Goal: Task Accomplishment & Management: Manage account settings

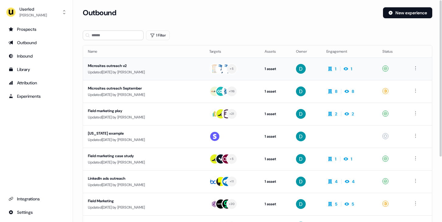
click at [167, 69] on div "Updated 3 days ago by David Cruickshank" at bounding box center [144, 72] width 112 height 6
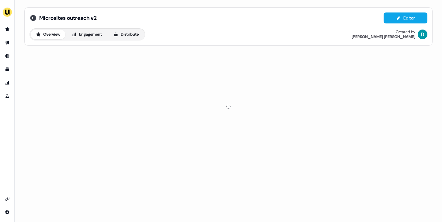
click at [30, 20] on icon at bounding box center [33, 18] width 6 height 6
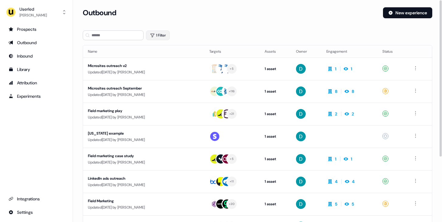
click at [157, 32] on button "1 Filter" at bounding box center [158, 35] width 24 height 10
click at [180, 51] on icon "button" at bounding box center [177, 51] width 7 height 7
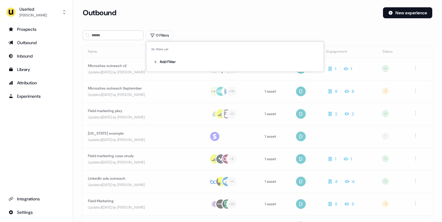
click at [215, 7] on div "Outbound" at bounding box center [230, 12] width 295 height 11
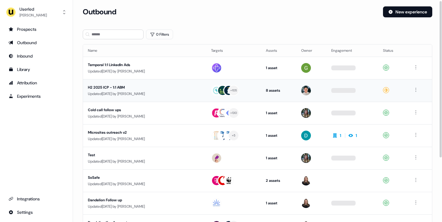
scroll to position [1, 0]
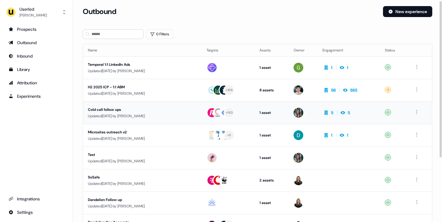
click at [178, 119] on td "Cold call follow ups Updated 3 days ago by Charlotte Stone" at bounding box center [142, 112] width 119 height 23
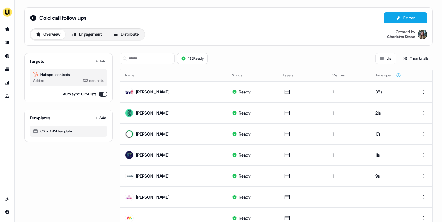
click at [37, 17] on div "Cold call follow ups" at bounding box center [58, 17] width 57 height 7
click at [34, 17] on icon at bounding box center [33, 18] width 6 height 6
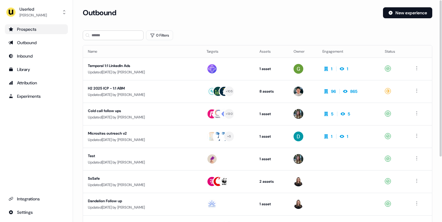
click at [63, 29] on div "Prospects" at bounding box center [37, 29] width 56 height 6
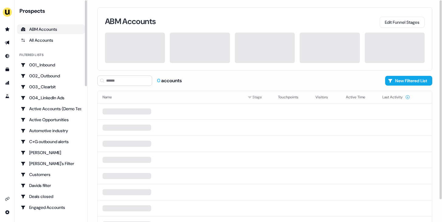
click at [140, 86] on div "0 accounts New Filtered List Name Stage Touchpoints Visitors Active Time Last A…" at bounding box center [264, 161] width 335 height 172
click at [139, 78] on input at bounding box center [124, 80] width 55 height 10
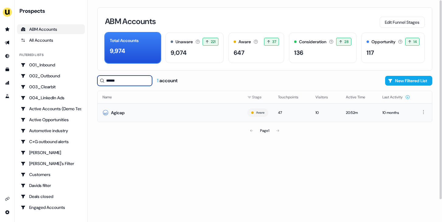
type input "******"
click at [137, 106] on td "Agicap" at bounding box center [170, 112] width 145 height 19
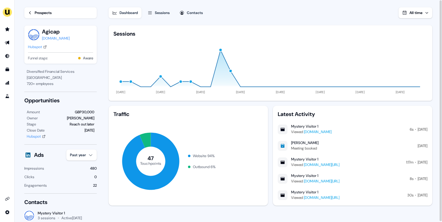
click at [158, 19] on div "Dashboard Sessions Contacts All time Visitors 10 Total time spent 21:39m Last a…" at bounding box center [275, 111] width 333 height 222
click at [162, 11] on div "Sessions" at bounding box center [162, 13] width 15 height 6
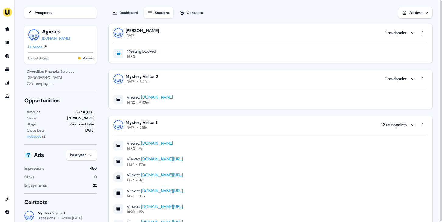
scroll to position [0, 0]
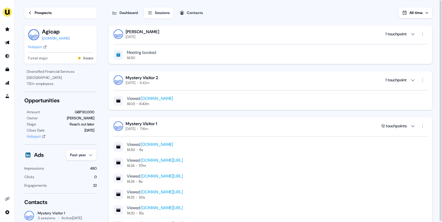
drag, startPoint x: 161, startPoint y: 31, endPoint x: 126, endPoint y: 31, distance: 35.0
click at [126, 31] on div "Bertrand Salord" at bounding box center [142, 31] width 33 height 5
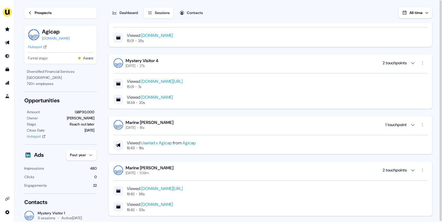
scroll to position [1046, 0]
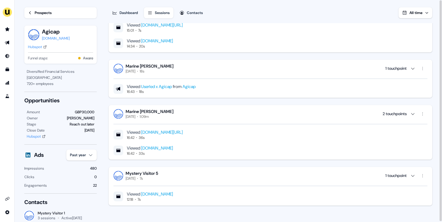
click at [29, 12] on icon at bounding box center [30, 13] width 4 height 4
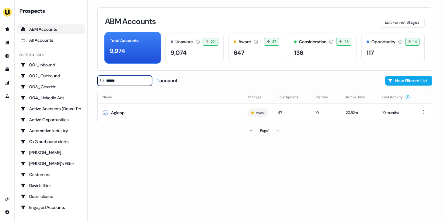
drag, startPoint x: 137, startPoint y: 81, endPoint x: 92, endPoint y: 77, distance: 45.5
click at [92, 80] on div "ABM Accounts Edit Funnel Stages Total Accounts 9,974 Unaware The default stage …" at bounding box center [265, 111] width 354 height 222
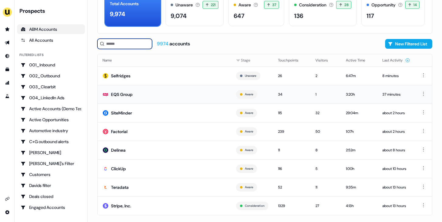
scroll to position [44, 0]
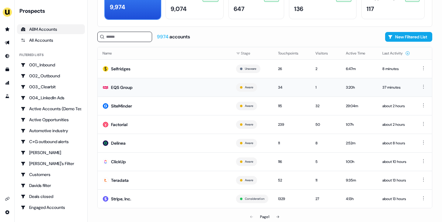
click at [154, 94] on td "EQS Group" at bounding box center [165, 87] width 134 height 19
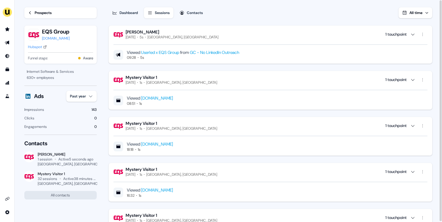
click at [184, 13] on icon "button" at bounding box center [182, 12] width 5 height 5
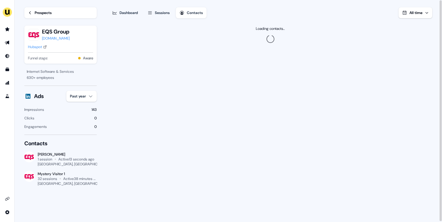
click at [51, 12] on div "Prospects" at bounding box center [43, 13] width 17 height 6
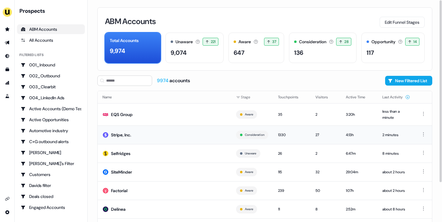
click at [165, 134] on td "Stripe, Inc." at bounding box center [165, 134] width 134 height 19
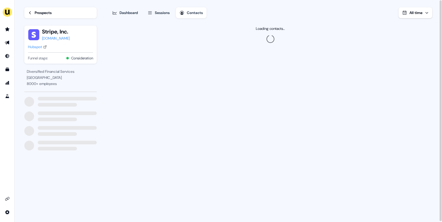
click at [167, 11] on div "Sessions" at bounding box center [162, 13] width 15 height 6
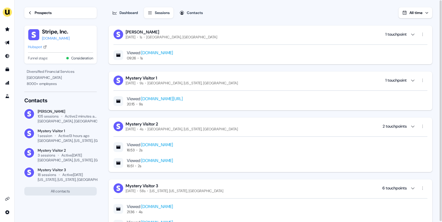
click at [183, 101] on link "www.userled.io/articles/ddd-demo-driven-development" at bounding box center [162, 98] width 42 height 5
click at [49, 17] on link "Prospects" at bounding box center [60, 12] width 72 height 11
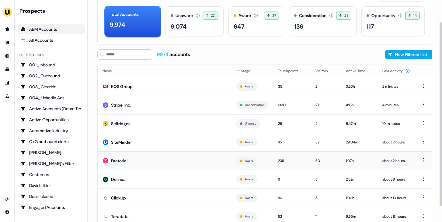
scroll to position [26, 0]
click at [176, 161] on td "Factorial" at bounding box center [165, 161] width 134 height 19
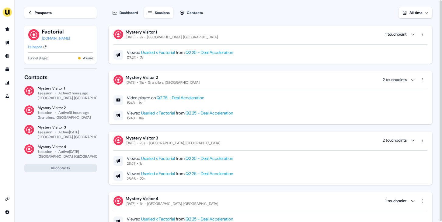
click at [37, 13] on div "Prospects" at bounding box center [43, 13] width 17 height 6
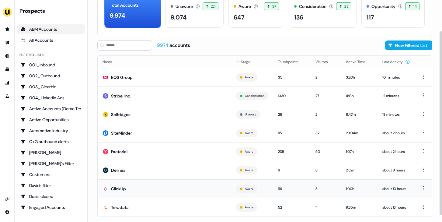
scroll to position [35, 0]
click at [182, 187] on td "ClickUp" at bounding box center [165, 189] width 134 height 19
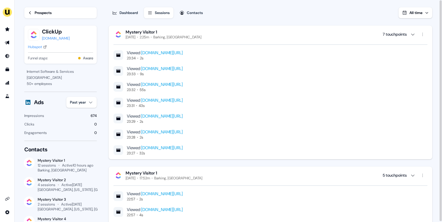
click at [55, 10] on link "Prospects" at bounding box center [60, 12] width 72 height 11
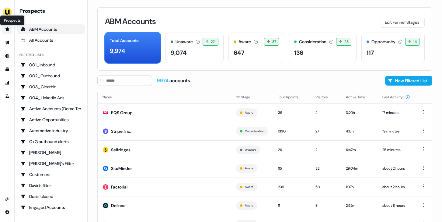
click at [8, 31] on icon "Go to prospects" at bounding box center [7, 29] width 5 height 5
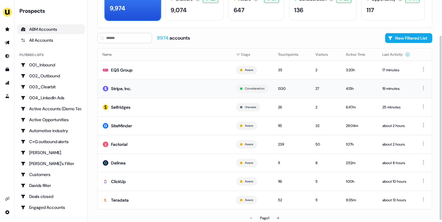
scroll to position [44, 0]
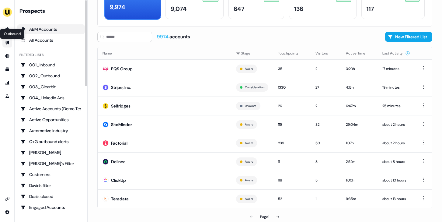
click at [8, 44] on icon "Go to outbound experience" at bounding box center [7, 42] width 5 height 5
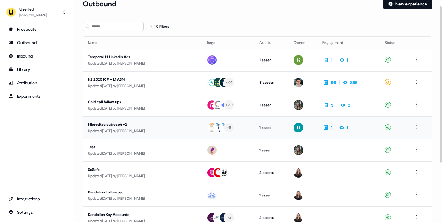
scroll to position [9, 0]
click at [148, 129] on div "Updated 3 days ago by David Cruickshank" at bounding box center [142, 130] width 109 height 6
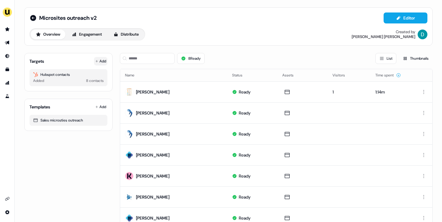
click at [101, 62] on button "Add" at bounding box center [100, 61] width 13 height 9
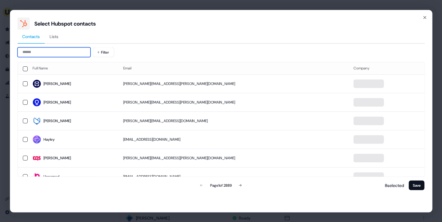
click at [54, 49] on input at bounding box center [53, 52] width 73 height 10
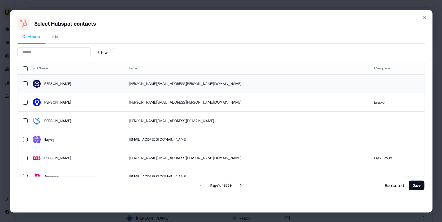
drag, startPoint x: 186, startPoint y: 91, endPoint x: 184, endPoint y: 88, distance: 4.0
click at [185, 92] on td "[PERSON_NAME][EMAIL_ADDRESS][PERSON_NAME][DOMAIN_NAME]" at bounding box center [246, 83] width 245 height 19
click at [418, 185] on button "Save" at bounding box center [417, 185] width 16 height 10
click at [417, 186] on button "Save" at bounding box center [417, 185] width 16 height 10
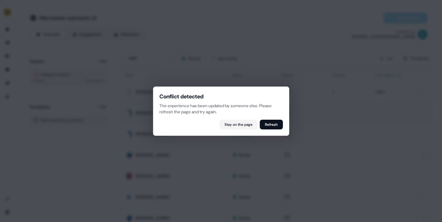
click at [276, 125] on button "Refresh" at bounding box center [271, 125] width 23 height 10
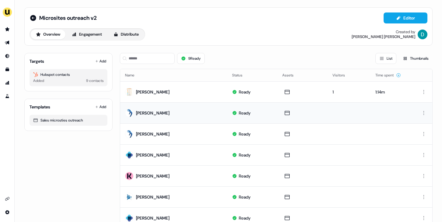
scroll to position [68, 0]
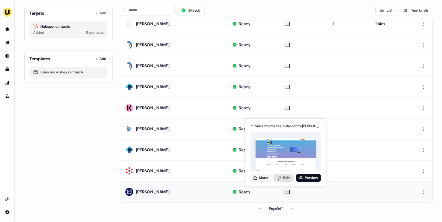
click at [284, 181] on link "Edit" at bounding box center [284, 178] width 20 height 8
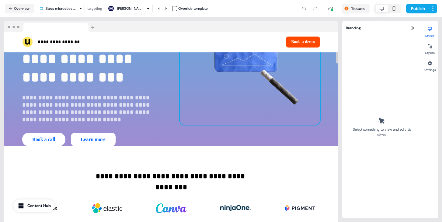
scroll to position [90, 0]
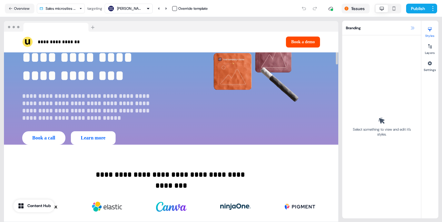
click at [411, 27] on icon at bounding box center [412, 28] width 5 height 5
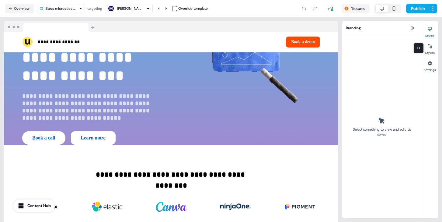
click at [411, 24] on div "Branding" at bounding box center [381, 28] width 79 height 15
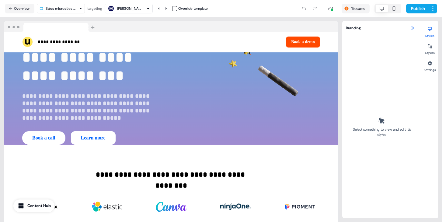
click at [413, 29] on icon at bounding box center [412, 28] width 5 height 5
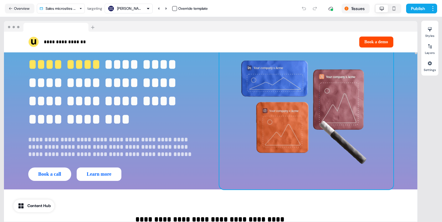
scroll to position [44, 0]
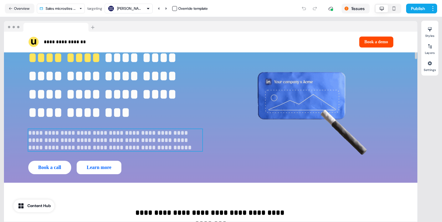
click at [156, 140] on p "**********" at bounding box center [115, 140] width 174 height 22
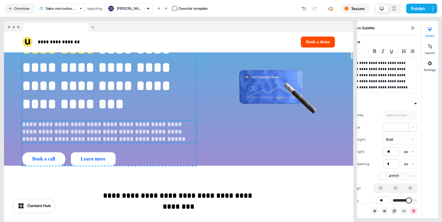
scroll to position [35, 0]
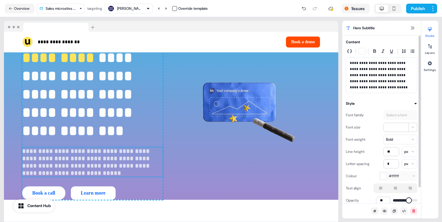
click at [398, 141] on html "**********" at bounding box center [221, 111] width 442 height 222
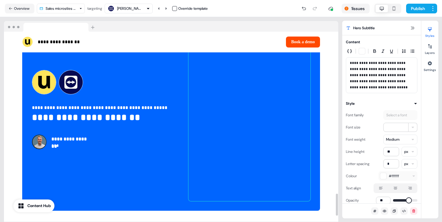
scroll to position [1389, 0]
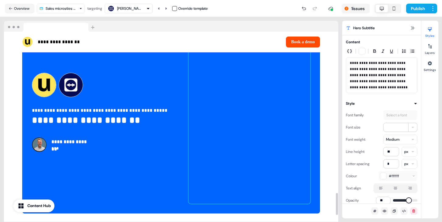
click at [257, 112] on div at bounding box center [250, 112] width 122 height 183
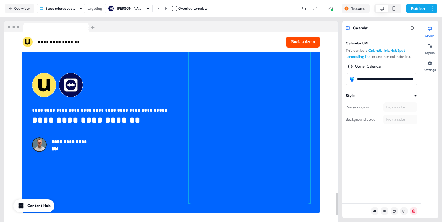
click at [251, 106] on div at bounding box center [250, 112] width 122 height 183
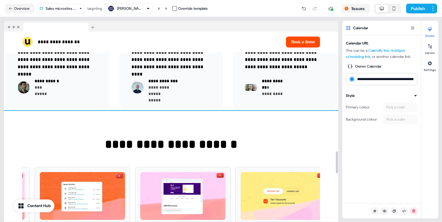
scroll to position [1026, 0]
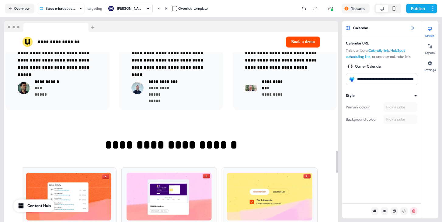
click at [412, 26] on icon at bounding box center [412, 28] width 5 height 5
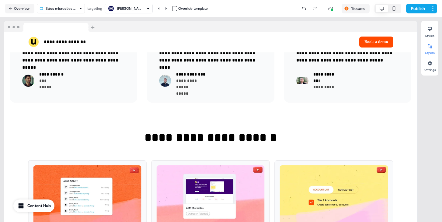
scroll to position [1017, 0]
click at [434, 48] on div at bounding box center [430, 46] width 10 height 10
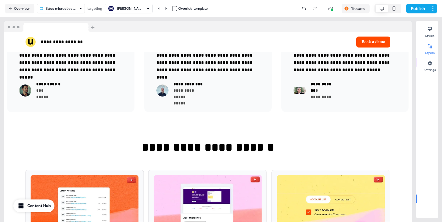
scroll to position [1026, 0]
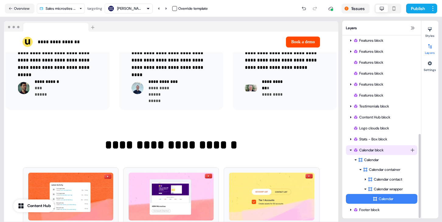
click at [349, 149] on div "Menu block Logos block Logos block Benefits block Benefits block Benefits block…" at bounding box center [381, 19] width 79 height 397
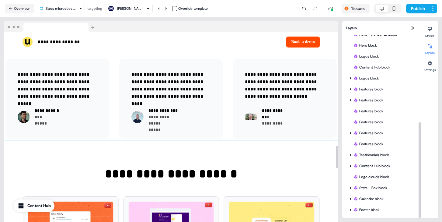
scroll to position [984, 0]
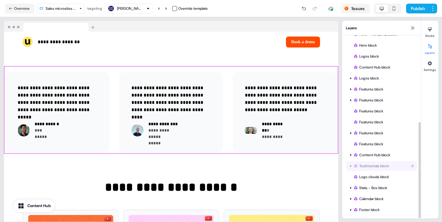
drag, startPoint x: 372, startPoint y: 156, endPoint x: 372, endPoint y: 168, distance: 11.9
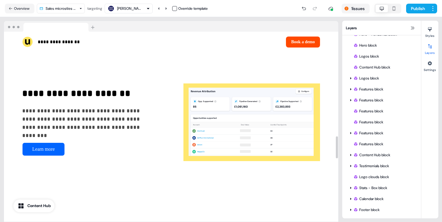
scroll to position [902, 0]
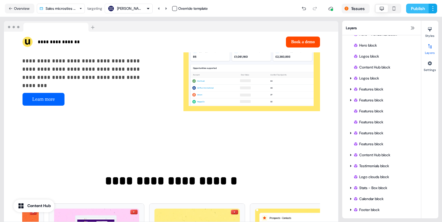
click at [417, 7] on button "Publish" at bounding box center [417, 9] width 23 height 10
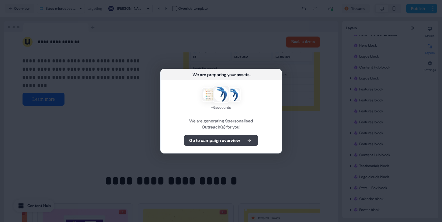
click at [232, 142] on b "Go to campaign overview" at bounding box center [214, 140] width 51 height 6
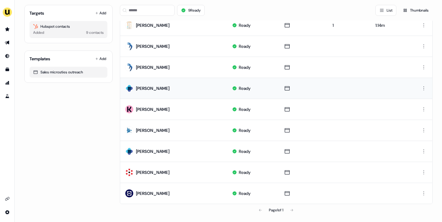
scroll to position [68, 0]
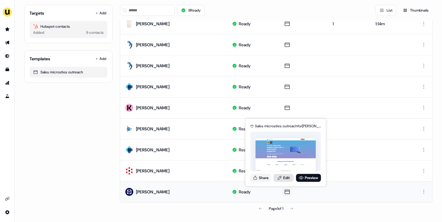
click at [284, 176] on link "Edit" at bounding box center [284, 178] width 20 height 8
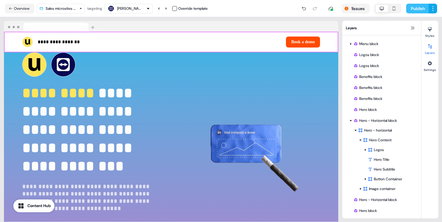
click at [420, 9] on button "Publish" at bounding box center [417, 9] width 23 height 10
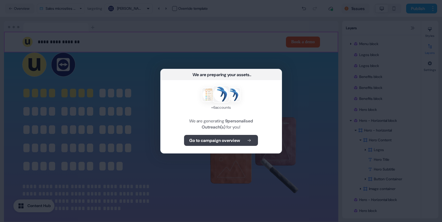
click at [244, 139] on button "Go to campaign overview" at bounding box center [221, 140] width 74 height 11
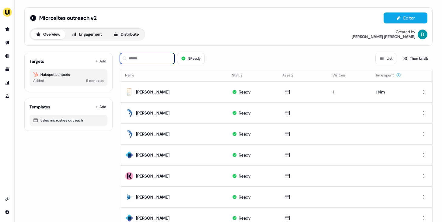
click at [152, 60] on input at bounding box center [147, 58] width 55 height 11
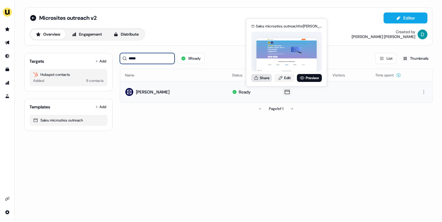
type input "*****"
click at [262, 78] on button "Share" at bounding box center [261, 78] width 21 height 8
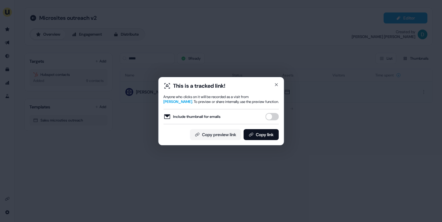
click at [271, 115] on button "Include thumbnail for emails" at bounding box center [271, 116] width 13 height 7
click at [265, 139] on button "Copy link" at bounding box center [260, 134] width 35 height 11
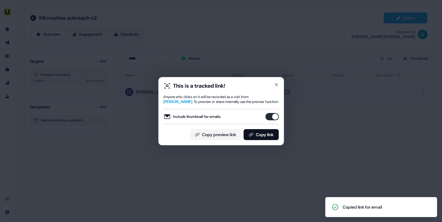
click at [279, 82] on div "This is a tracked link! Anyone who clicks on it will be recorded as a visit fro…" at bounding box center [221, 111] width 126 height 68
click at [276, 85] on icon "button" at bounding box center [276, 84] width 5 height 5
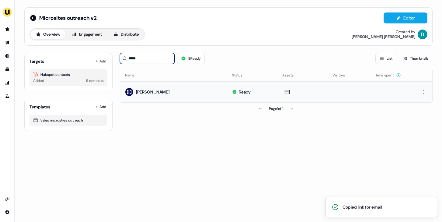
drag, startPoint x: 155, startPoint y: 59, endPoint x: 124, endPoint y: 59, distance: 31.3
click at [124, 59] on div "*****" at bounding box center [147, 58] width 55 height 11
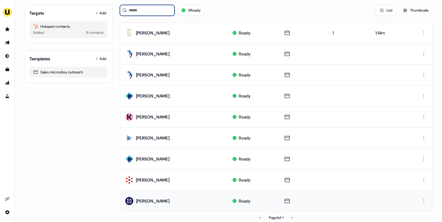
scroll to position [68, 0]
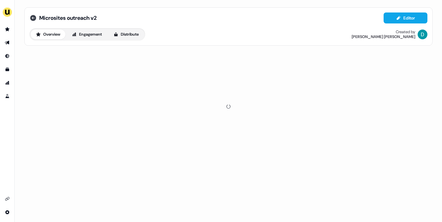
click at [33, 18] on icon at bounding box center [33, 18] width 6 height 6
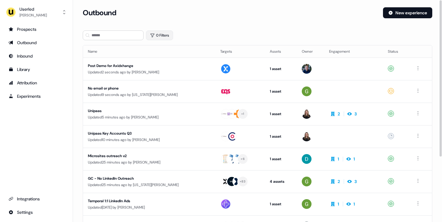
click at [159, 37] on button "0 Filters" at bounding box center [159, 35] width 27 height 10
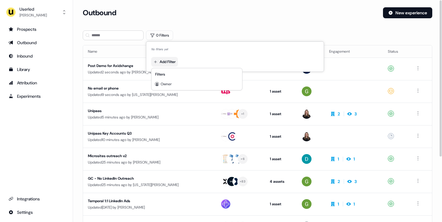
click at [171, 63] on html "For the best experience switch devices to a bigger screen. Go to Userled.io Use…" at bounding box center [221, 111] width 442 height 222
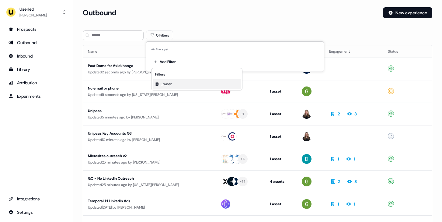
click at [184, 83] on div "Owner" at bounding box center [197, 84] width 88 height 10
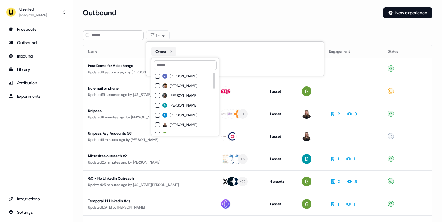
click at [183, 102] on div "David Cruickshank" at bounding box center [185, 105] width 60 height 7
click at [191, 1] on div "Loading... Outbound New experience 1 Filter Name Targets Assets Owner Engagemen…" at bounding box center [257, 111] width 369 height 222
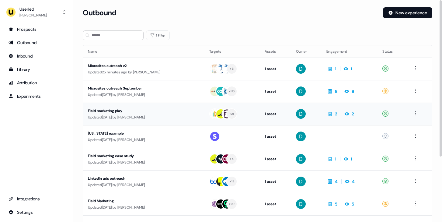
click at [163, 119] on div "Updated 4 days ago by David Cruickshank" at bounding box center [144, 117] width 112 height 6
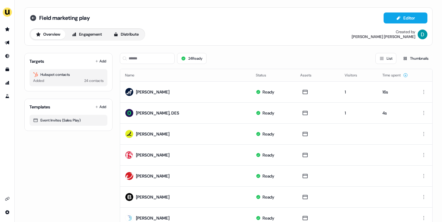
click at [30, 19] on icon at bounding box center [33, 17] width 7 height 7
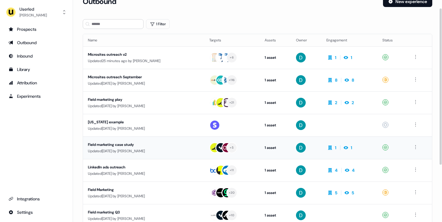
scroll to position [12, 0]
drag, startPoint x: 168, startPoint y: 141, endPoint x: 129, endPoint y: 110, distance: 49.4
click at [168, 141] on div "Field marketing case study" at bounding box center [143, 144] width 110 height 6
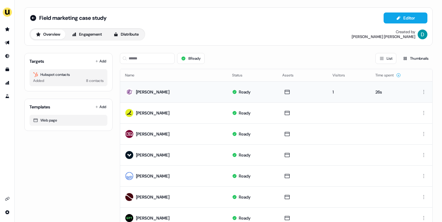
drag, startPoint x: 149, startPoint y: 92, endPoint x: 144, endPoint y: 92, distance: 5.2
click at [144, 92] on td "Kristin Murphy" at bounding box center [173, 91] width 107 height 21
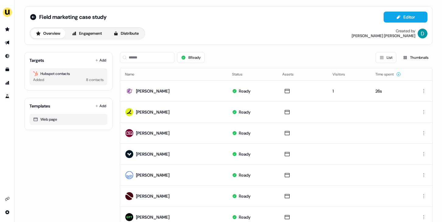
scroll to position [1, 0]
click at [33, 14] on icon at bounding box center [33, 16] width 7 height 7
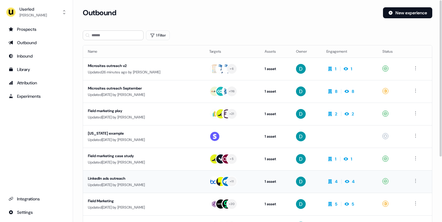
click at [183, 176] on div "LinkedIn ads outreach" at bounding box center [143, 178] width 110 height 6
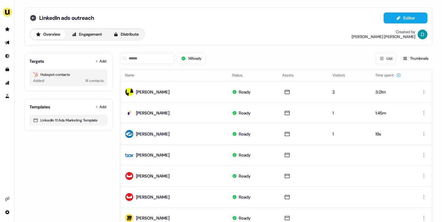
click at [34, 19] on icon at bounding box center [33, 18] width 6 height 6
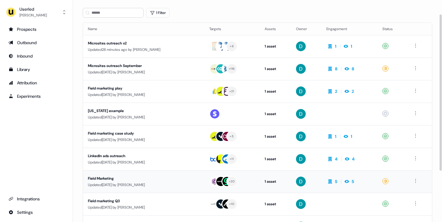
scroll to position [20, 0]
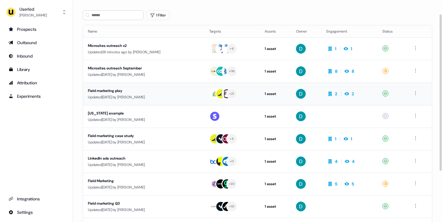
click at [188, 90] on div "Field marketing play" at bounding box center [143, 91] width 110 height 6
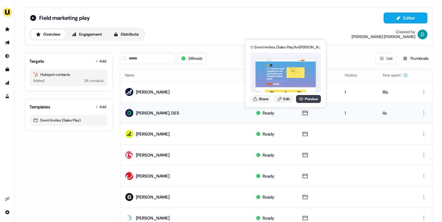
click at [306, 101] on link "Preview" at bounding box center [308, 99] width 25 height 8
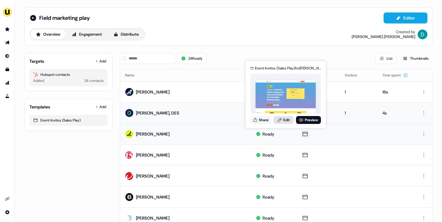
click at [284, 120] on link "Edit" at bounding box center [284, 120] width 20 height 8
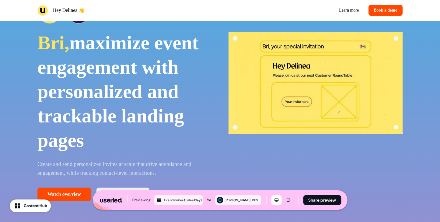
scroll to position [43, 0]
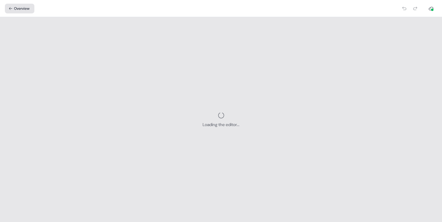
click at [15, 8] on button "Overview" at bounding box center [20, 9] width 30 height 10
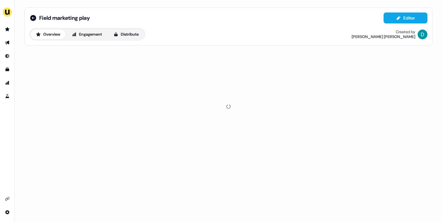
click at [33, 22] on div "Field marketing play Editor" at bounding box center [229, 17] width 398 height 11
click at [31, 17] on icon at bounding box center [33, 18] width 6 height 6
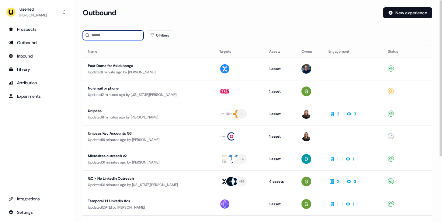
click at [122, 39] on input at bounding box center [113, 35] width 61 height 10
type input "*****"
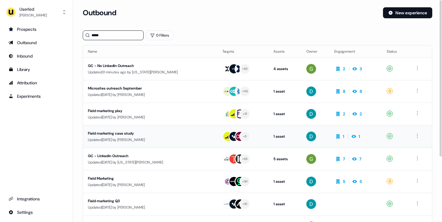
click at [154, 133] on div "Field marketing case study" at bounding box center [143, 133] width 110 height 6
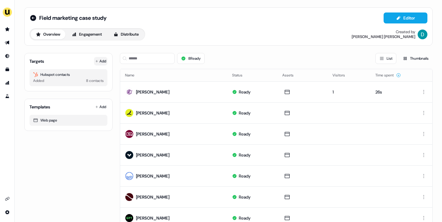
click at [96, 62] on icon at bounding box center [96, 61] width 3 height 3
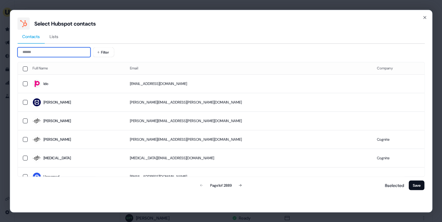
click at [70, 54] on input at bounding box center [53, 52] width 73 height 10
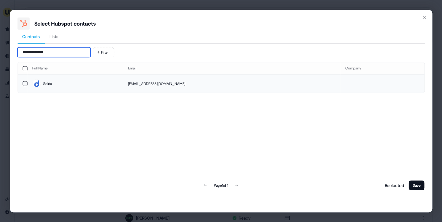
type input "**********"
click at [71, 79] on span "Selda" at bounding box center [75, 83] width 86 height 9
click at [414, 184] on button "Save" at bounding box center [417, 185] width 16 height 10
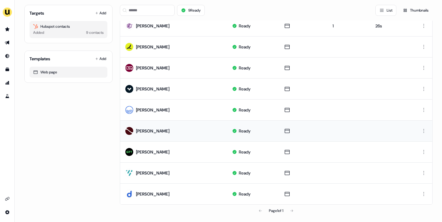
scroll to position [68, 0]
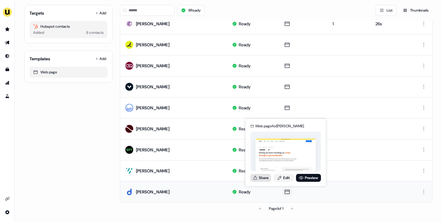
click at [262, 180] on button "Share" at bounding box center [260, 178] width 21 height 8
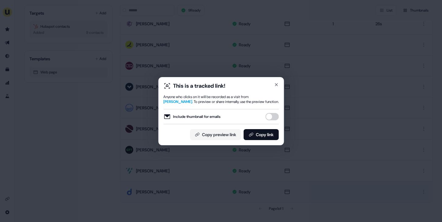
click at [269, 115] on button "Include thumbnail for emails" at bounding box center [271, 116] width 13 height 7
click at [274, 136] on button "Copy link" at bounding box center [260, 134] width 35 height 11
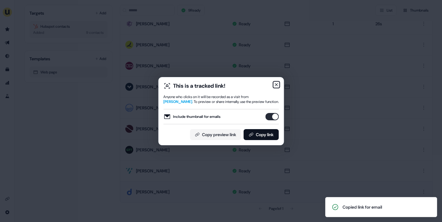
click at [276, 83] on icon "button" at bounding box center [276, 84] width 2 height 2
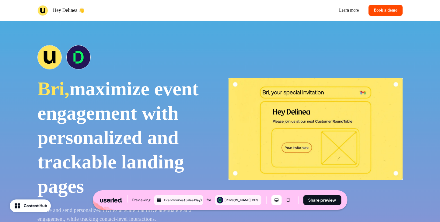
scroll to position [43, 0]
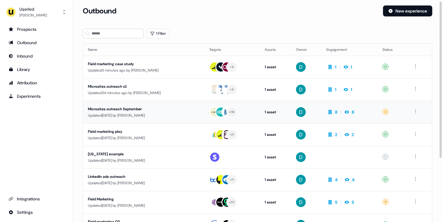
scroll to position [2, 0]
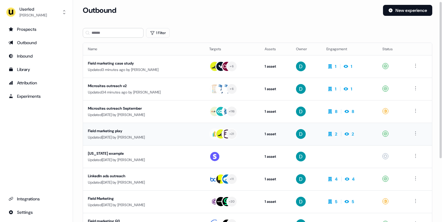
click at [147, 131] on div "Field marketing play" at bounding box center [143, 131] width 110 height 6
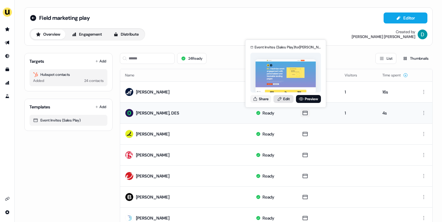
click at [284, 99] on link "Edit" at bounding box center [284, 99] width 20 height 8
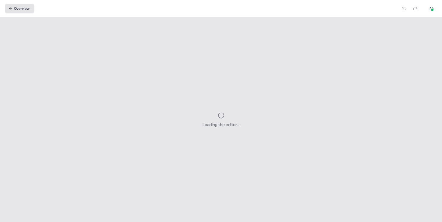
click at [17, 7] on button "Overview" at bounding box center [20, 9] width 30 height 10
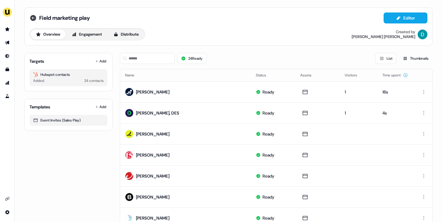
click at [31, 19] on icon at bounding box center [33, 17] width 7 height 7
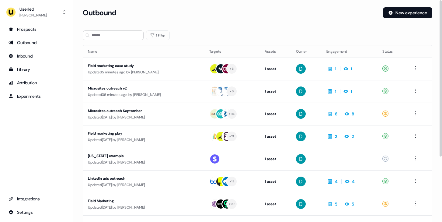
click at [144, 94] on div "Updated 36 minutes ago by [PERSON_NAME]" at bounding box center [144, 95] width 112 height 6
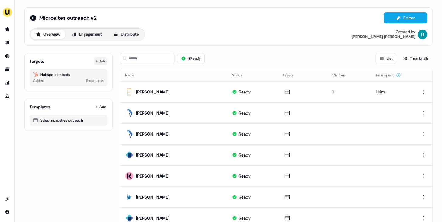
click at [95, 62] on icon at bounding box center [96, 61] width 3 height 3
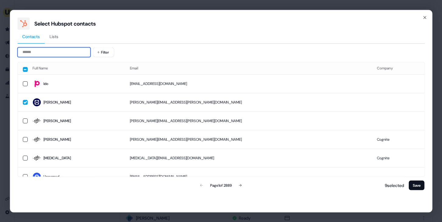
click at [60, 54] on input at bounding box center [53, 52] width 73 height 10
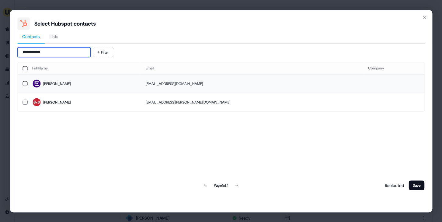
type input "**********"
click at [81, 79] on span "[PERSON_NAME]" at bounding box center [84, 83] width 104 height 9
click at [415, 183] on button "Save" at bounding box center [417, 185] width 16 height 10
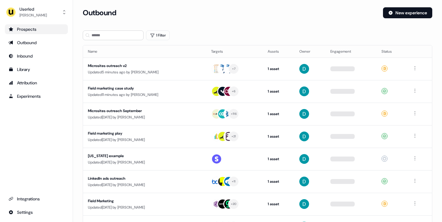
click at [37, 29] on div "Prospects" at bounding box center [37, 29] width 56 height 6
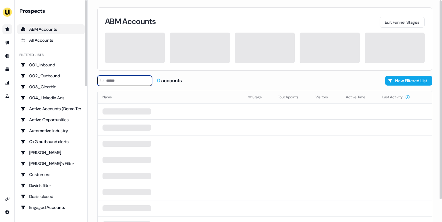
click at [126, 76] on input at bounding box center [124, 80] width 55 height 10
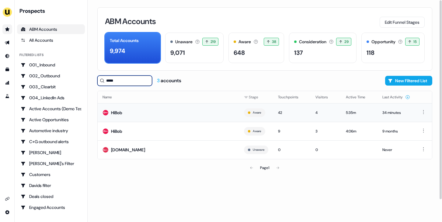
type input "*****"
click at [136, 114] on td "HiBob" at bounding box center [168, 112] width 141 height 19
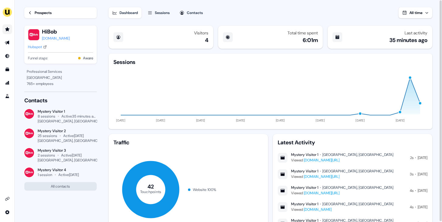
click at [72, 134] on div "Active 21 days ago" at bounding box center [73, 135] width 20 height 5
click at [160, 12] on div "Sessions" at bounding box center [162, 13] width 15 height 6
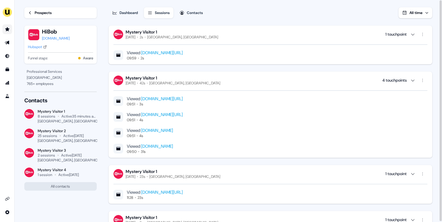
click at [35, 13] on div "Prospects" at bounding box center [43, 13] width 17 height 6
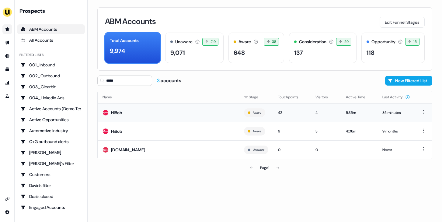
click at [155, 116] on td "HiBob" at bounding box center [168, 112] width 141 height 19
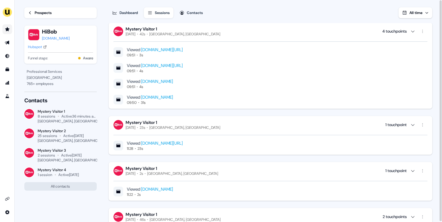
scroll to position [49, 0]
click at [165, 64] on link "www.userled.io/privacy-policy" at bounding box center [162, 64] width 42 height 5
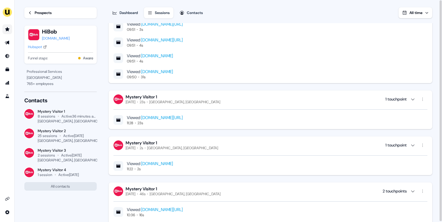
scroll to position [74, 0]
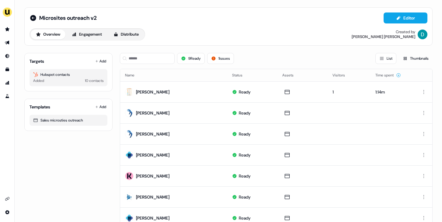
click at [219, 65] on div "9 Ready 1 issues List Thumbnails" at bounding box center [276, 58] width 313 height 21
click at [219, 61] on button "1 issues" at bounding box center [220, 58] width 27 height 11
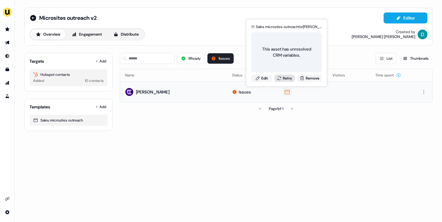
click at [283, 81] on button "Retry" at bounding box center [284, 78] width 21 height 7
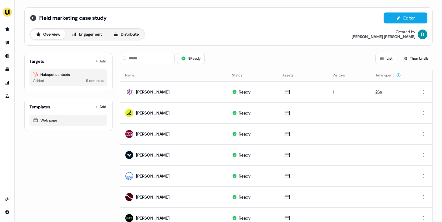
click at [31, 15] on icon at bounding box center [33, 17] width 7 height 7
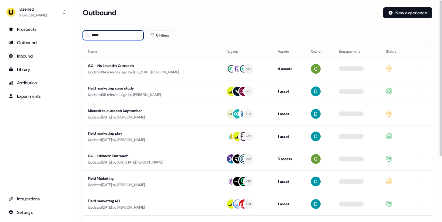
click at [109, 34] on input "*****" at bounding box center [113, 35] width 61 height 10
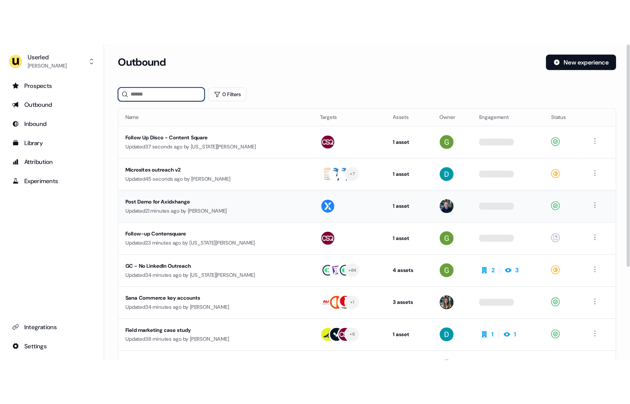
scroll to position [13, 0]
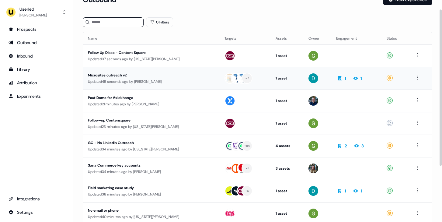
click at [141, 80] on div "Updated 45 seconds ago by [PERSON_NAME]" at bounding box center [151, 81] width 127 height 6
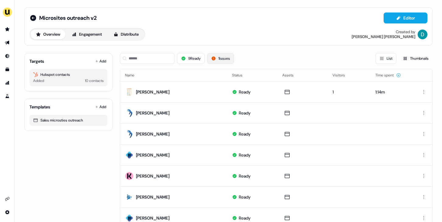
click at [225, 57] on button "1 issues" at bounding box center [220, 58] width 27 height 11
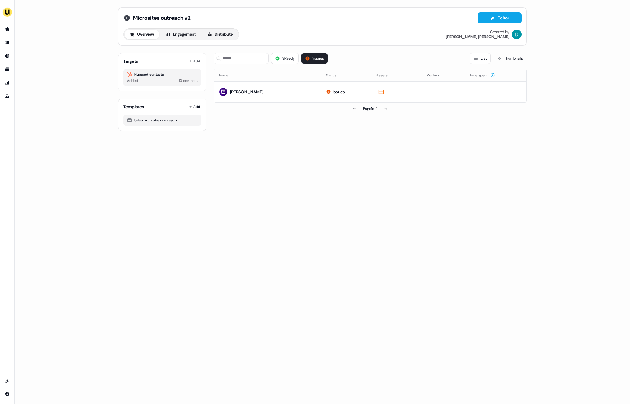
click at [128, 18] on icon at bounding box center [127, 18] width 6 height 6
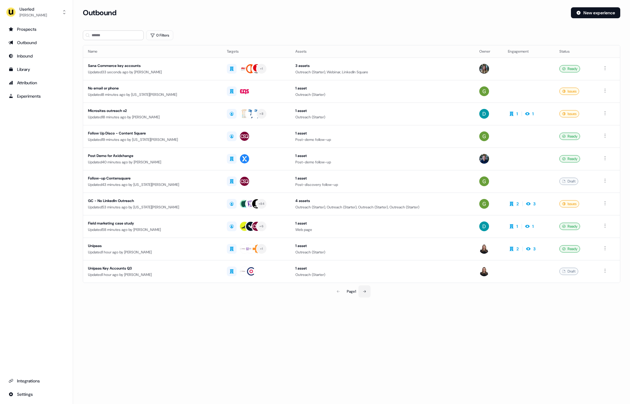
click at [369, 222] on button at bounding box center [364, 291] width 12 height 12
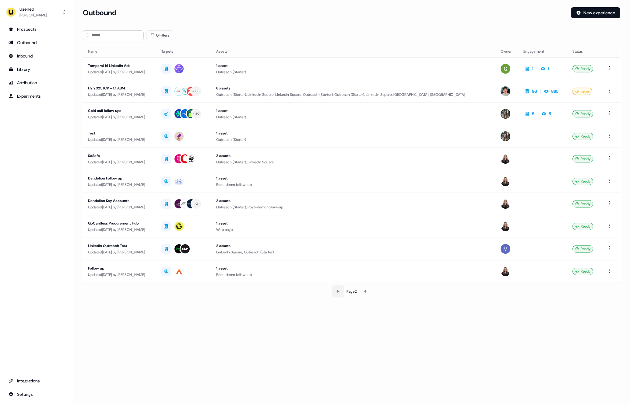
click at [336, 222] on icon at bounding box center [338, 292] width 4 height 4
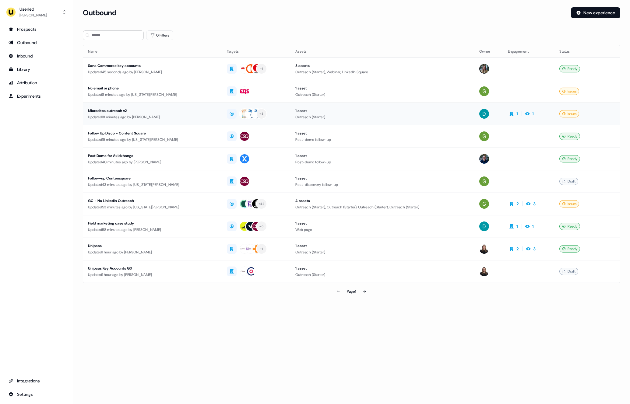
click at [172, 113] on div "Microsites outreach v2" at bounding box center [152, 111] width 129 height 6
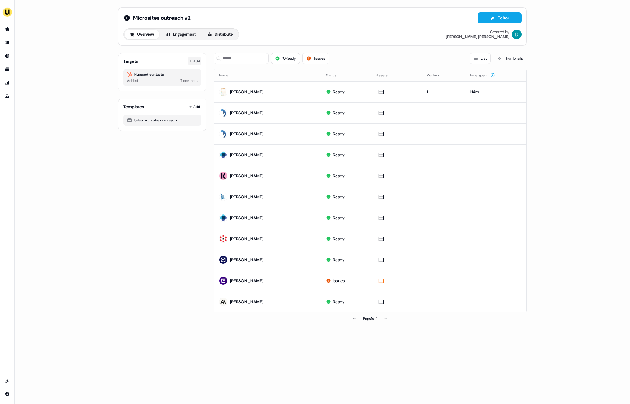
click at [190, 60] on icon at bounding box center [190, 61] width 2 height 2
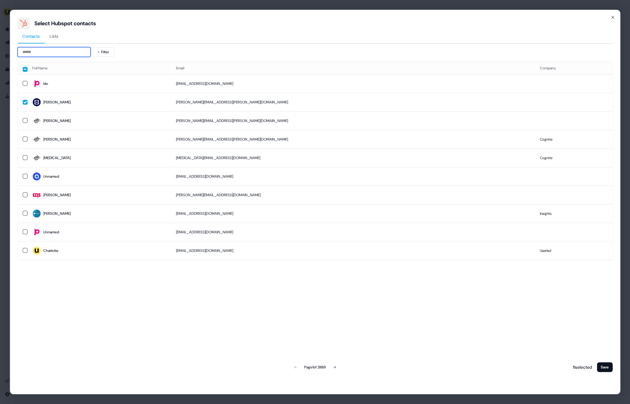
click at [55, 54] on input at bounding box center [53, 52] width 73 height 10
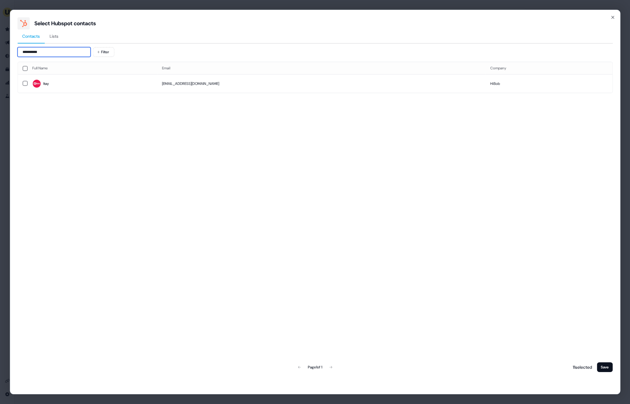
type input "**********"
click at [110, 93] on div "Full Name Email Company Itay itay.waisman@hibob.com HiBob Page 1 of 1 11 select…" at bounding box center [314, 218] width 595 height 312
click at [89, 82] on span "Itay" at bounding box center [92, 83] width 120 height 9
click at [442, 222] on button "Save" at bounding box center [604, 367] width 16 height 10
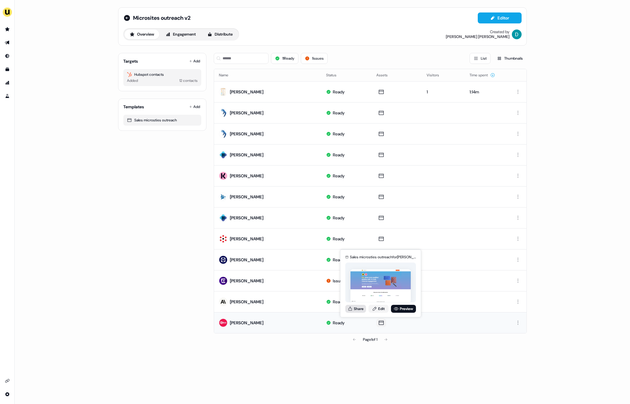
click at [354, 222] on button "Share" at bounding box center [355, 309] width 21 height 8
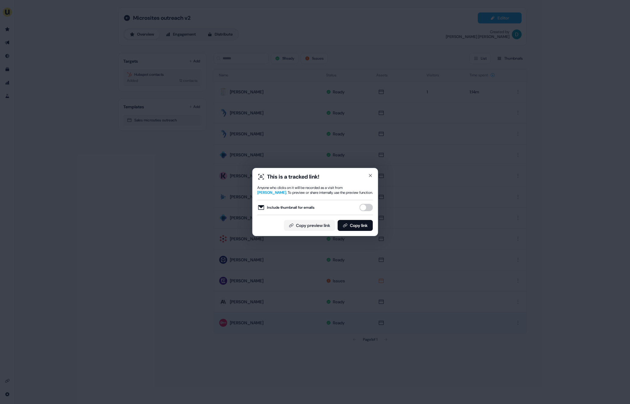
click at [362, 205] on button "Include thumbnail for emails" at bounding box center [365, 207] width 13 height 7
click at [374, 175] on div "This is a tracked link! Anyone who clicks on it will be recorded as a visit fro…" at bounding box center [315, 202] width 126 height 68
click at [372, 176] on icon "button" at bounding box center [370, 175] width 5 height 5
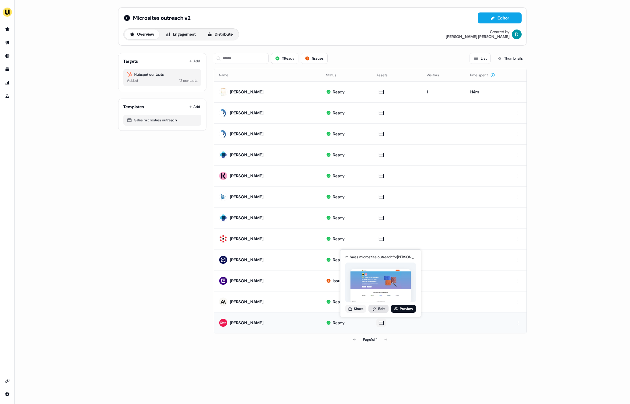
click at [378, 222] on link "Edit" at bounding box center [378, 309] width 20 height 8
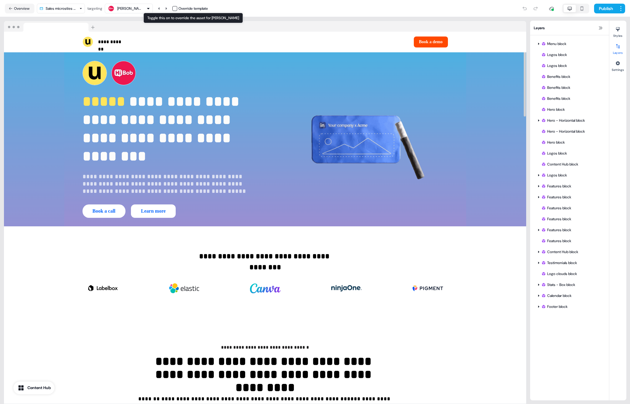
click at [177, 11] on div "Override template" at bounding box center [190, 8] width 36 height 6
click at [175, 6] on button "button" at bounding box center [174, 8] width 5 height 5
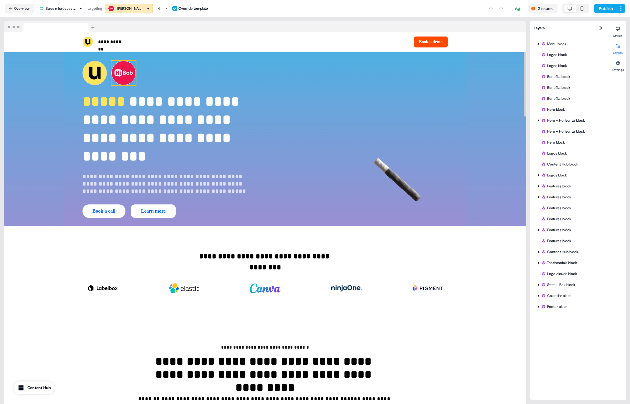
click at [121, 84] on img at bounding box center [123, 73] width 24 height 24
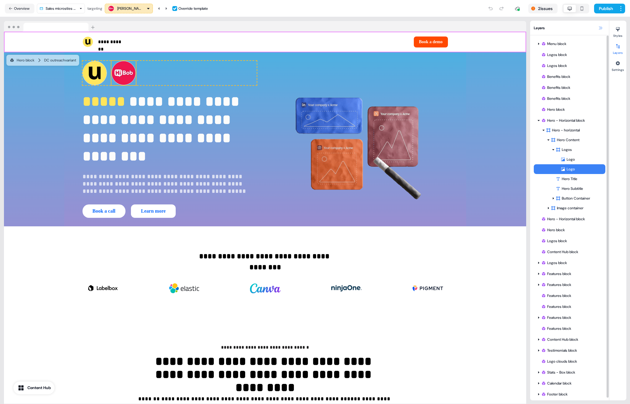
click at [442, 28] on button at bounding box center [599, 27] width 7 height 7
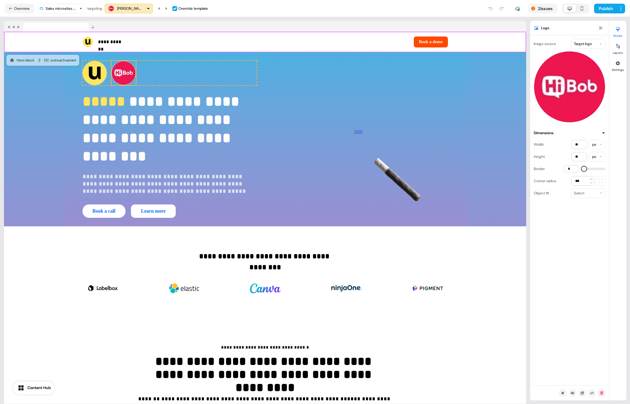
click at [442, 41] on html "**********" at bounding box center [315, 202] width 630 height 404
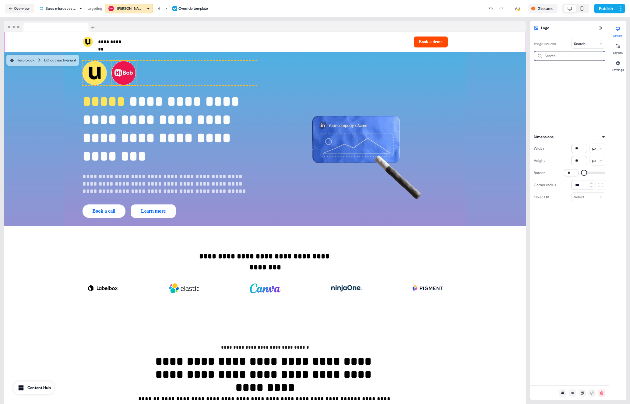
click at [442, 58] on input at bounding box center [569, 56] width 72 height 10
type input "***"
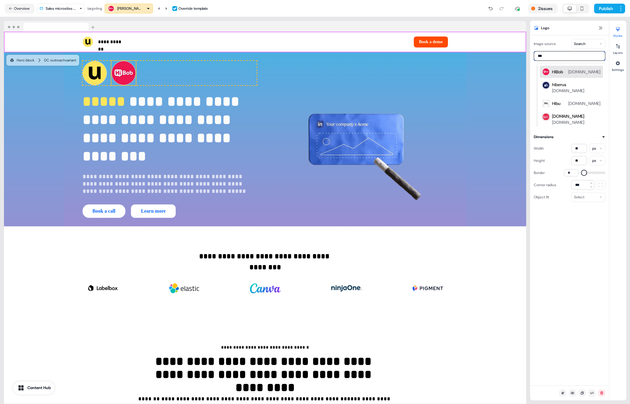
click at [442, 68] on div "HiBob hibob.com" at bounding box center [576, 71] width 48 height 7
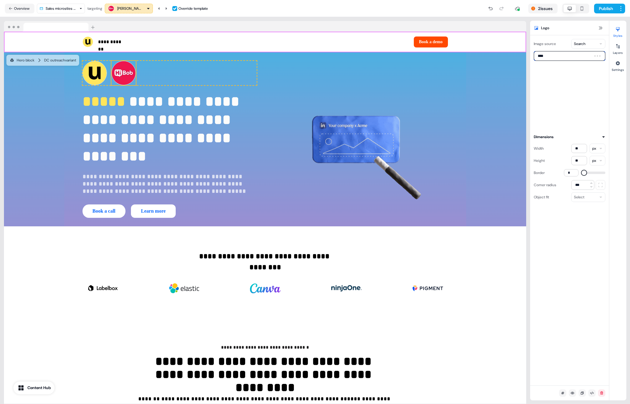
type input "*****"
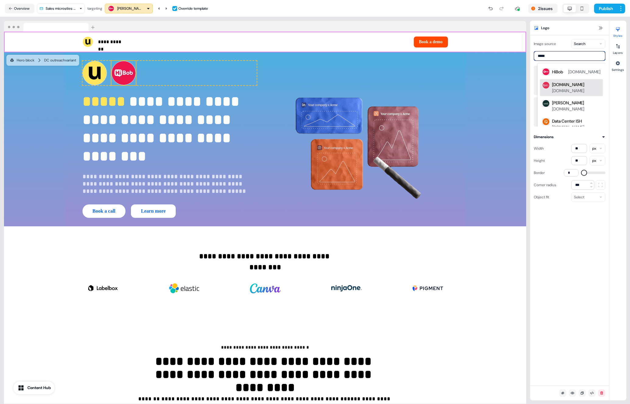
click at [442, 73] on div "HiBob hibob.com" at bounding box center [576, 71] width 48 height 7
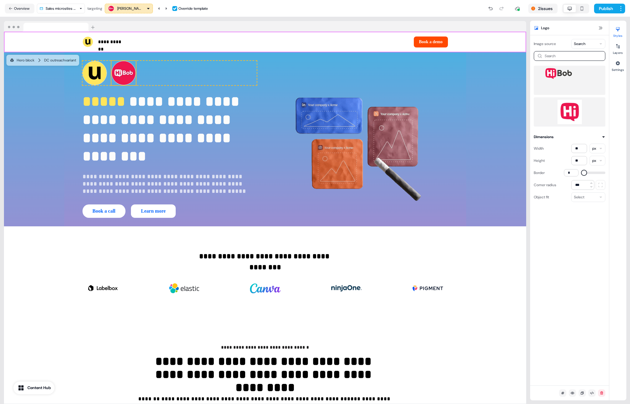
click at [442, 103] on img at bounding box center [569, 112] width 62 height 24
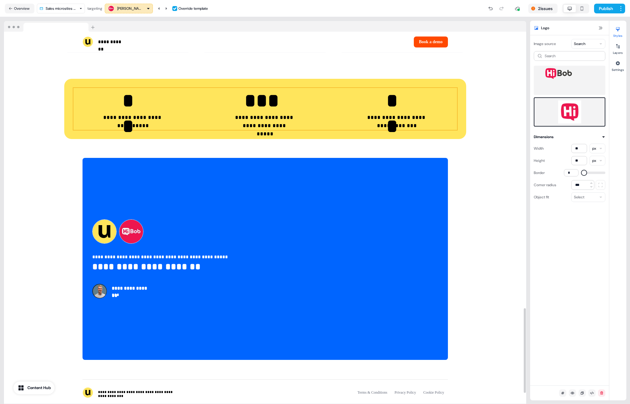
scroll to position [1261, 0]
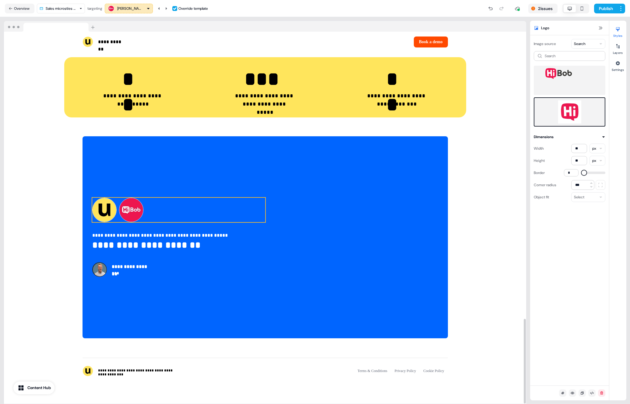
click at [137, 212] on img at bounding box center [131, 210] width 24 height 24
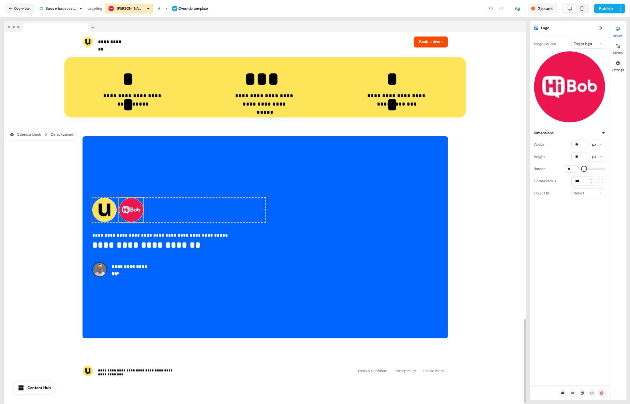
click at [442, 43] on html "**********" at bounding box center [315, 202] width 630 height 404
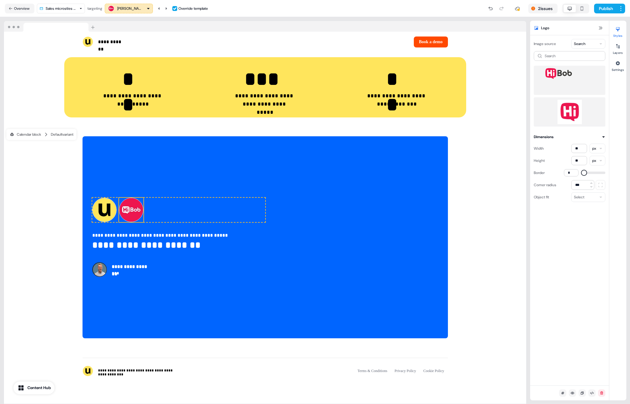
click at [442, 117] on img at bounding box center [569, 112] width 62 height 24
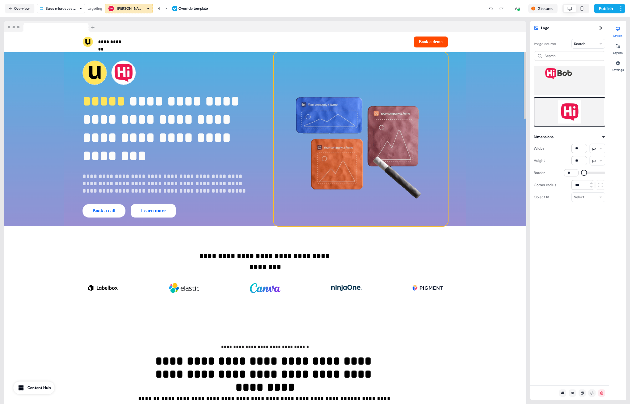
scroll to position [0, 0]
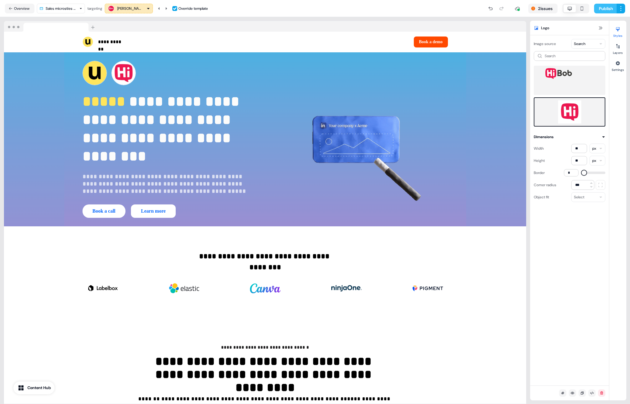
click at [442, 6] on button "Publish" at bounding box center [605, 9] width 23 height 10
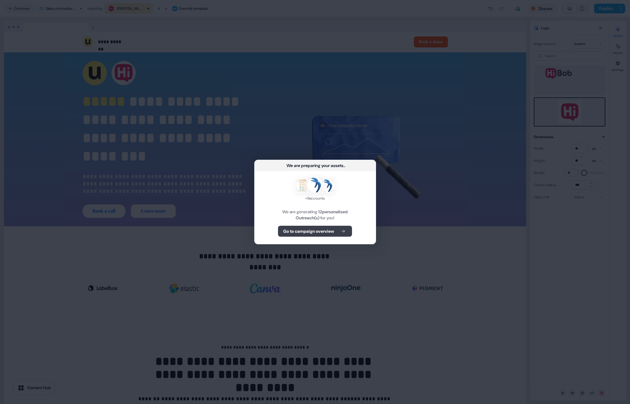
click at [331, 222] on button "Go to campaign overview" at bounding box center [315, 231] width 74 height 11
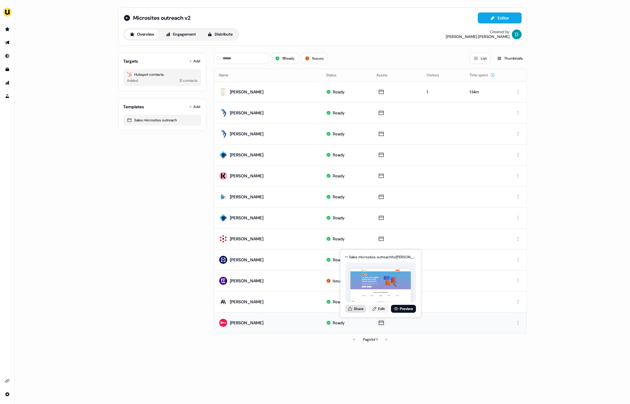
click at [351, 222] on button "Share" at bounding box center [355, 309] width 21 height 8
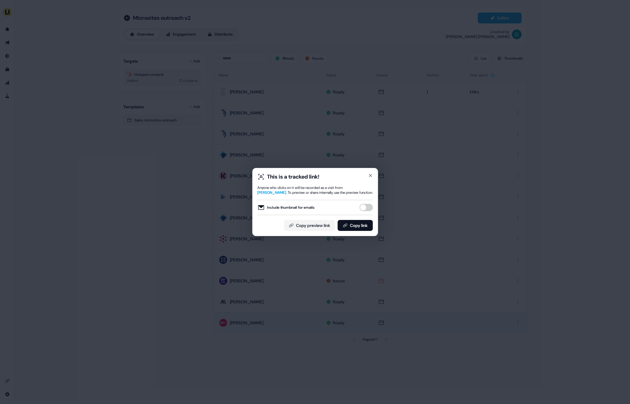
click at [362, 206] on button "Include thumbnail for emails" at bounding box center [365, 207] width 13 height 7
click at [358, 222] on button "Copy link" at bounding box center [354, 225] width 35 height 11
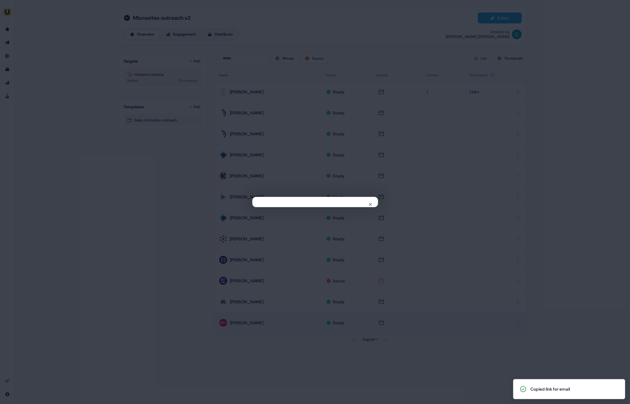
click at [94, 64] on div "Close" at bounding box center [315, 202] width 630 height 404
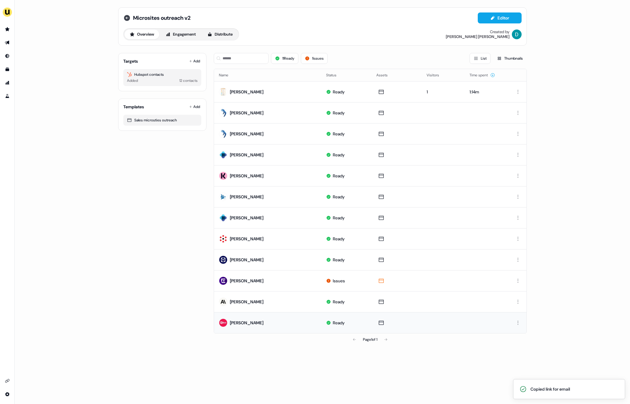
click at [125, 20] on icon at bounding box center [127, 18] width 6 height 6
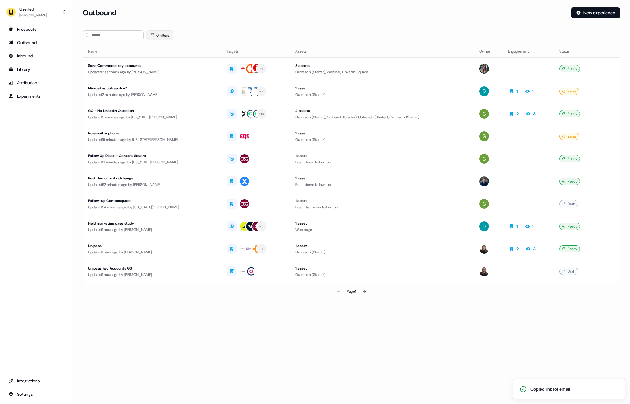
click at [163, 34] on button "0 Filters" at bounding box center [159, 35] width 27 height 10
click at [169, 62] on html "Copied link for email For the best experience switch devices to a bigger screen…" at bounding box center [315, 202] width 630 height 404
click at [173, 86] on div "Owner" at bounding box center [197, 84] width 88 height 10
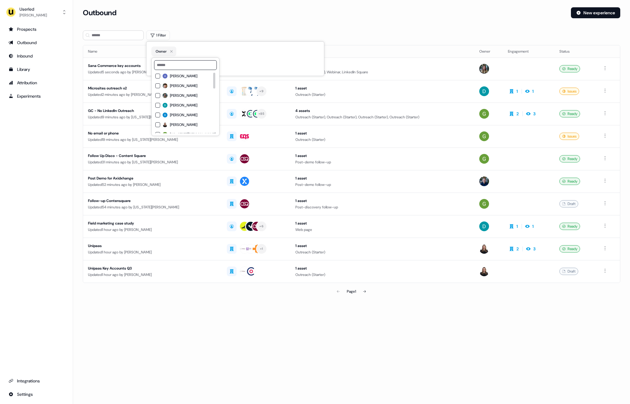
click at [186, 106] on span "[PERSON_NAME]" at bounding box center [183, 105] width 27 height 5
click at [78, 88] on section "Loading... Outbound New experience 1 Filter Name Targets Assets Owner Engagemen…" at bounding box center [351, 160] width 556 height 307
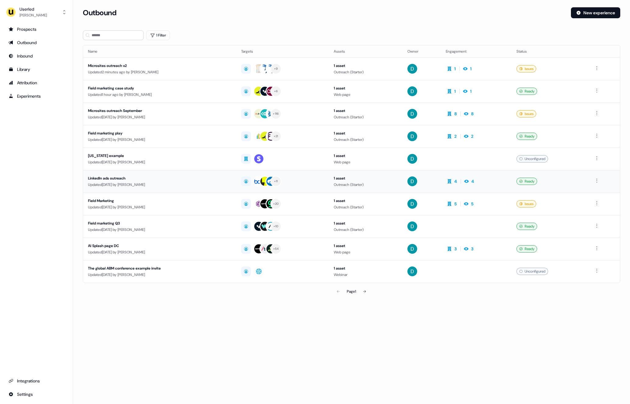
click at [138, 189] on td "LinkedIn ads outreach Updated 4 days ago by David Cruickshank" at bounding box center [159, 181] width 153 height 23
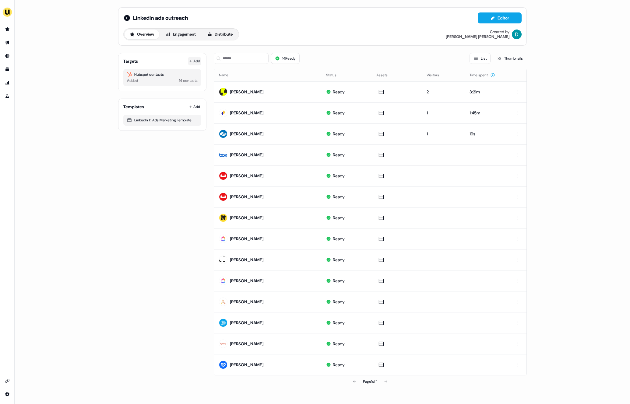
click at [190, 61] on icon at bounding box center [190, 61] width 2 height 2
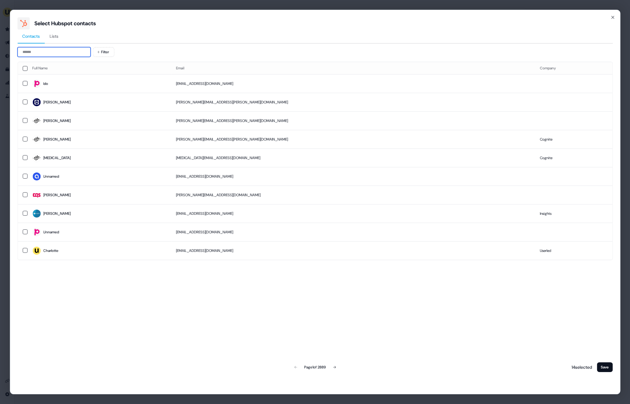
click at [65, 54] on input at bounding box center [53, 52] width 73 height 10
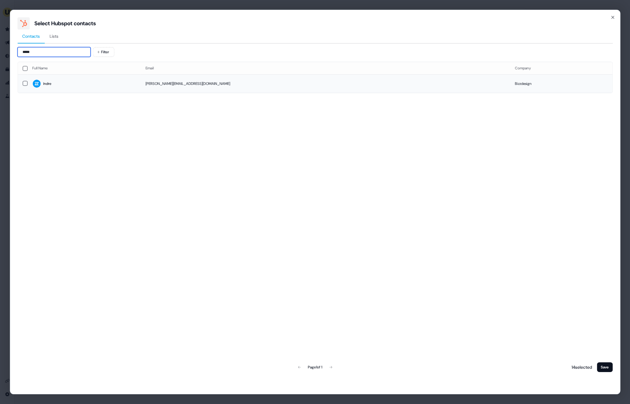
type input "*****"
click at [117, 82] on span "Indre" at bounding box center [83, 83] width 103 height 9
click at [442, 222] on button "Save" at bounding box center [604, 367] width 16 height 10
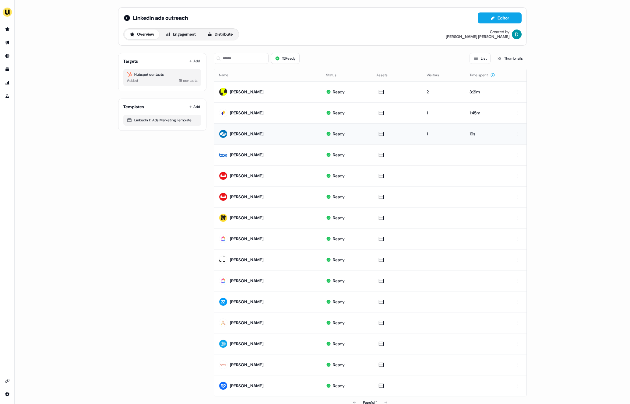
scroll to position [12, 0]
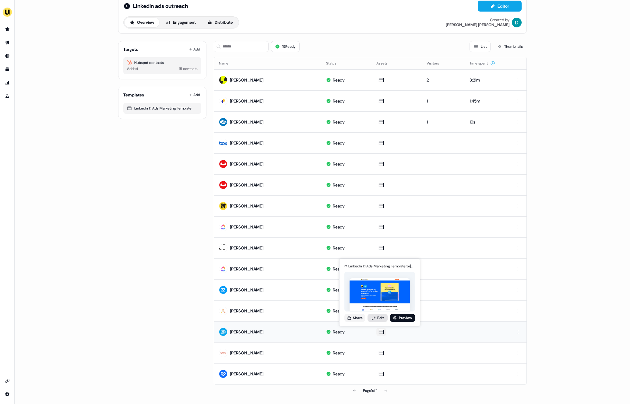
click at [379, 222] on link "Edit" at bounding box center [377, 318] width 20 height 8
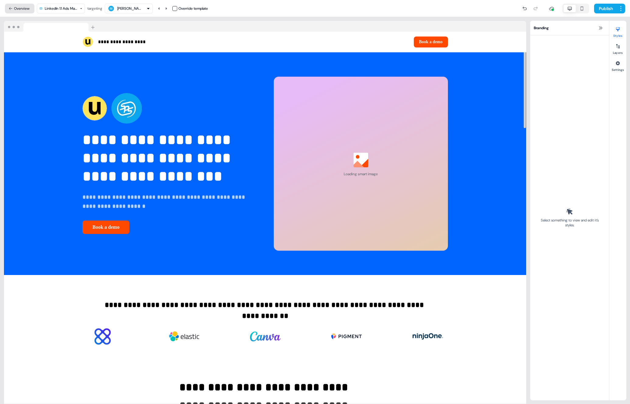
click at [21, 12] on button "Overview" at bounding box center [20, 9] width 30 height 10
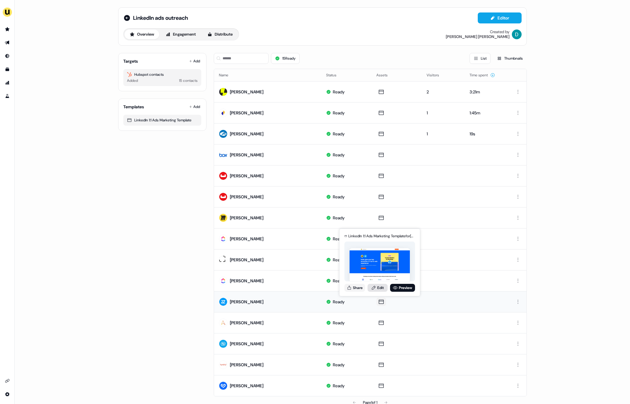
click at [378, 222] on link "Edit" at bounding box center [377, 288] width 20 height 8
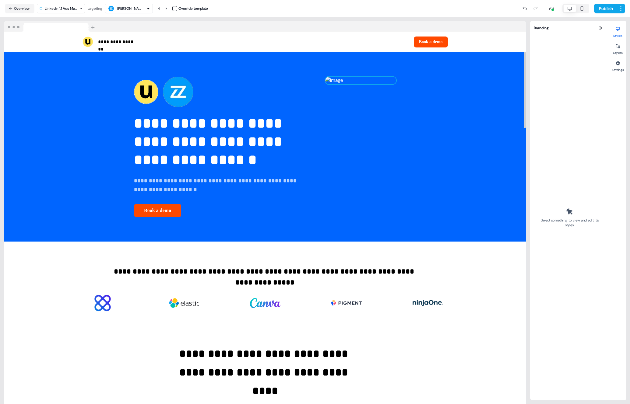
click at [361, 84] on img at bounding box center [360, 81] width 71 height 8
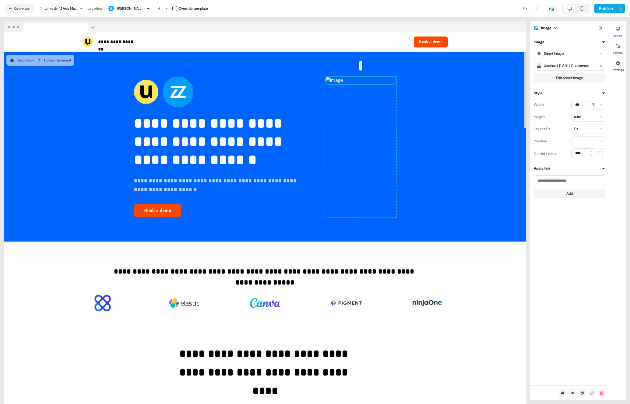
click at [361, 84] on img at bounding box center [360, 81] width 71 height 8
click at [442, 82] on button "Edit smart image" at bounding box center [569, 78] width 72 height 10
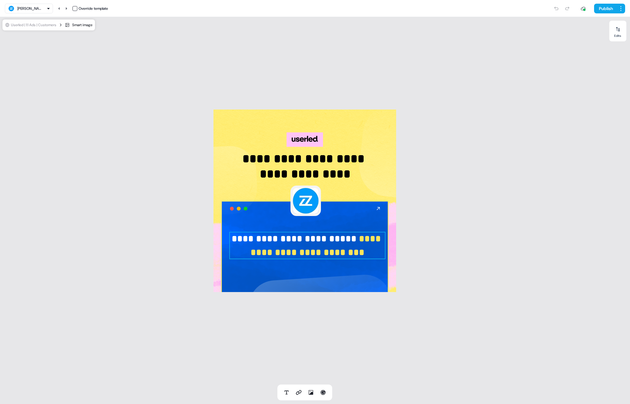
click at [336, 222] on strong "**********" at bounding box center [316, 245] width 133 height 23
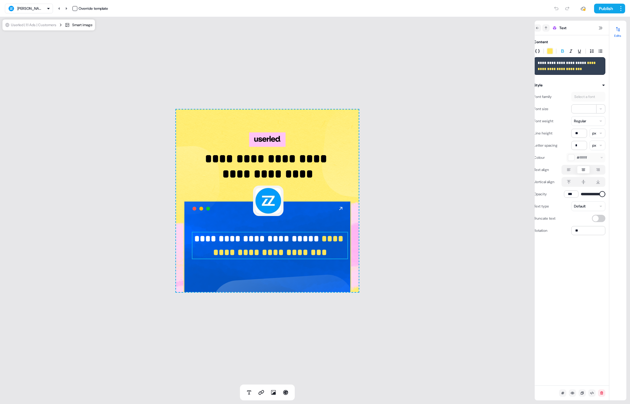
click at [336, 222] on p "**********" at bounding box center [270, 245] width 156 height 27
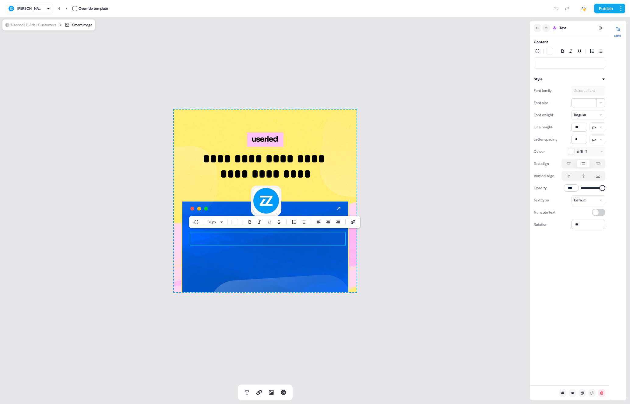
click at [420, 190] on div "**********" at bounding box center [265, 201] width 530 height 368
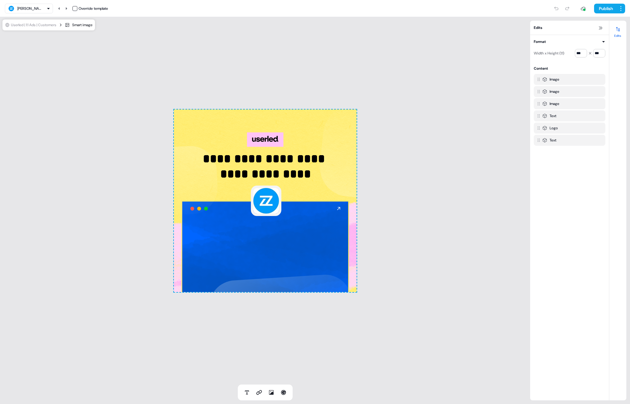
click at [244, 222] on div "**********" at bounding box center [265, 201] width 183 height 183
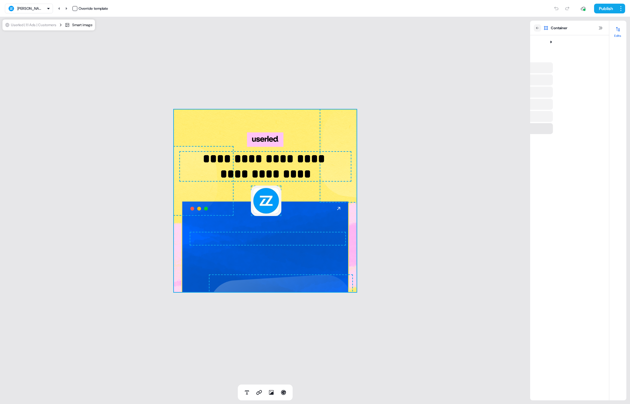
click at [247, 222] on p at bounding box center [268, 239] width 156 height 14
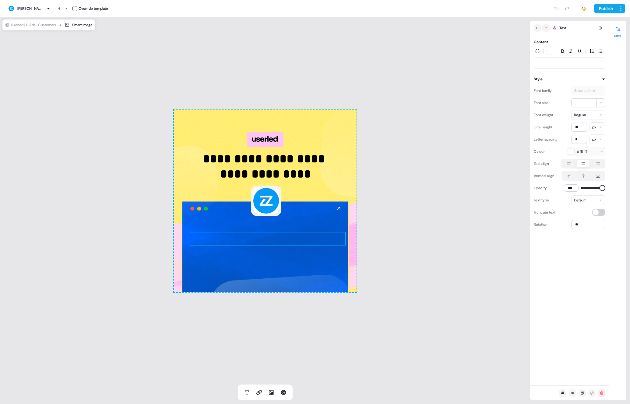
click at [250, 222] on p at bounding box center [268, 239] width 156 height 14
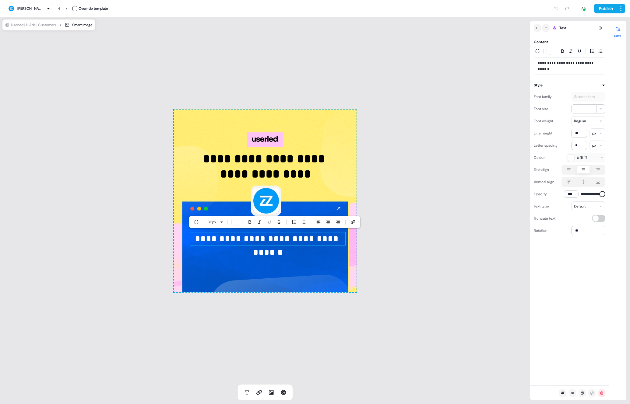
click at [442, 104] on div "**********" at bounding box center [265, 201] width 530 height 368
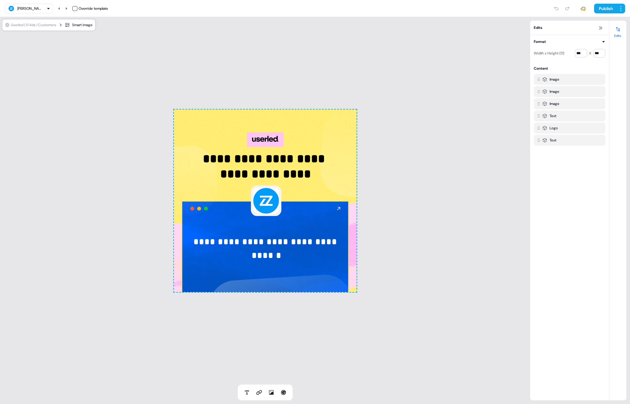
click at [442, 14] on div "Publish" at bounding box center [366, 8] width 517 height 12
click at [442, 11] on button "Publish" at bounding box center [605, 9] width 23 height 10
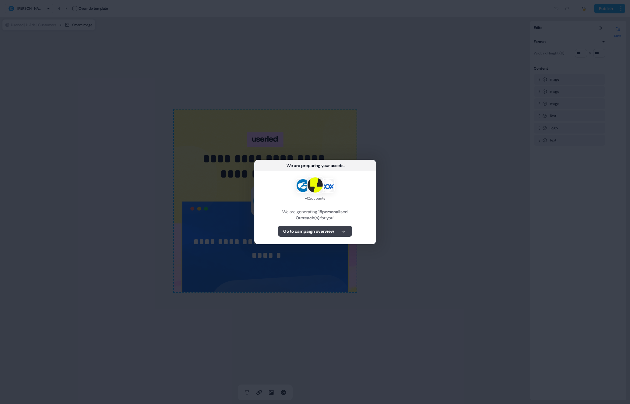
click at [342, 222] on button "Go to campaign overview" at bounding box center [315, 231] width 74 height 11
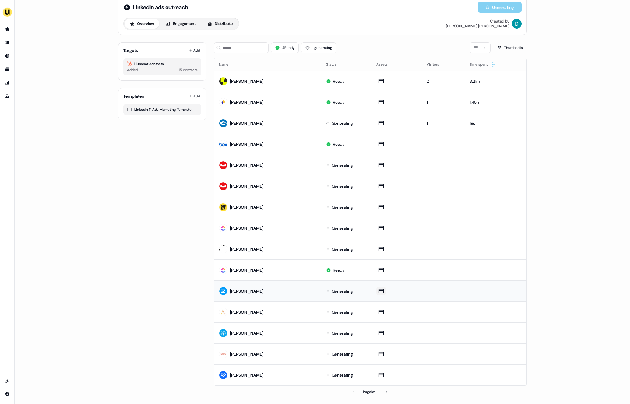
scroll to position [12, 0]
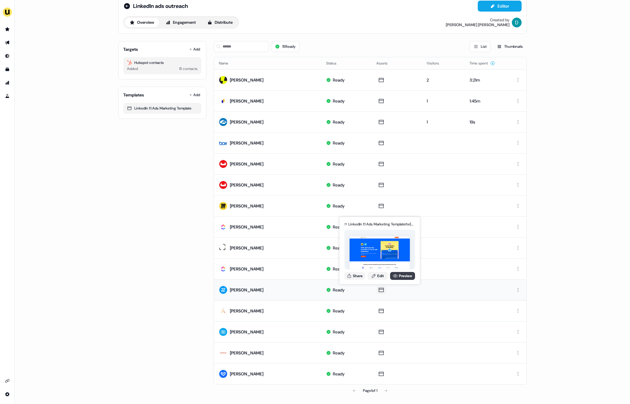
click at [399, 222] on link "Preview" at bounding box center [402, 276] width 25 height 8
click at [349, 222] on icon at bounding box center [349, 276] width 5 height 5
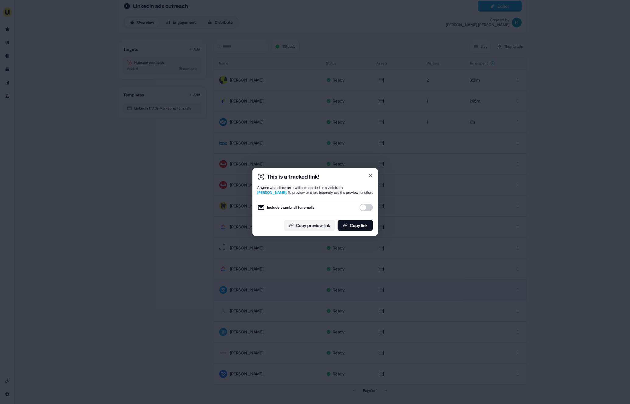
click at [368, 206] on button "Include thumbnail for emails" at bounding box center [365, 207] width 13 height 7
click at [366, 222] on button "Copy link" at bounding box center [354, 225] width 35 height 11
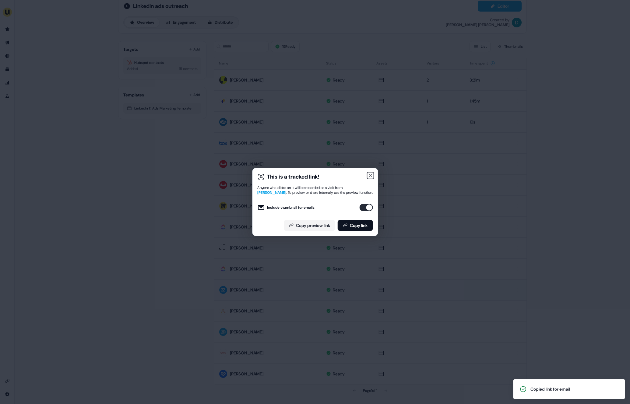
click at [371, 178] on icon "button" at bounding box center [370, 175] width 5 height 5
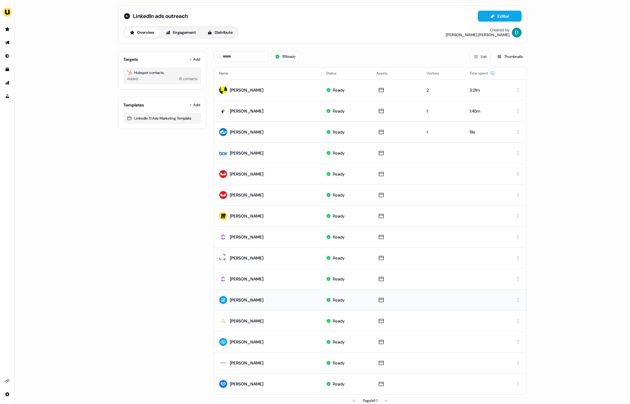
scroll to position [1, 0]
click at [127, 16] on icon at bounding box center [127, 17] width 6 height 6
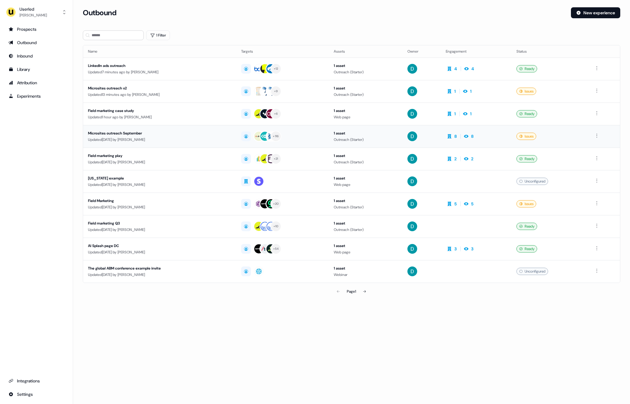
click at [190, 145] on td "Microsites outreach September Updated 3 days ago by David Cruickshank" at bounding box center [159, 136] width 153 height 23
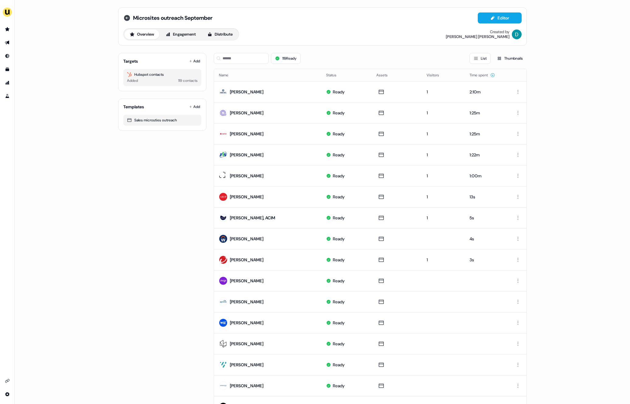
click at [126, 19] on icon at bounding box center [127, 18] width 6 height 6
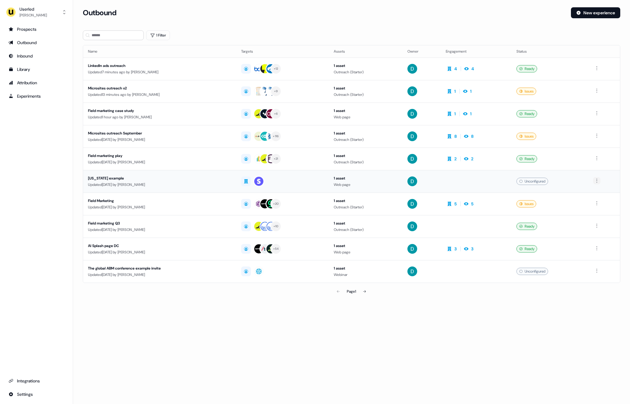
click at [442, 179] on html "For the best experience switch devices to a bigger screen. Go to Userled.io Use…" at bounding box center [315, 202] width 630 height 404
click at [442, 201] on div "Delete" at bounding box center [598, 202] width 36 height 10
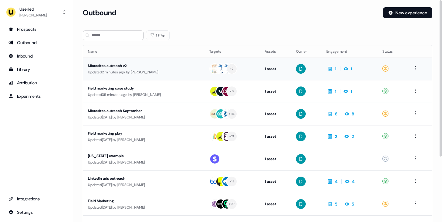
click at [127, 65] on div "Microsites outreach v2" at bounding box center [143, 66] width 110 height 6
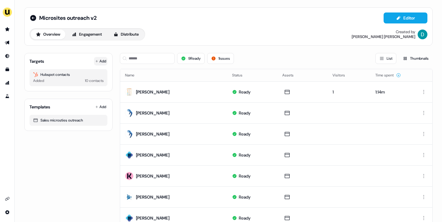
click at [99, 63] on button "Add" at bounding box center [100, 61] width 13 height 9
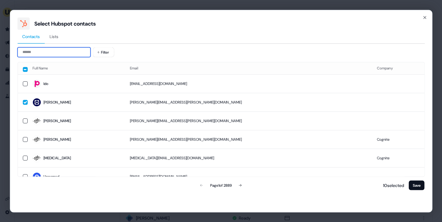
click at [68, 48] on input at bounding box center [53, 52] width 73 height 10
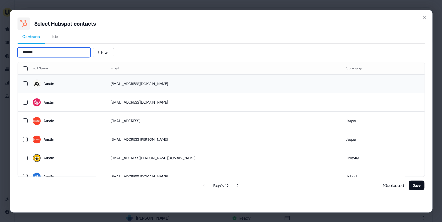
type input "******"
click at [150, 85] on td "austin@anthropic.com" at bounding box center [223, 83] width 235 height 19
click at [414, 183] on button "Save" at bounding box center [417, 185] width 16 height 10
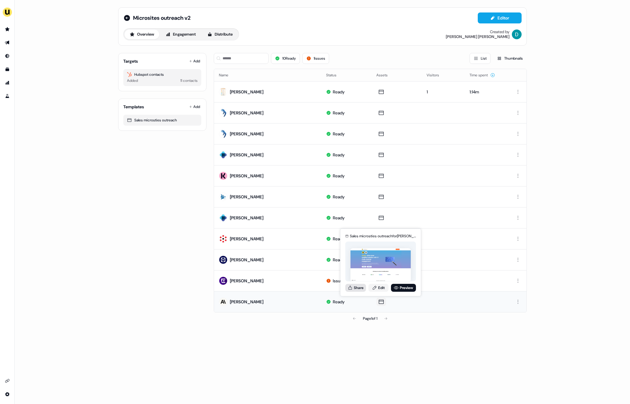
click at [362, 222] on button "Share" at bounding box center [355, 288] width 21 height 8
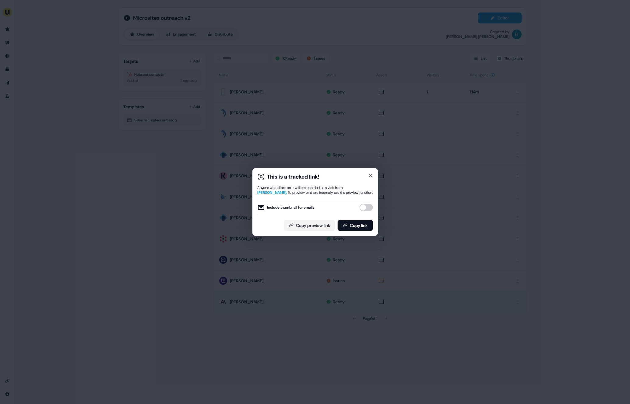
click at [365, 211] on button "Include thumbnail for emails" at bounding box center [365, 207] width 13 height 7
click at [360, 222] on button "Copy link" at bounding box center [354, 225] width 35 height 11
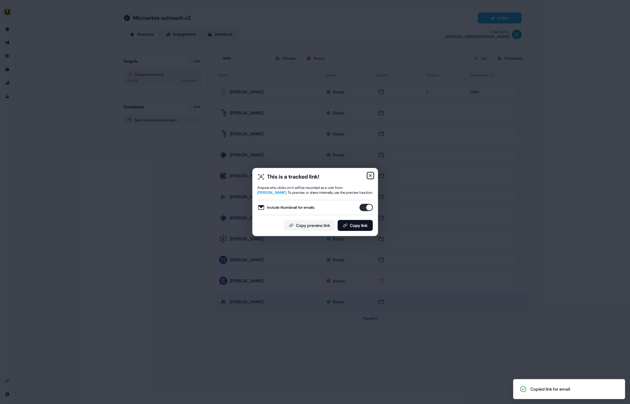
click at [369, 176] on icon "button" at bounding box center [370, 175] width 2 height 2
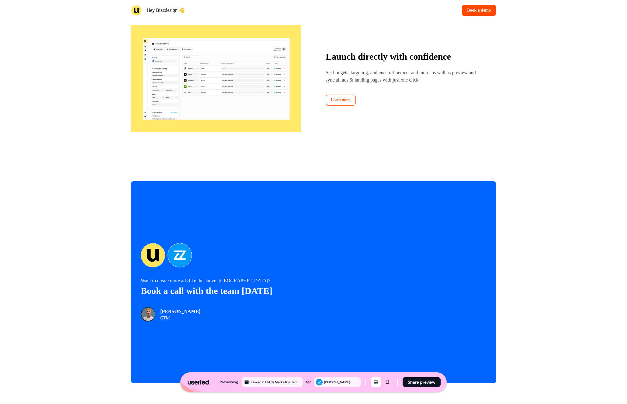
scroll to position [1029, 0]
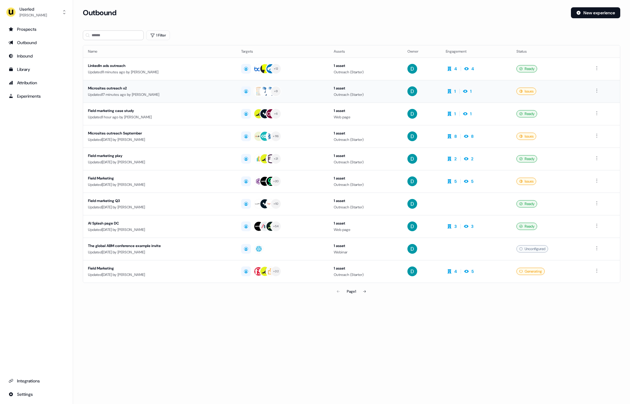
click at [171, 92] on div "Updated 17 minutes ago by [PERSON_NAME]" at bounding box center [159, 95] width 143 height 6
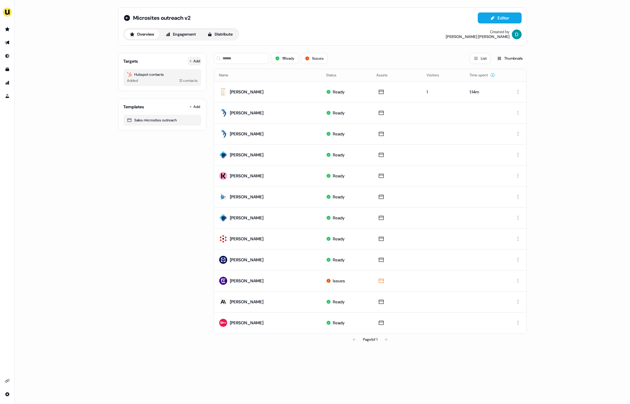
click at [189, 65] on button "Add" at bounding box center [194, 61] width 13 height 9
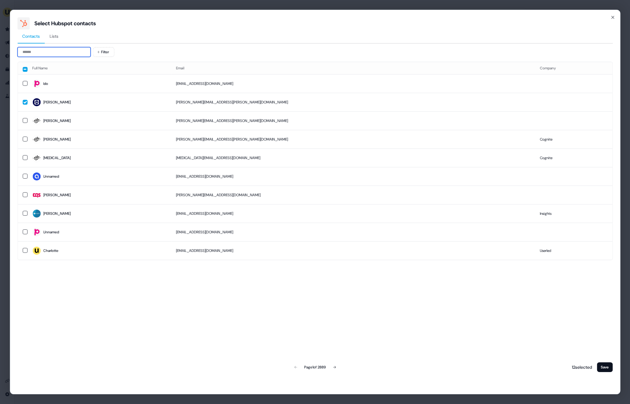
click at [54, 55] on input at bounding box center [53, 52] width 73 height 10
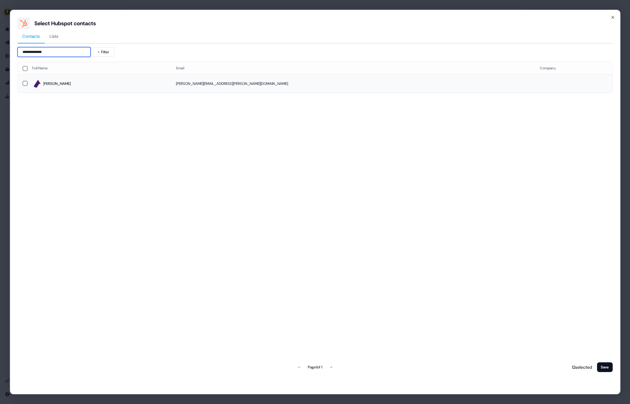
type input "**********"
click at [127, 88] on td "[PERSON_NAME]" at bounding box center [99, 83] width 144 height 19
click at [596, 364] on button "Save" at bounding box center [604, 367] width 16 height 10
click at [605, 365] on button "Save" at bounding box center [604, 367] width 16 height 10
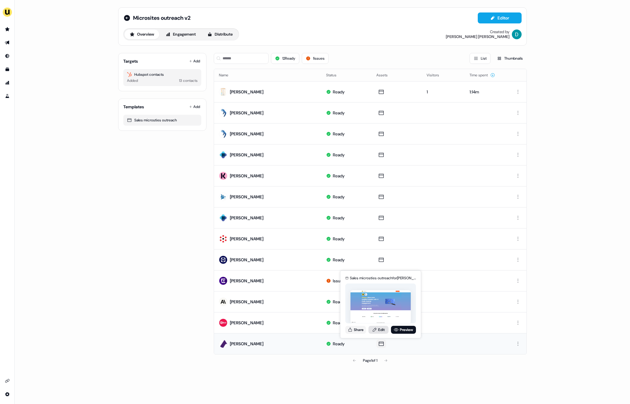
click at [377, 332] on link "Edit" at bounding box center [378, 330] width 20 height 8
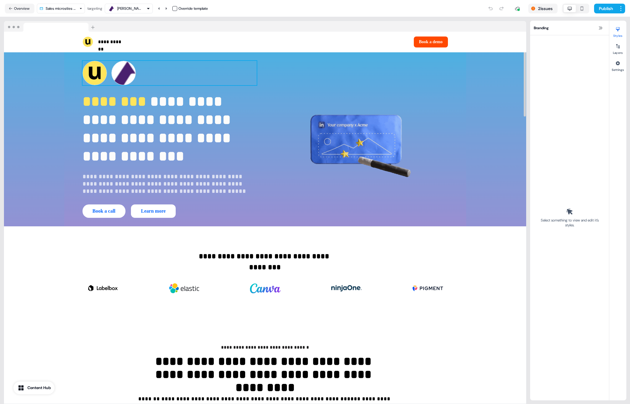
click at [132, 75] on img at bounding box center [123, 73] width 24 height 24
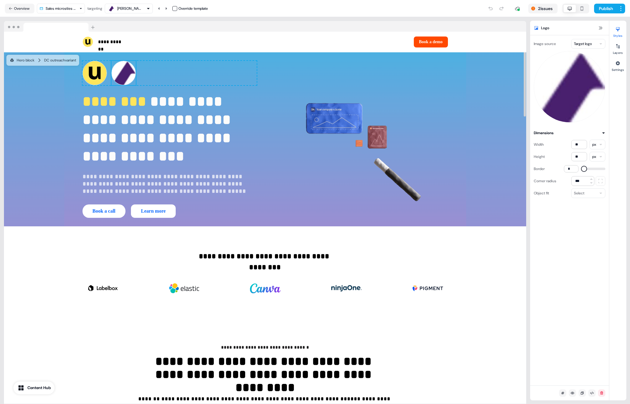
click at [177, 11] on div "Override template" at bounding box center [190, 8] width 36 height 6
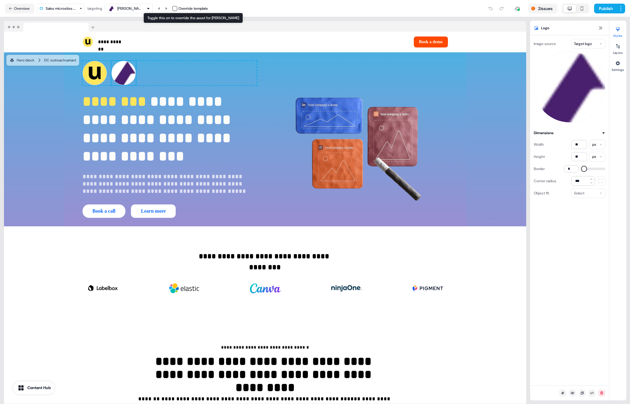
click at [175, 8] on button "button" at bounding box center [174, 8] width 5 height 5
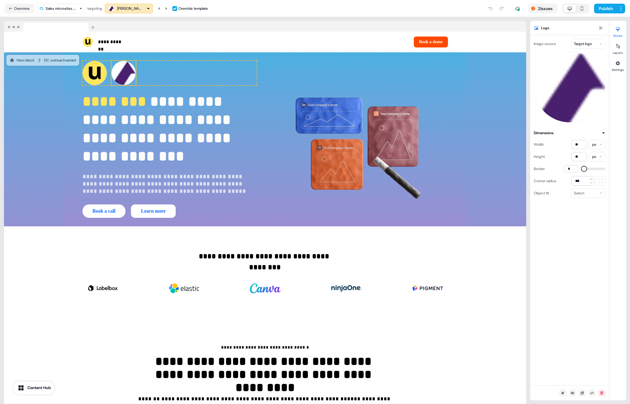
click at [580, 45] on html "**********" at bounding box center [315, 202] width 630 height 404
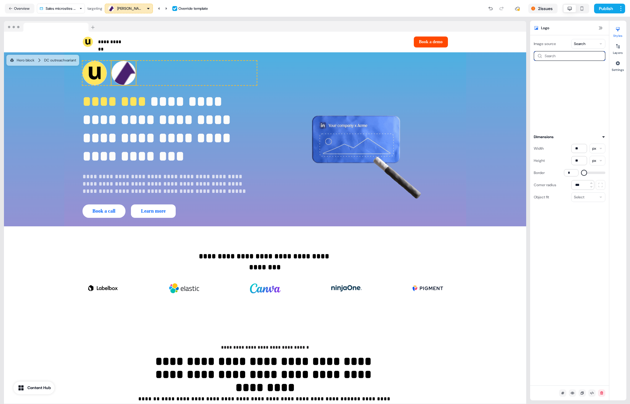
click at [573, 57] on input at bounding box center [569, 56] width 72 height 10
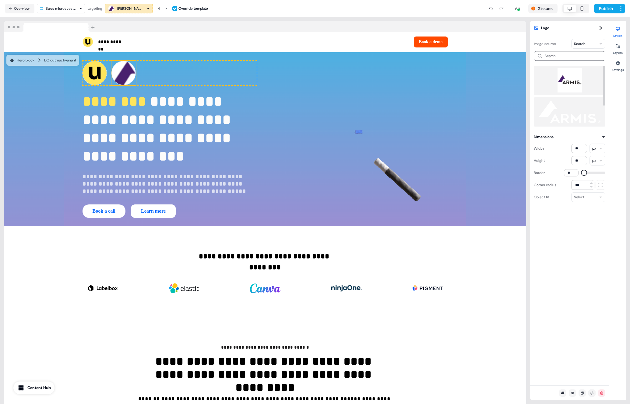
click at [572, 88] on img at bounding box center [569, 80] width 62 height 24
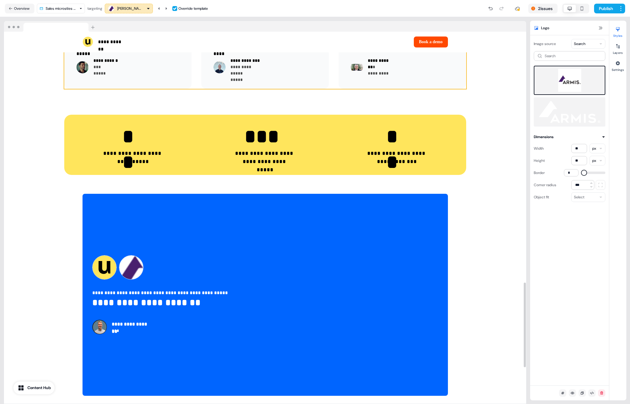
scroll to position [1261, 0]
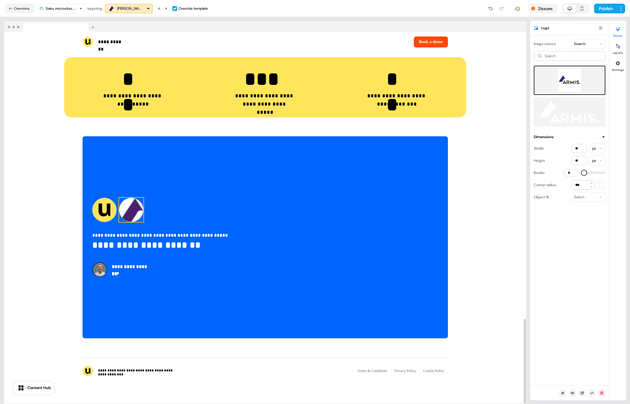
click at [136, 206] on img at bounding box center [131, 210] width 24 height 24
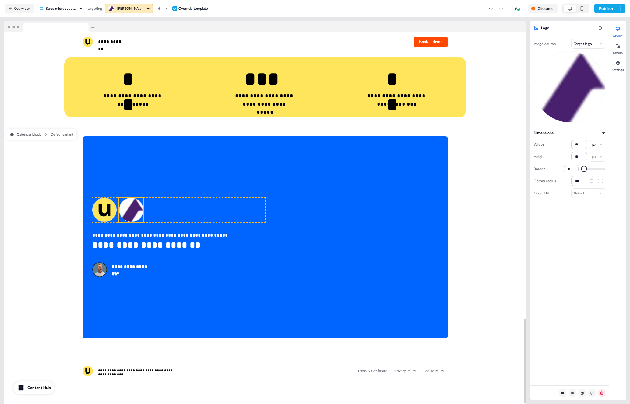
click at [577, 42] on html "**********" at bounding box center [315, 202] width 630 height 404
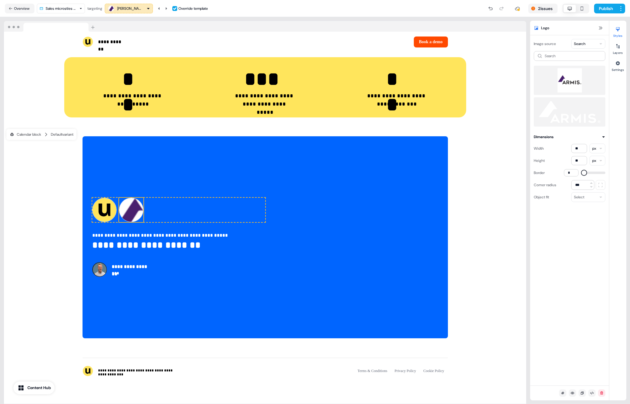
click at [573, 86] on img at bounding box center [569, 80] width 62 height 24
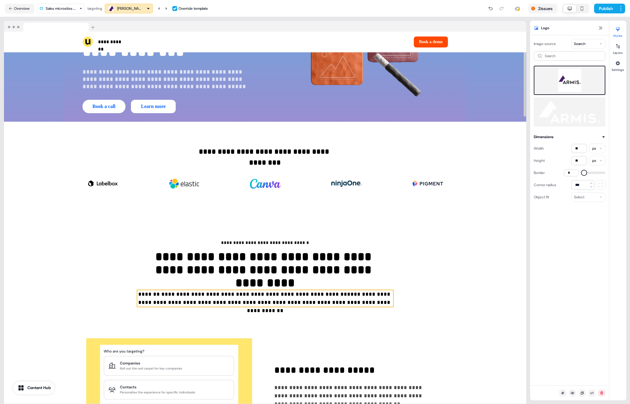
scroll to position [0, 0]
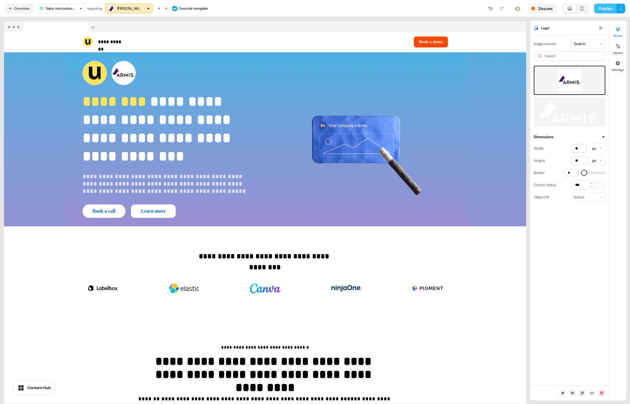
click at [598, 7] on button "Publish" at bounding box center [605, 9] width 23 height 10
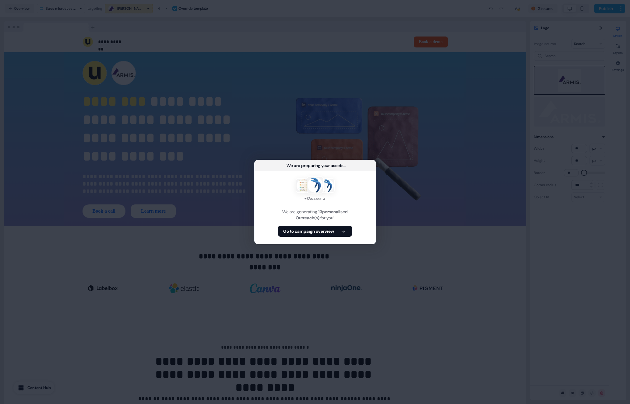
click at [340, 229] on button "Go to campaign overview" at bounding box center [315, 231] width 74 height 11
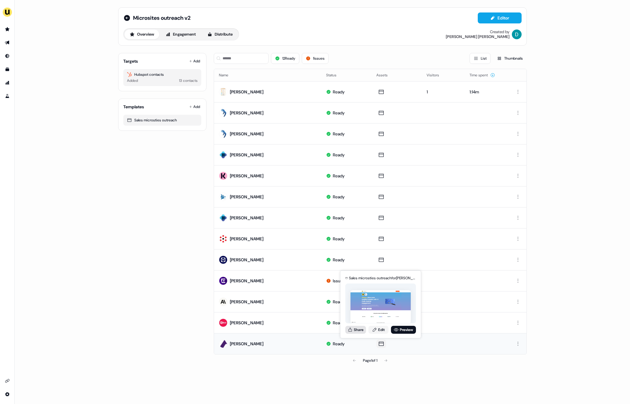
click at [353, 332] on button "Share" at bounding box center [355, 330] width 21 height 8
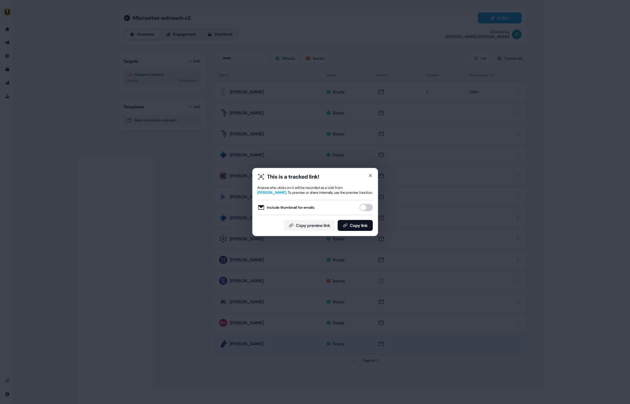
click at [365, 205] on button "Include thumbnail for emails" at bounding box center [365, 207] width 13 height 7
click at [362, 224] on button "Copy link" at bounding box center [354, 225] width 35 height 11
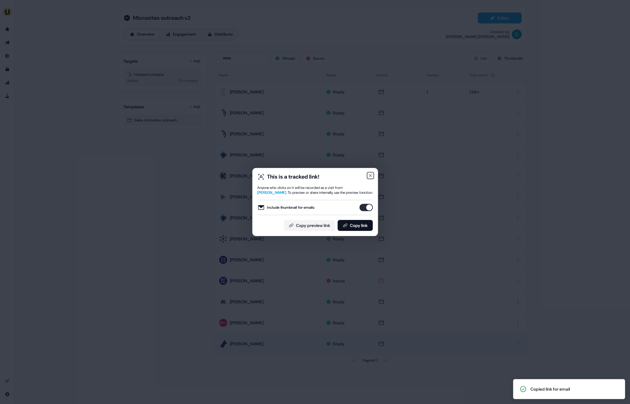
click at [369, 174] on icon "button" at bounding box center [370, 175] width 5 height 5
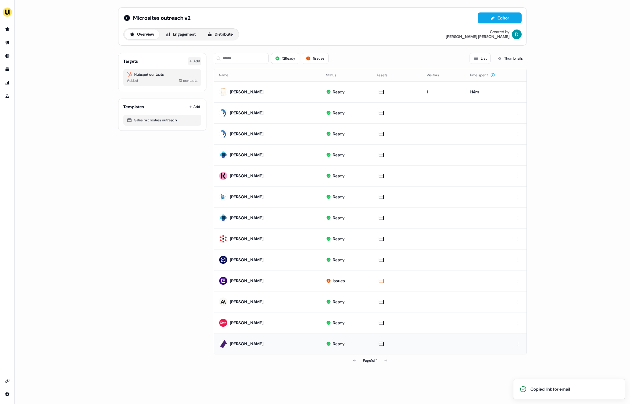
click at [198, 58] on button "Add" at bounding box center [194, 61] width 13 height 9
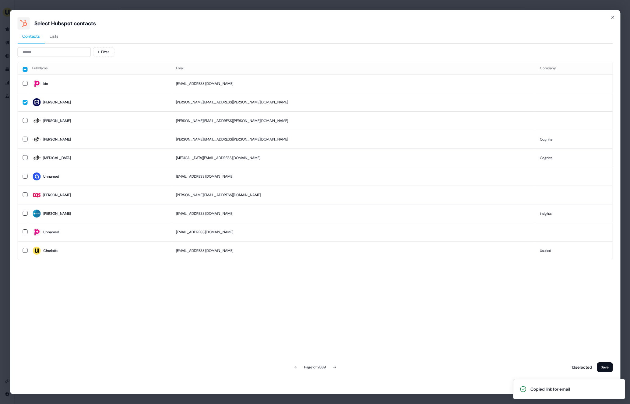
click at [69, 58] on div "Filter Full Name Email Company Ido ido.dubovi@unipaas.com Michelle michelle.dao…" at bounding box center [314, 210] width 595 height 326
click at [58, 51] on input at bounding box center [53, 52] width 73 height 10
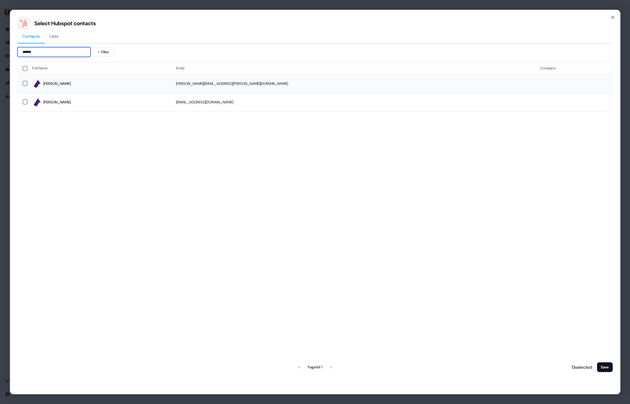
type input "******"
click at [103, 83] on span "[PERSON_NAME]" at bounding box center [99, 83] width 134 height 9
click at [602, 365] on button "Save" at bounding box center [604, 367] width 16 height 10
click at [602, 363] on button "Save" at bounding box center [604, 367] width 16 height 10
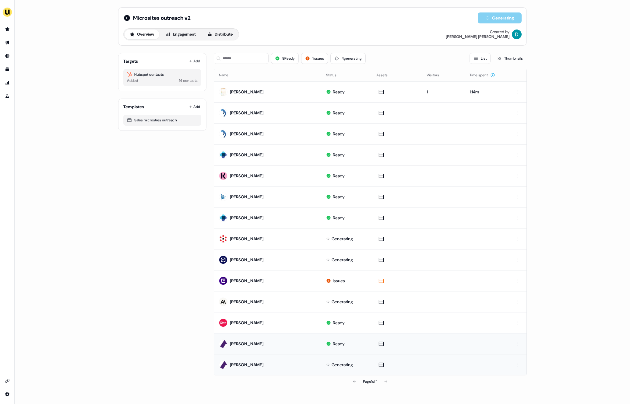
click at [428, 356] on td at bounding box center [442, 364] width 43 height 21
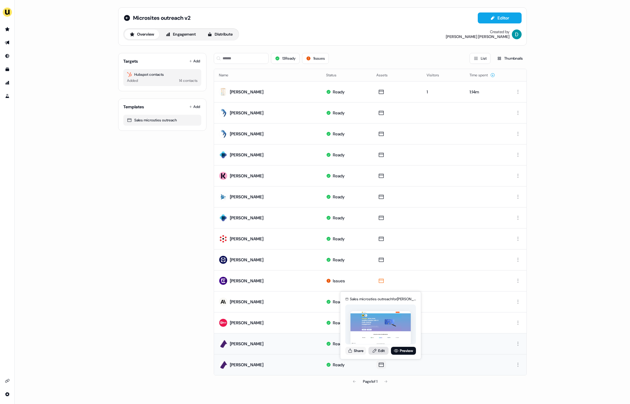
click at [379, 352] on link "Edit" at bounding box center [378, 351] width 20 height 8
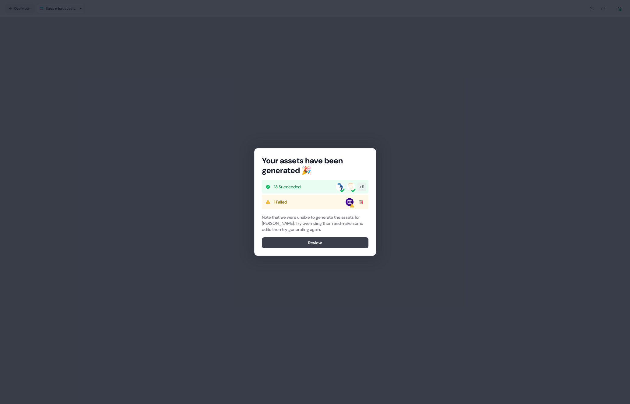
click at [299, 242] on button "Review" at bounding box center [315, 242] width 106 height 11
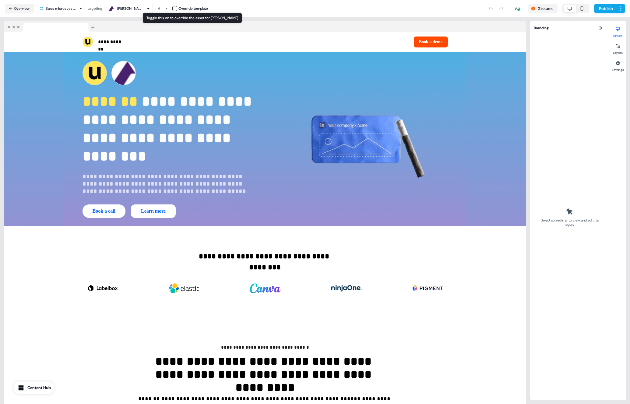
click at [177, 9] on button "button" at bounding box center [174, 8] width 5 height 5
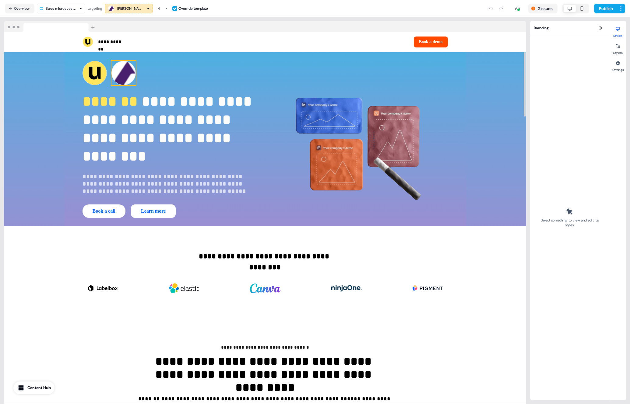
click at [124, 65] on img at bounding box center [123, 73] width 24 height 24
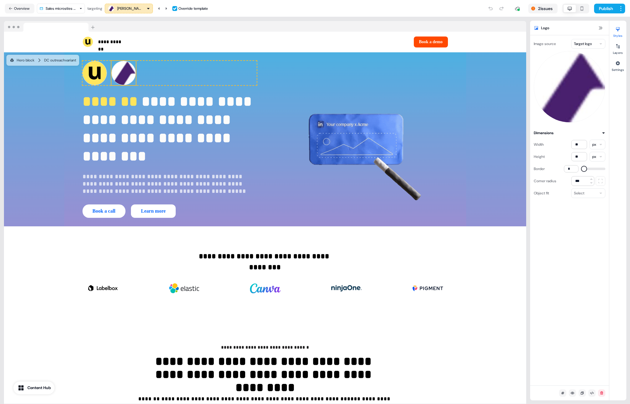
click at [589, 43] on html "**********" at bounding box center [315, 202] width 630 height 404
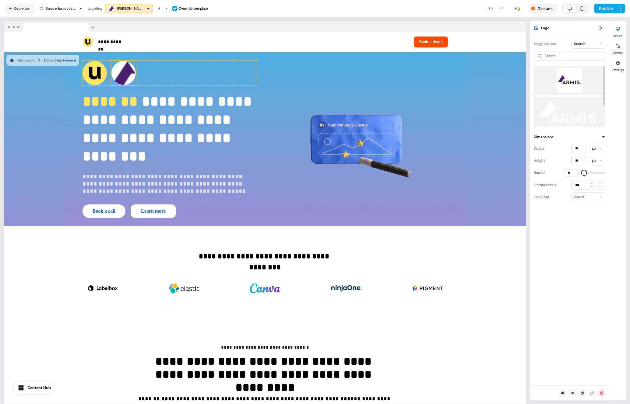
click at [574, 85] on img at bounding box center [569, 80] width 62 height 24
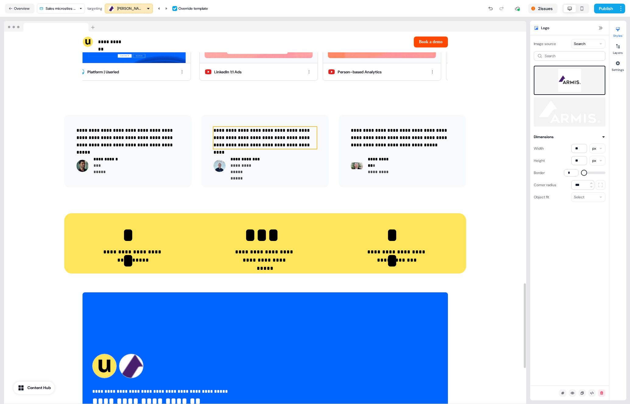
scroll to position [1261, 0]
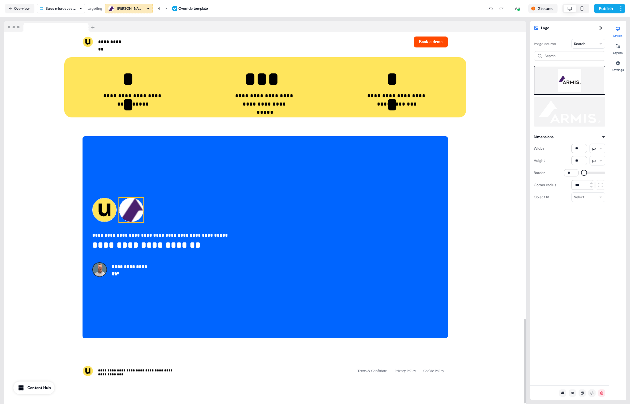
click at [137, 206] on img at bounding box center [131, 210] width 24 height 24
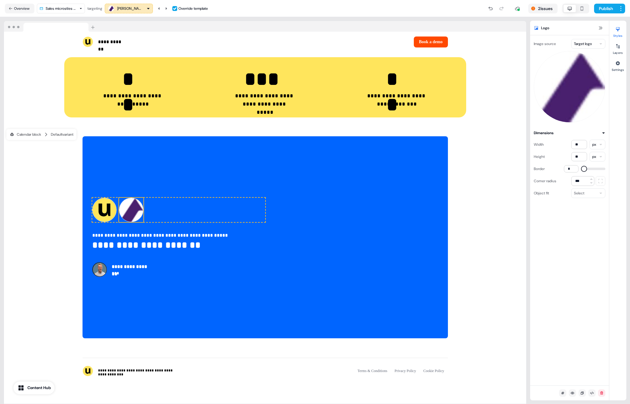
click at [583, 39] on html "**********" at bounding box center [315, 202] width 630 height 404
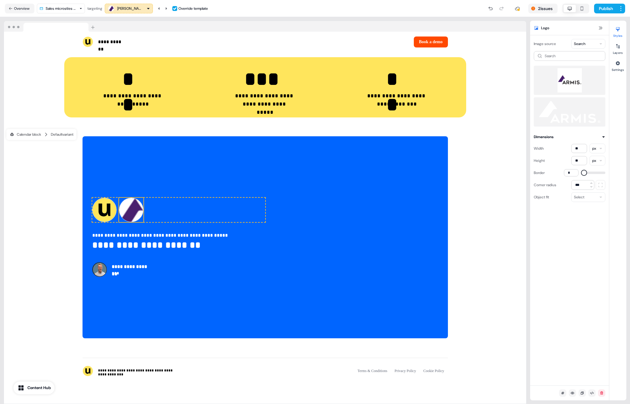
click at [559, 81] on img at bounding box center [569, 80] width 62 height 24
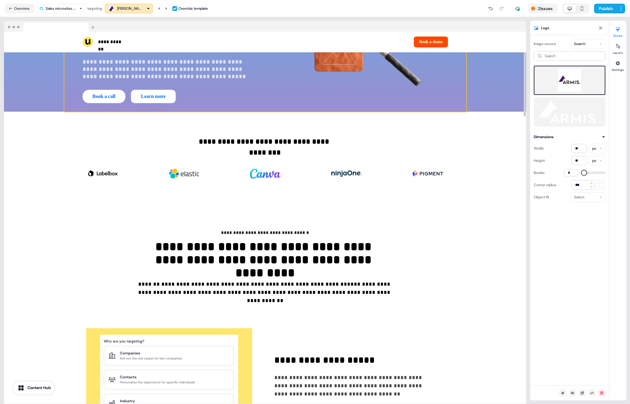
scroll to position [0, 0]
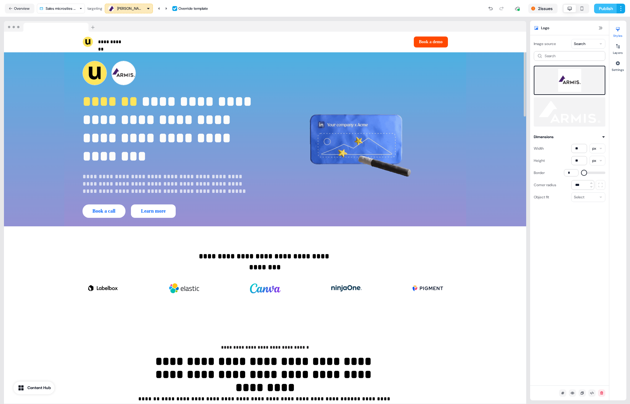
click at [605, 7] on button "Publish" at bounding box center [605, 9] width 23 height 10
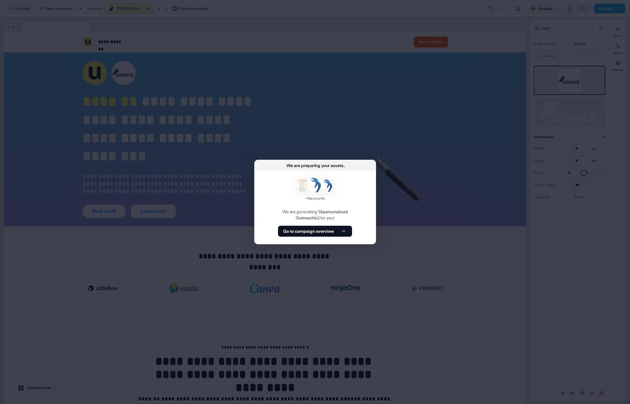
click at [354, 235] on div "+ 11 accounts We are generating 14 personalised Outreach(s) for you! Go to camp…" at bounding box center [314, 207] width 121 height 73
click at [343, 232] on icon at bounding box center [342, 231] width 7 height 4
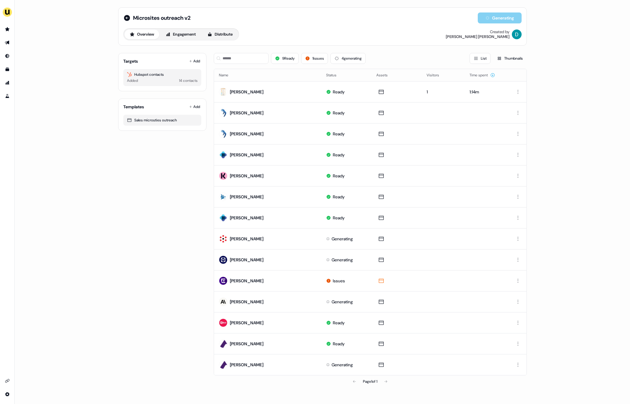
click at [123, 19] on div "Microsites outreach v2 Generating Overview Engagement Distribute Created by [PE…" at bounding box center [322, 26] width 408 height 38
click at [126, 19] on icon at bounding box center [127, 18] width 6 height 6
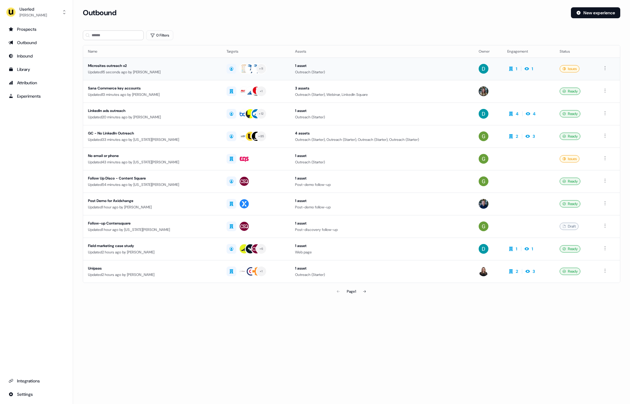
click at [150, 75] on td "Microsites outreach v2 Updated 15 seconds ago by [PERSON_NAME]" at bounding box center [152, 69] width 138 height 23
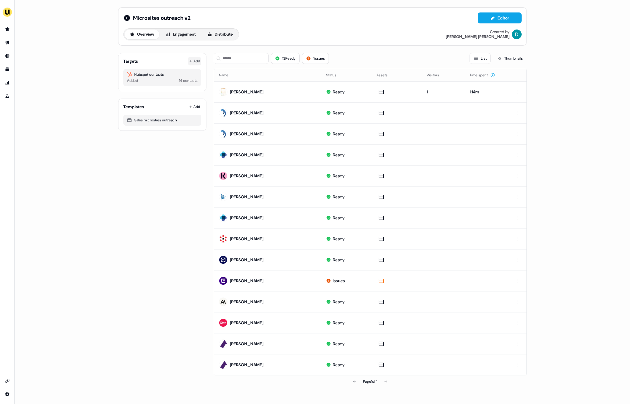
click at [191, 57] on button "Add" at bounding box center [194, 61] width 13 height 9
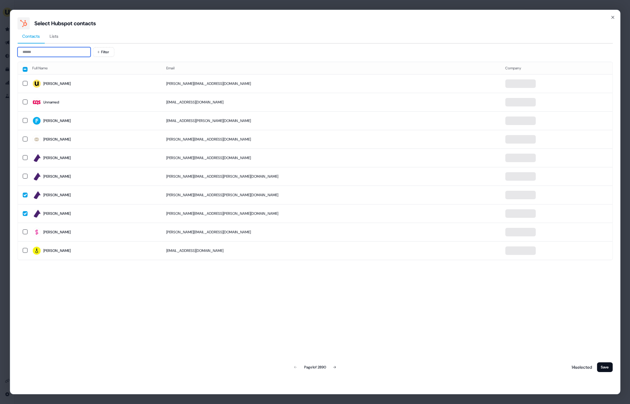
click at [27, 50] on input at bounding box center [53, 52] width 73 height 10
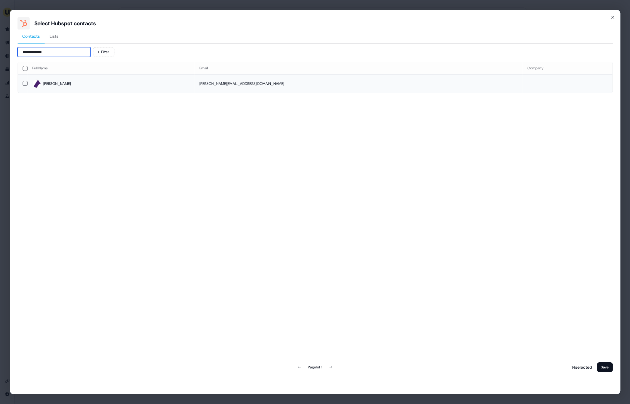
type input "**********"
click at [86, 88] on td "[PERSON_NAME]" at bounding box center [110, 83] width 167 height 19
click at [603, 368] on button "Save" at bounding box center [604, 367] width 16 height 10
click at [602, 367] on button "Save" at bounding box center [604, 367] width 16 height 10
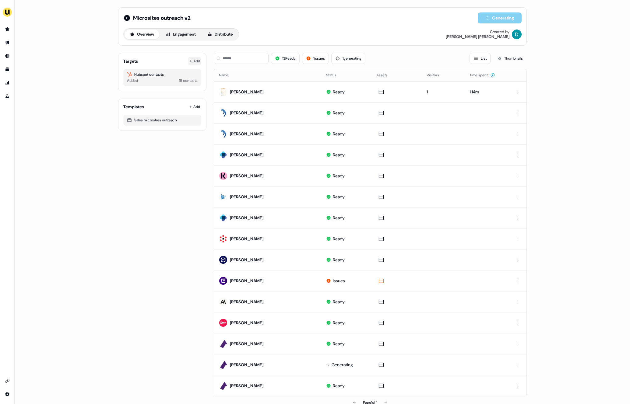
click at [198, 61] on button "Add" at bounding box center [194, 61] width 13 height 9
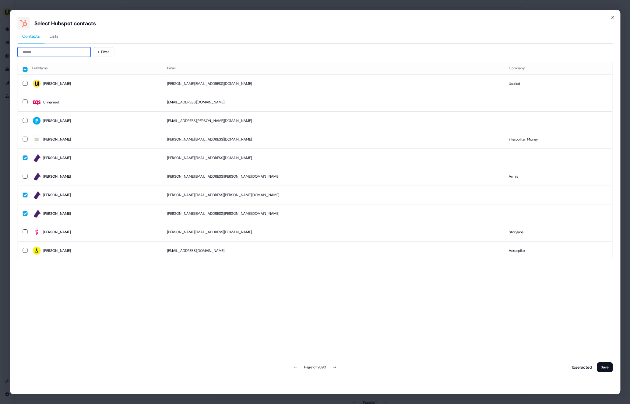
click at [63, 53] on input at bounding box center [53, 52] width 73 height 10
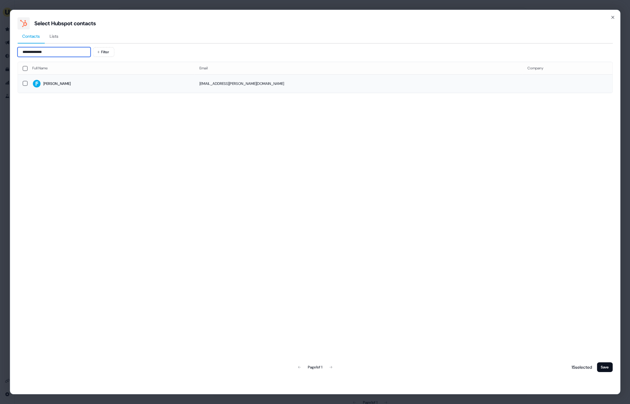
type input "**********"
click at [165, 88] on td "[PERSON_NAME]" at bounding box center [110, 83] width 167 height 19
click at [605, 364] on button "Save" at bounding box center [604, 367] width 16 height 10
click at [605, 368] on button "Save" at bounding box center [604, 367] width 16 height 10
click at [603, 368] on button "Save" at bounding box center [604, 367] width 16 height 10
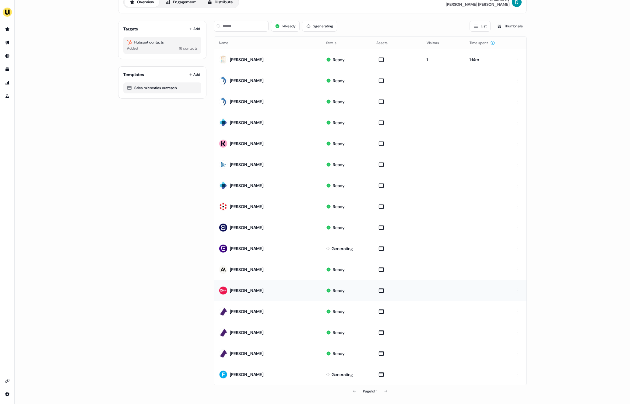
scroll to position [33, 0]
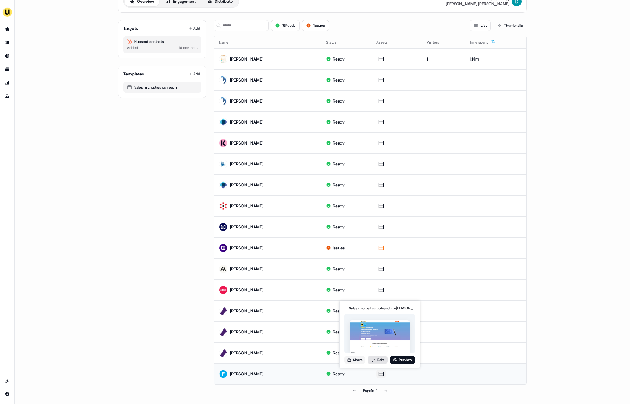
click at [377, 360] on link "Edit" at bounding box center [377, 360] width 20 height 8
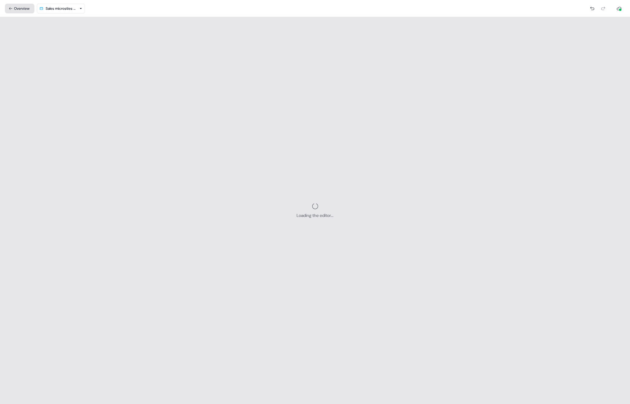
click at [16, 4] on button "Overview" at bounding box center [20, 9] width 30 height 10
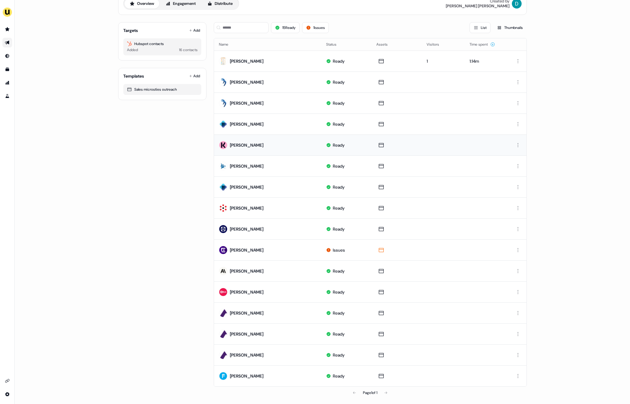
scroll to position [33, 0]
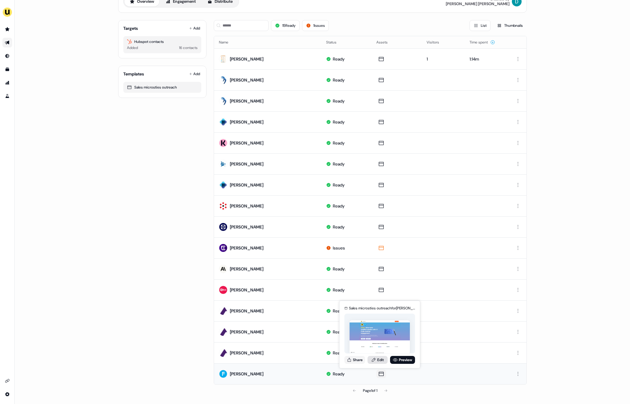
click at [376, 358] on link "Edit" at bounding box center [377, 360] width 20 height 8
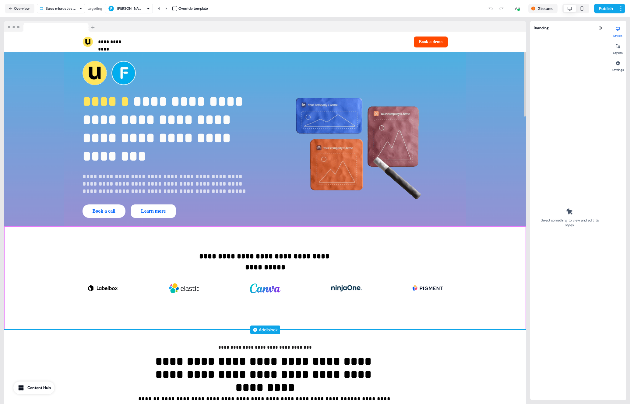
click at [267, 329] on div "Add block" at bounding box center [268, 330] width 19 height 6
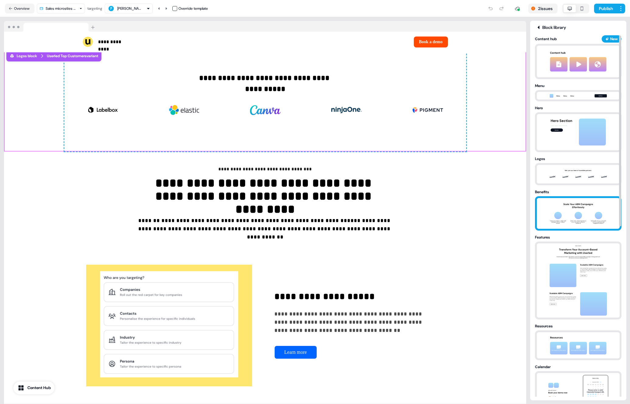
click at [581, 194] on div "Benefits" at bounding box center [578, 192] width 86 height 6
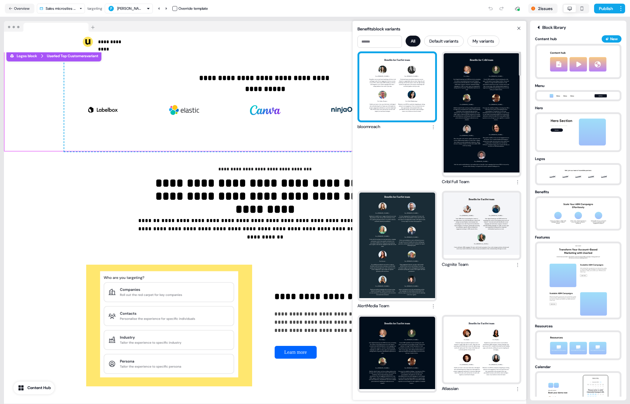
click at [417, 105] on div "Benefits for FactSet team For Billie ↓ Streamline your account-based marketing …" at bounding box center [397, 86] width 76 height 67
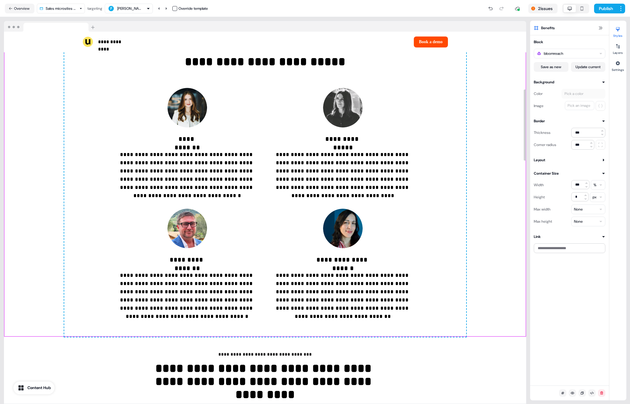
scroll to position [300, 0]
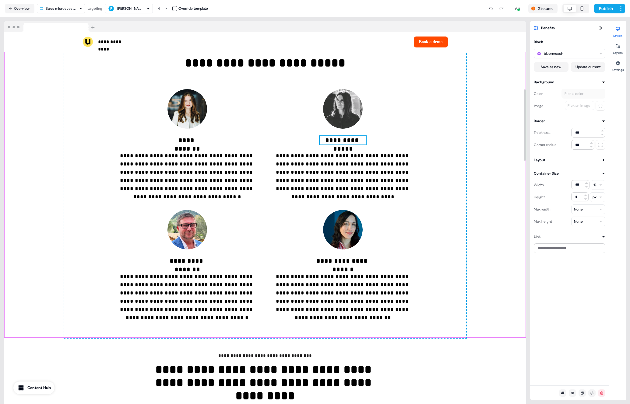
click at [343, 142] on p "**********" at bounding box center [342, 140] width 46 height 9
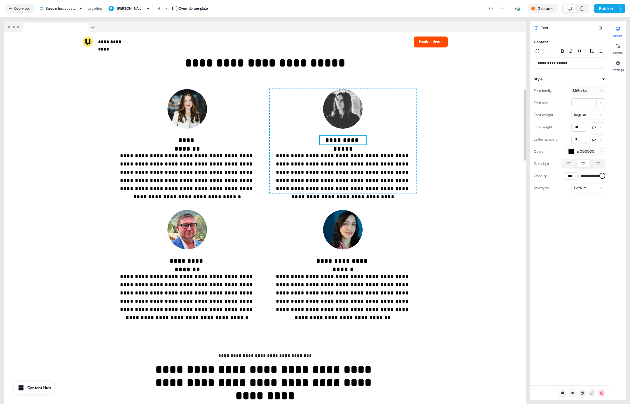
click at [343, 142] on p "**********" at bounding box center [342, 140] width 46 height 9
click at [358, 105] on img at bounding box center [343, 109] width 40 height 40
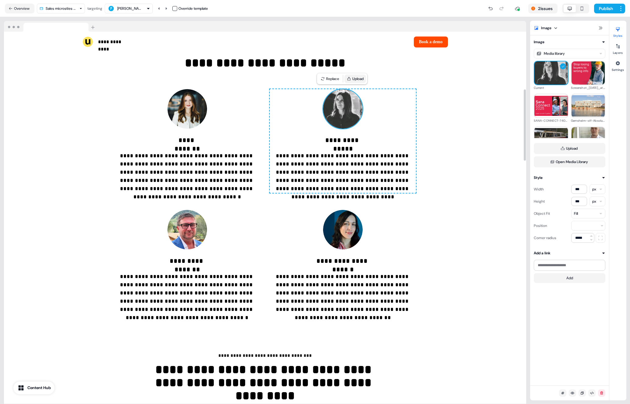
click at [358, 75] on button "Upload" at bounding box center [355, 79] width 22 height 9
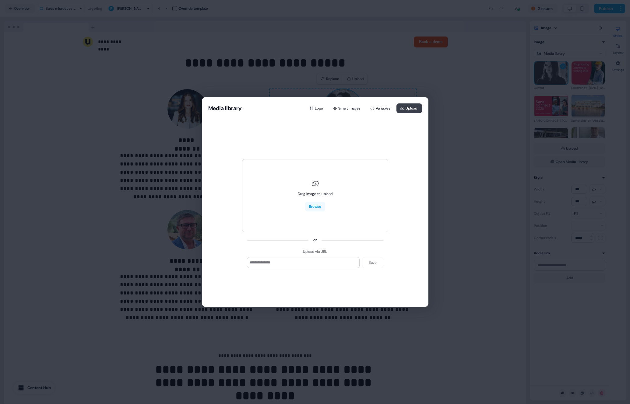
click at [406, 106] on button "Upload" at bounding box center [409, 108] width 26 height 10
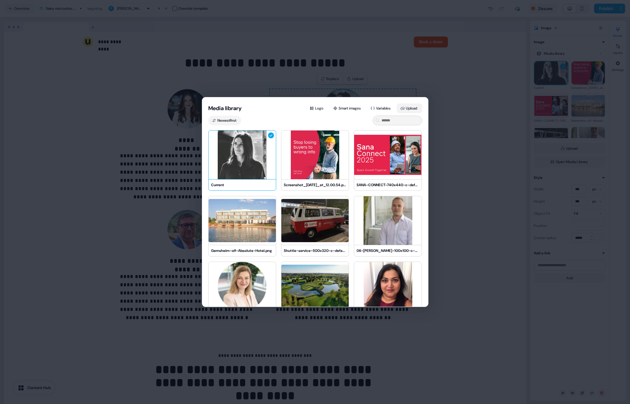
click at [408, 108] on button "Upload" at bounding box center [408, 108] width 25 height 10
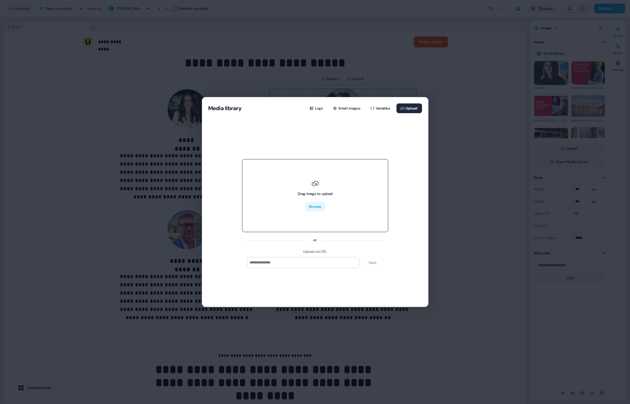
click at [313, 208] on button "Browse" at bounding box center [315, 207] width 20 height 10
type input "**********"
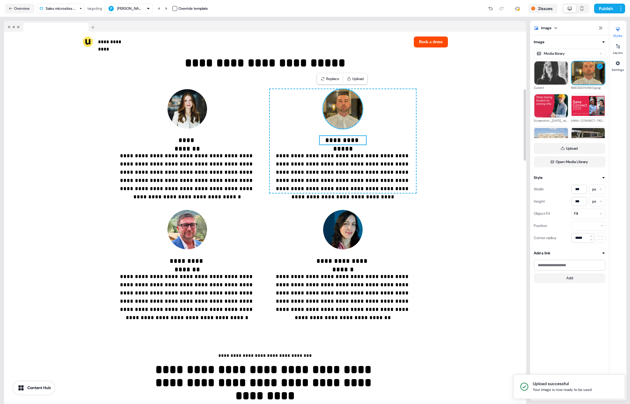
click at [350, 143] on p "**********" at bounding box center [342, 140] width 46 height 9
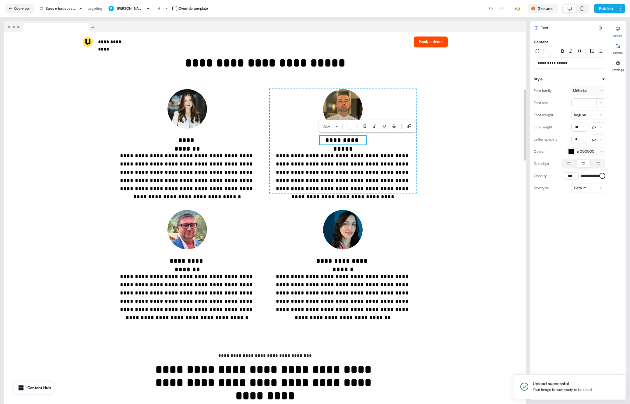
click at [359, 139] on p "**********" at bounding box center [342, 140] width 46 height 9
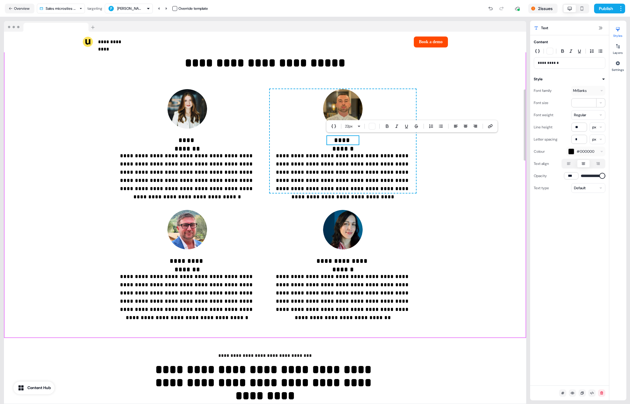
click at [469, 187] on div "**********" at bounding box center [265, 184] width 522 height 309
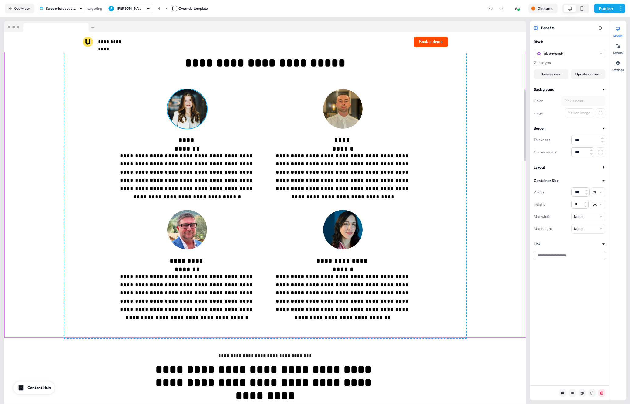
click at [183, 110] on img at bounding box center [187, 109] width 40 height 40
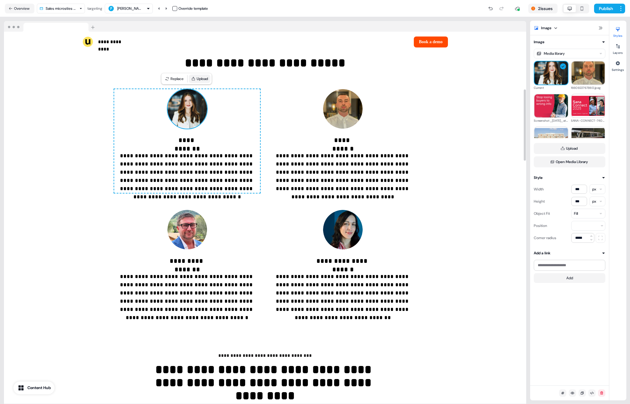
click at [199, 79] on button "Upload" at bounding box center [200, 79] width 22 height 9
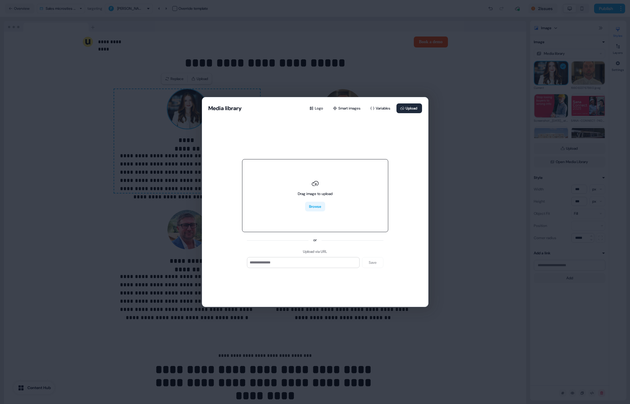
click at [319, 207] on button "Browse" at bounding box center [315, 207] width 20 height 10
type input "**********"
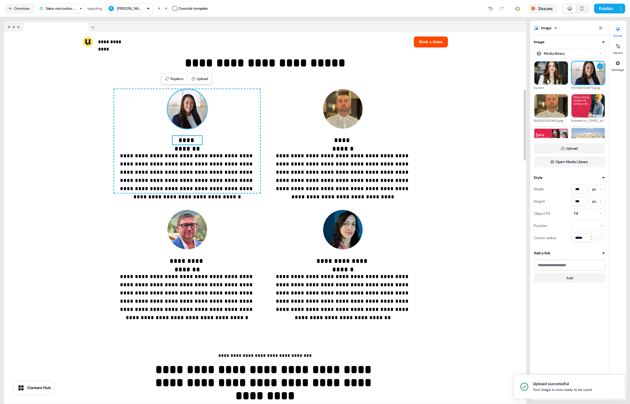
click at [184, 141] on p "**********" at bounding box center [187, 140] width 29 height 9
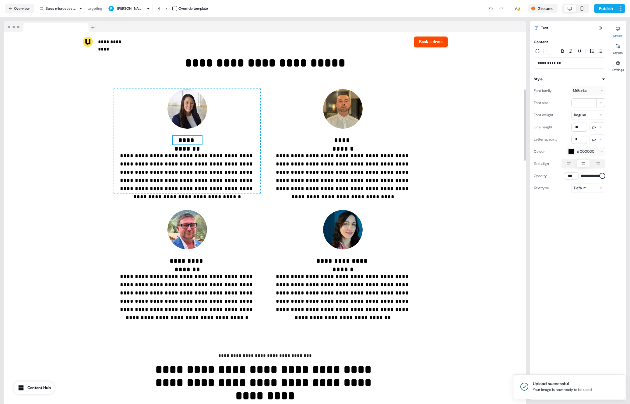
click at [184, 141] on p "**********" at bounding box center [187, 140] width 29 height 9
click at [191, 143] on p "**********" at bounding box center [187, 140] width 29 height 9
click at [195, 141] on p "**********" at bounding box center [187, 140] width 29 height 9
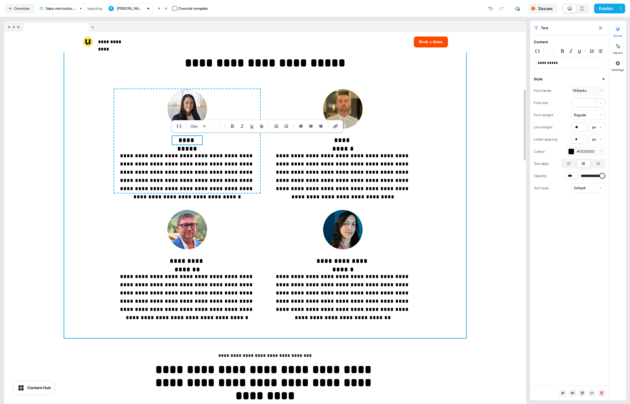
click at [73, 167] on div "**********" at bounding box center [265, 184] width 402 height 309
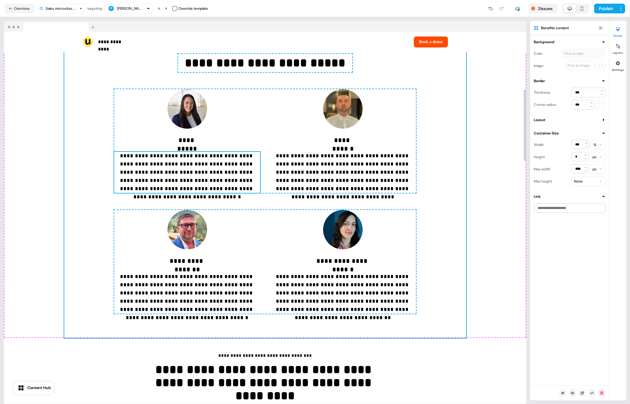
click at [187, 168] on p "**********" at bounding box center [187, 172] width 146 height 41
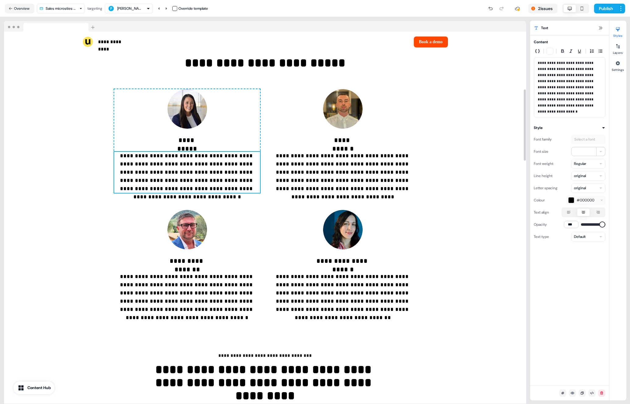
click at [187, 168] on p "**********" at bounding box center [187, 172] width 146 height 41
click at [185, 167] on p "**********" at bounding box center [187, 172] width 146 height 41
click at [219, 156] on p "**********" at bounding box center [187, 172] width 146 height 41
click at [151, 173] on p "**********" at bounding box center [187, 172] width 146 height 41
drag, startPoint x: 172, startPoint y: 181, endPoint x: 153, endPoint y: 173, distance: 20.5
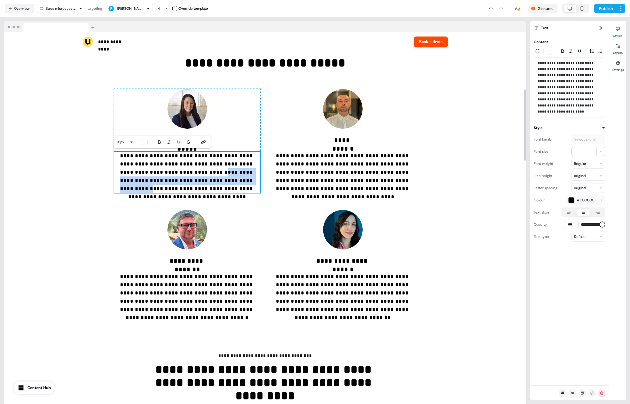
click at [153, 173] on p "**********" at bounding box center [187, 172] width 146 height 41
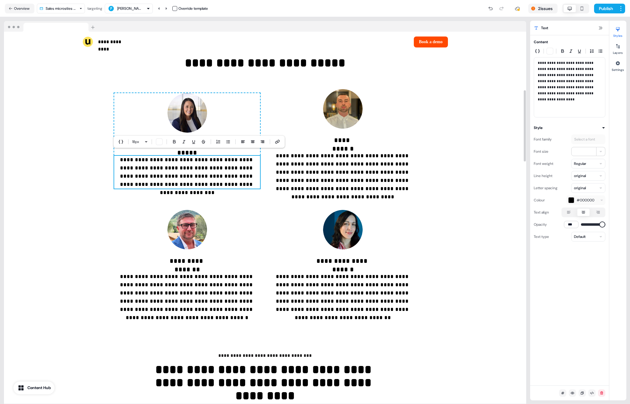
scroll to position [305, 0]
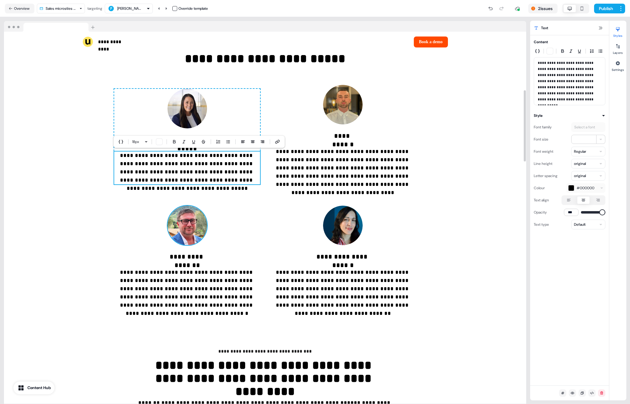
click at [191, 223] on img at bounding box center [187, 226] width 40 height 40
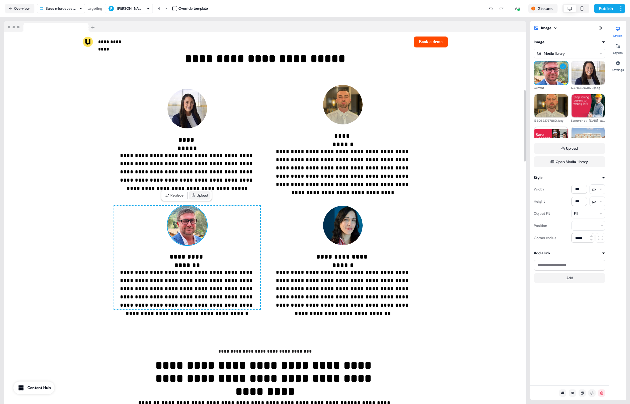
click at [207, 195] on button "Upload" at bounding box center [200, 195] width 22 height 9
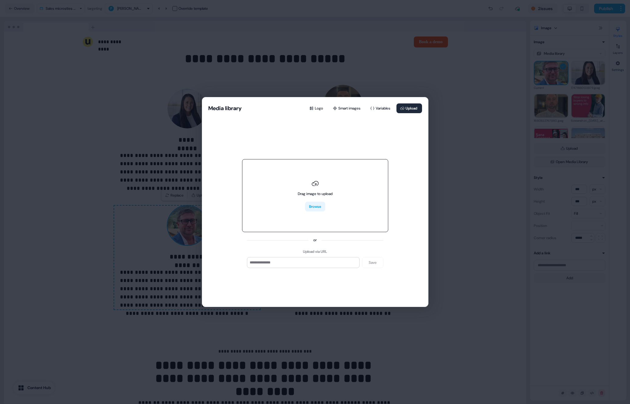
click at [323, 202] on button "Browse" at bounding box center [315, 207] width 20 height 10
type input "**********"
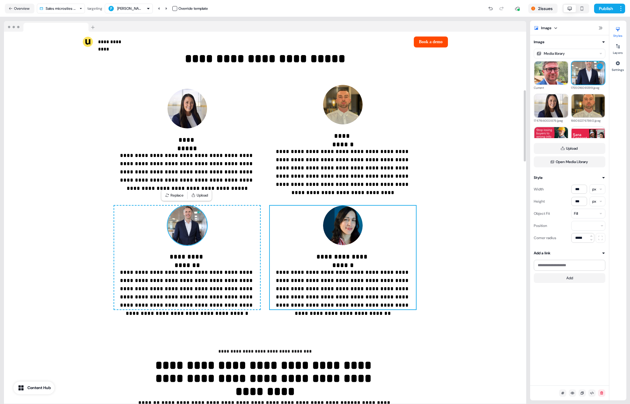
click at [355, 217] on img at bounding box center [343, 226] width 40 height 40
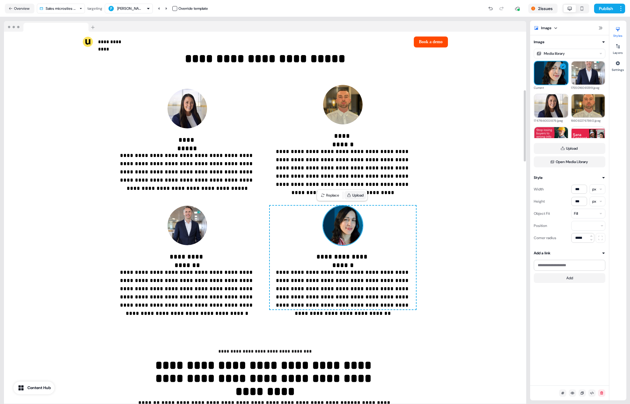
click at [358, 196] on button "Upload" at bounding box center [355, 195] width 22 height 9
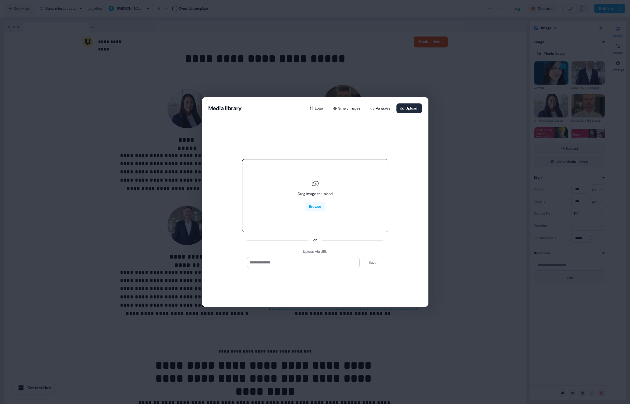
click at [321, 200] on div "Drag image to upload Browse" at bounding box center [315, 196] width 35 height 32
type input "**********"
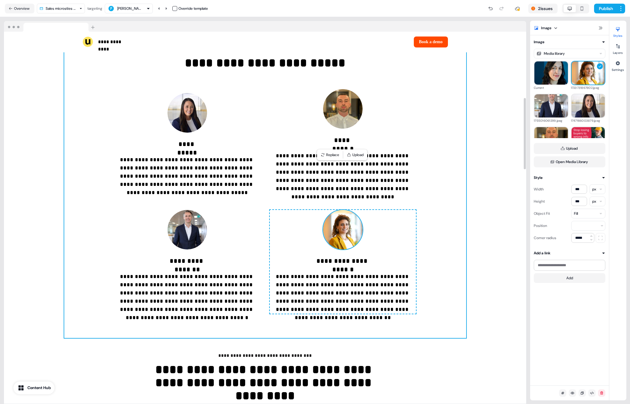
scroll to position [297, 0]
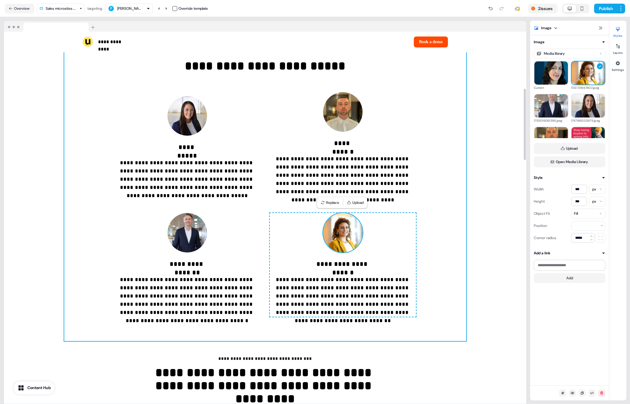
click at [473, 239] on div "**********" at bounding box center [265, 187] width 522 height 309
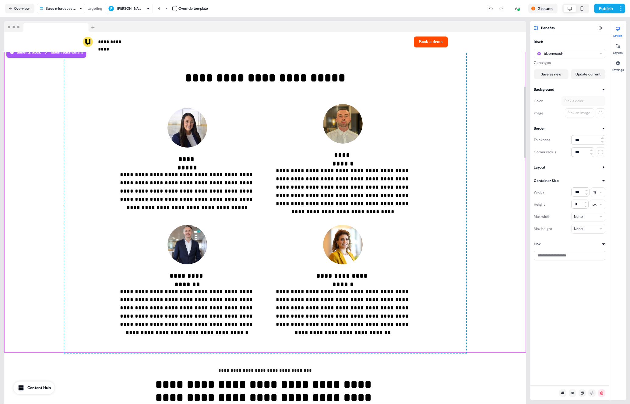
scroll to position [284, 0]
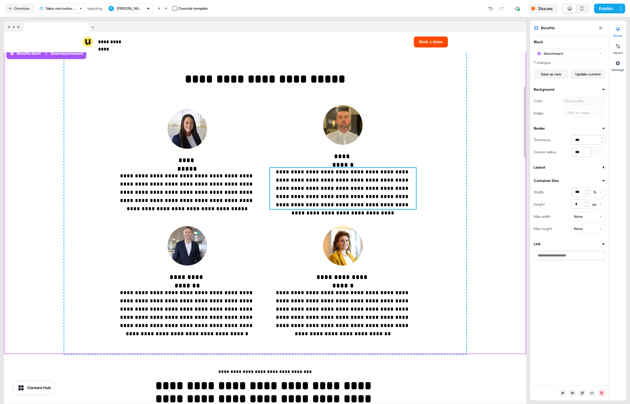
click at [315, 187] on p "**********" at bounding box center [343, 188] width 146 height 41
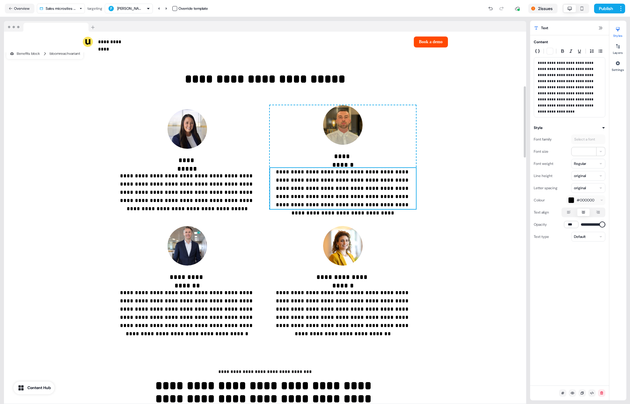
click at [315, 187] on p "**********" at bounding box center [343, 188] width 146 height 41
click at [350, 169] on p "**********" at bounding box center [343, 188] width 146 height 41
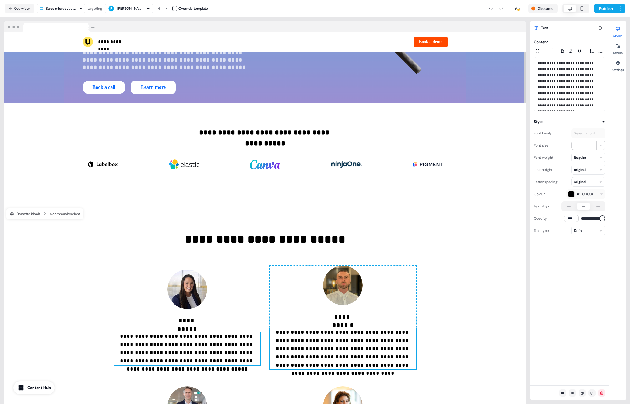
scroll to position [0, 0]
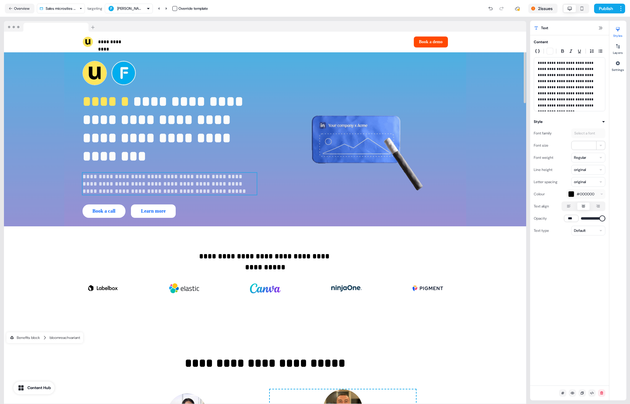
click at [109, 183] on p "**********" at bounding box center [169, 184] width 174 height 22
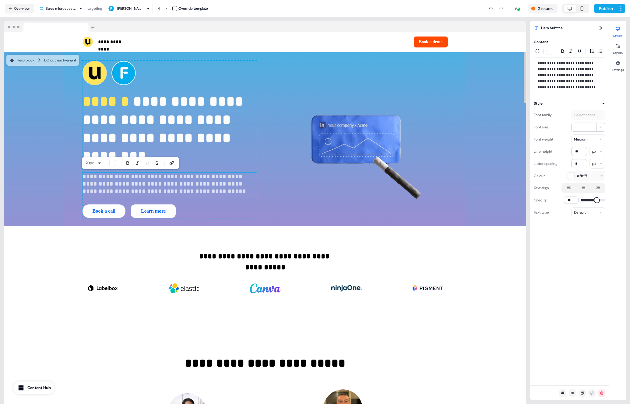
click at [113, 184] on p "**********" at bounding box center [169, 184] width 174 height 22
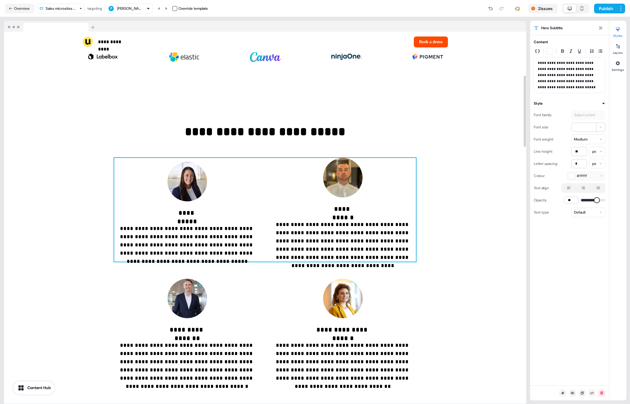
scroll to position [234, 0]
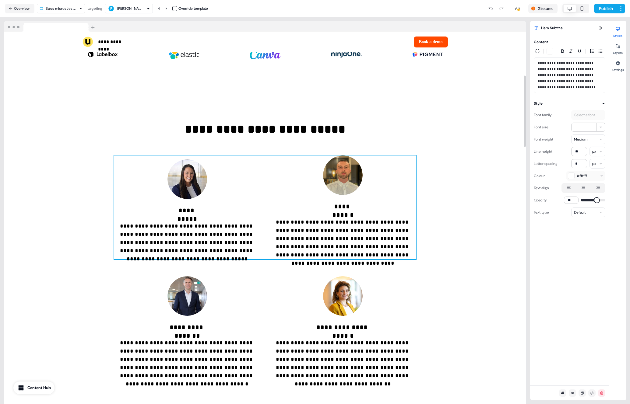
click at [199, 214] on p "**********" at bounding box center [187, 210] width 30 height 9
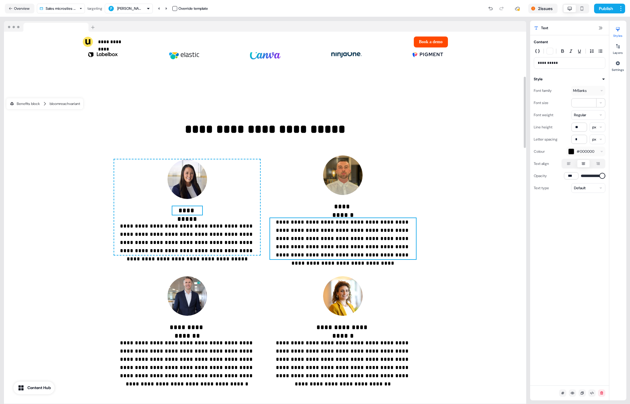
click at [336, 237] on p "**********" at bounding box center [343, 238] width 146 height 41
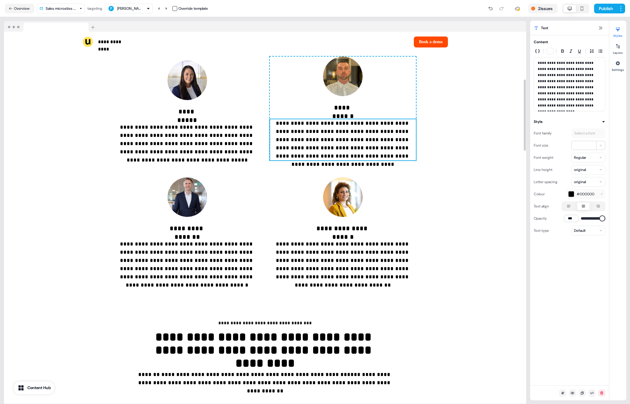
scroll to position [343, 0]
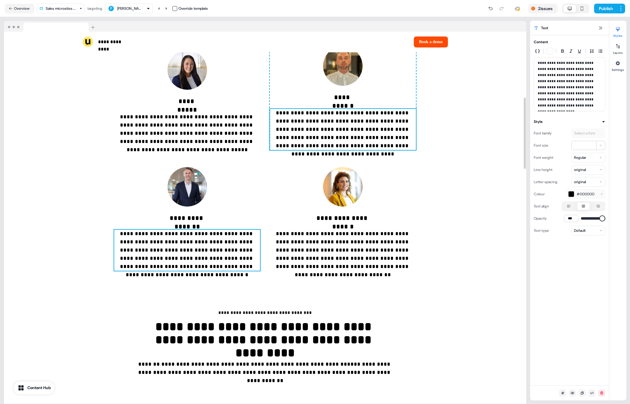
click at [227, 263] on p "**********" at bounding box center [187, 250] width 146 height 41
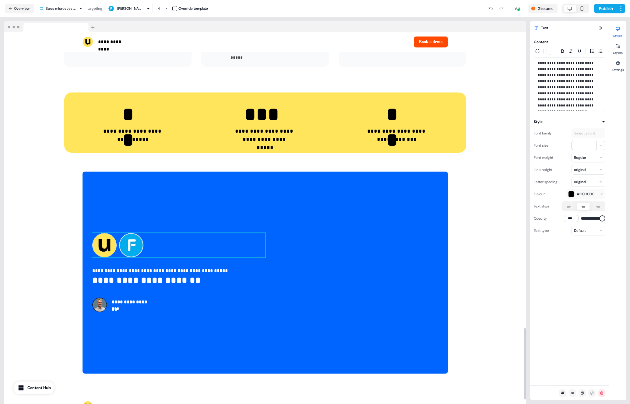
scroll to position [1569, 0]
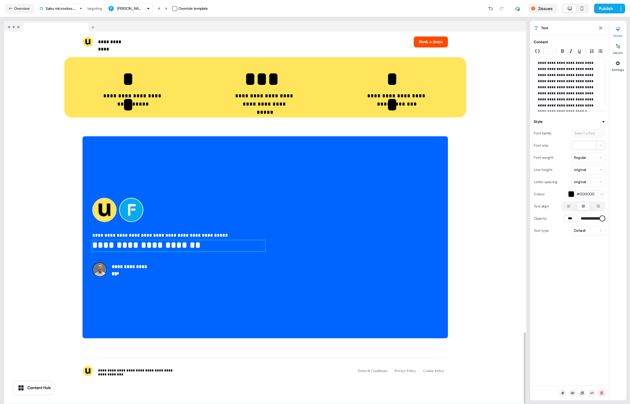
click at [104, 245] on p "**********" at bounding box center [178, 245] width 173 height 11
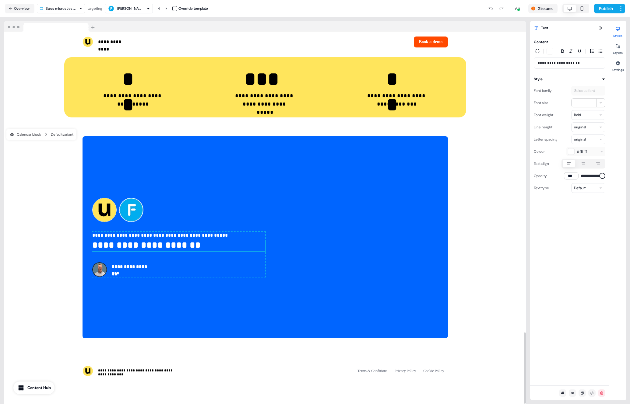
click at [104, 245] on p "**********" at bounding box center [178, 245] width 173 height 11
click at [98, 246] on p "**********" at bounding box center [178, 245] width 173 height 11
drag, startPoint x: 95, startPoint y: 244, endPoint x: 102, endPoint y: 244, distance: 6.4
click at [95, 244] on p "**********" at bounding box center [178, 245] width 173 height 11
click at [92, 242] on p "**********" at bounding box center [178, 245] width 173 height 11
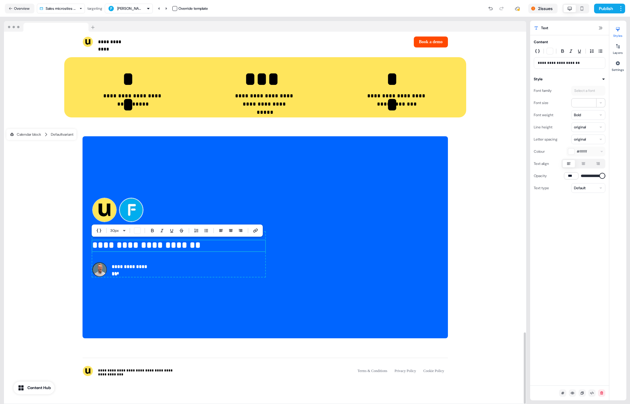
click at [98, 226] on div "30 px" at bounding box center [177, 231] width 171 height 12
click at [100, 231] on icon "button" at bounding box center [98, 231] width 5 height 4
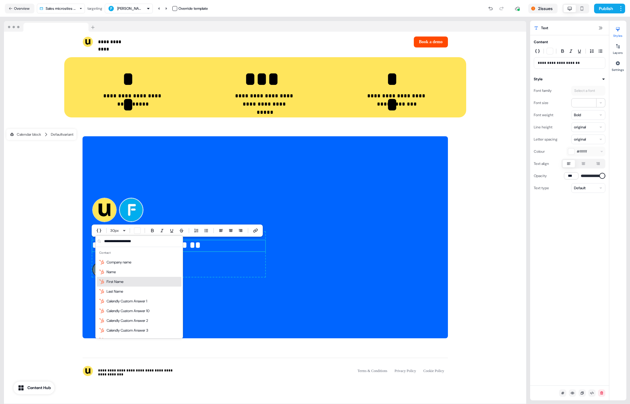
click at [130, 278] on div "First Name" at bounding box center [139, 282] width 85 height 10
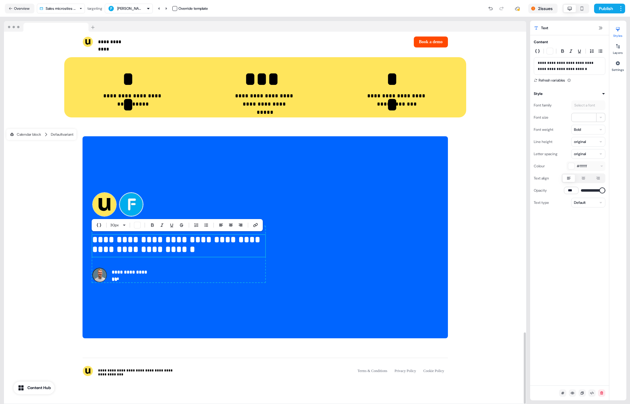
click at [97, 249] on p "**********" at bounding box center [178, 246] width 173 height 22
click at [59, 260] on div "**********" at bounding box center [265, 238] width 522 height 222
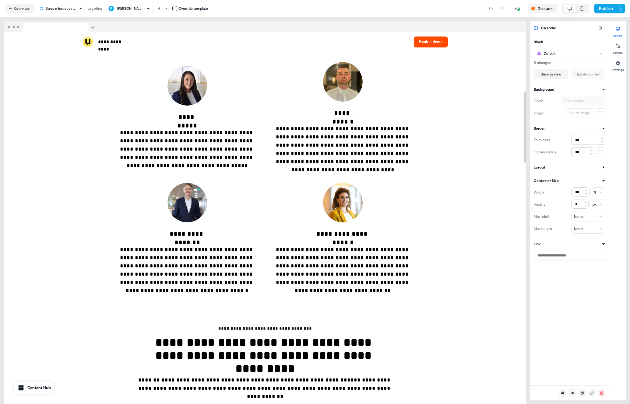
scroll to position [0, 0]
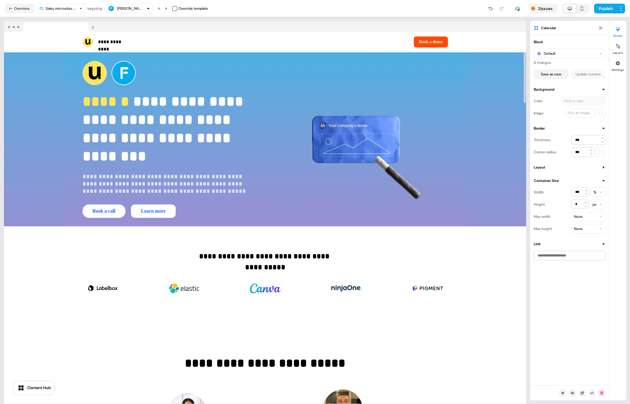
click at [175, 13] on div "Aidan Leonard Override template" at bounding box center [156, 9] width 103 height 10
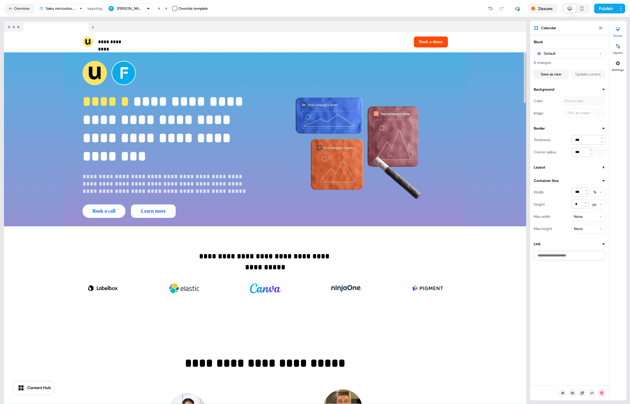
click at [175, 9] on button "button" at bounding box center [174, 8] width 5 height 5
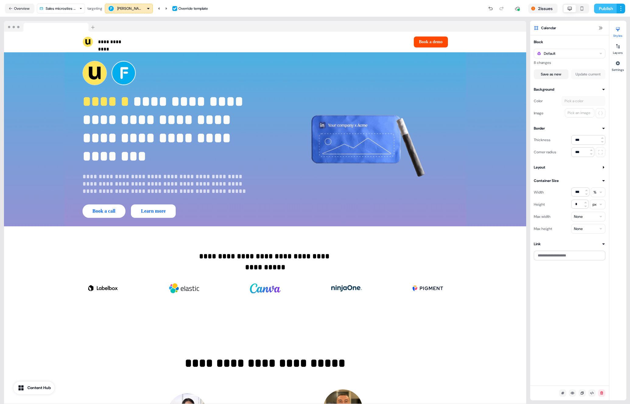
click at [600, 12] on button "Publish" at bounding box center [605, 9] width 23 height 10
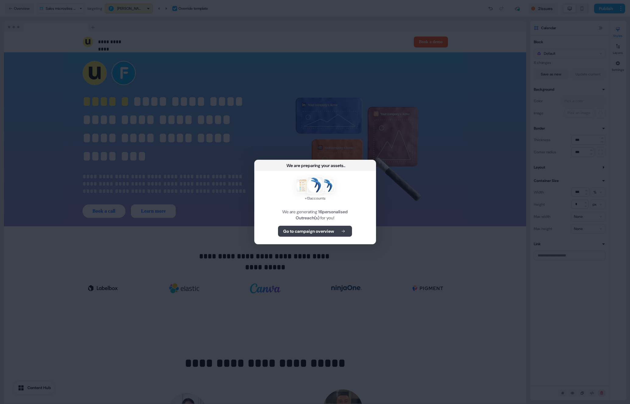
click at [337, 236] on button "Go to campaign overview" at bounding box center [315, 231] width 74 height 11
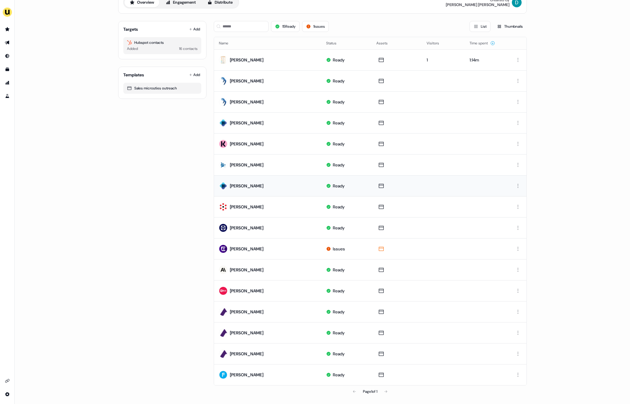
scroll to position [33, 0]
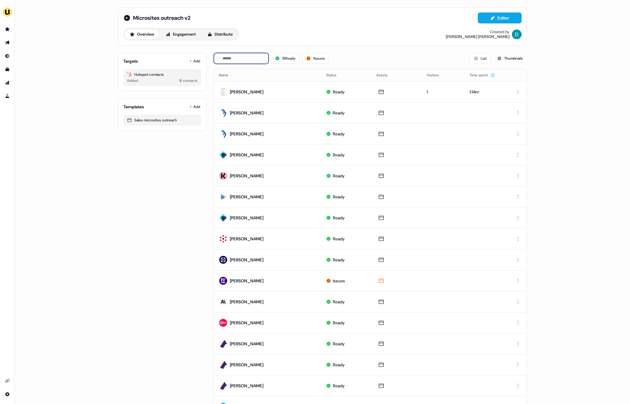
click at [246, 58] on input at bounding box center [241, 58] width 55 height 11
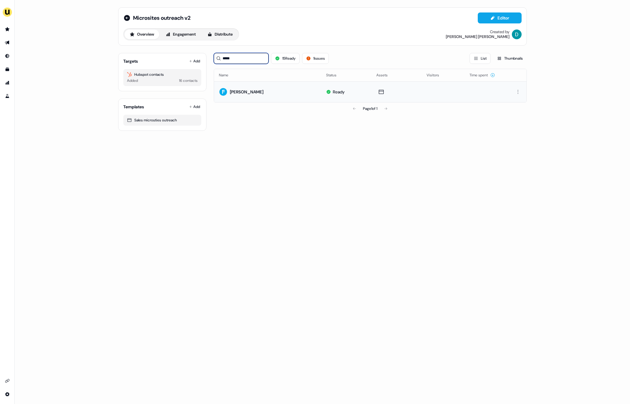
type input "*****"
click at [388, 93] on div at bounding box center [396, 92] width 40 height 9
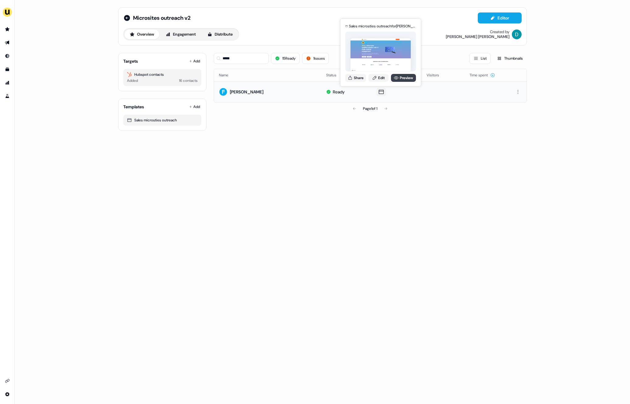
click at [407, 78] on link "Preview" at bounding box center [403, 78] width 25 height 8
click at [374, 81] on link "Edit" at bounding box center [378, 78] width 20 height 8
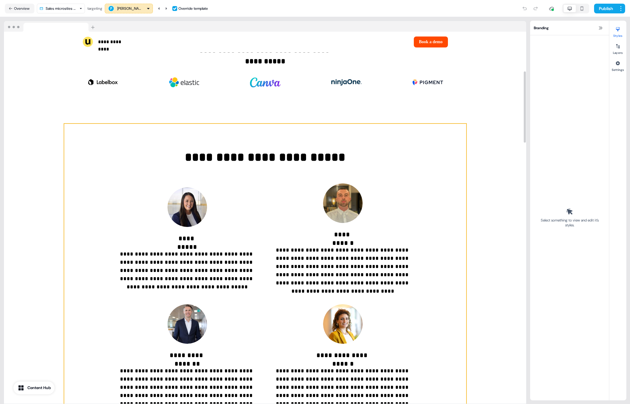
scroll to position [289, 0]
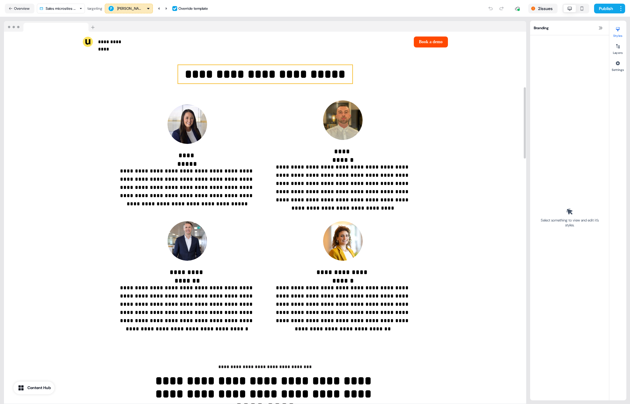
click at [262, 75] on p "**********" at bounding box center [265, 74] width 174 height 18
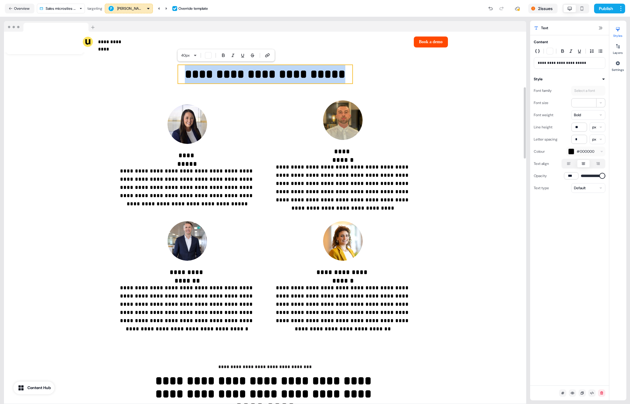
click at [259, 75] on p "**********" at bounding box center [265, 74] width 174 height 18
click at [259, 78] on p "**********" at bounding box center [265, 74] width 174 height 18
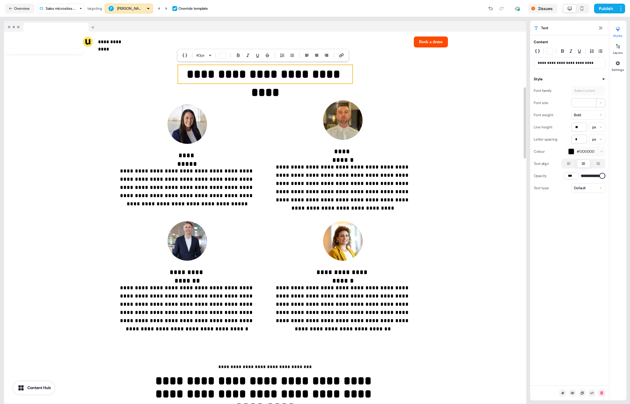
click at [344, 74] on p "**********" at bounding box center [265, 74] width 174 height 18
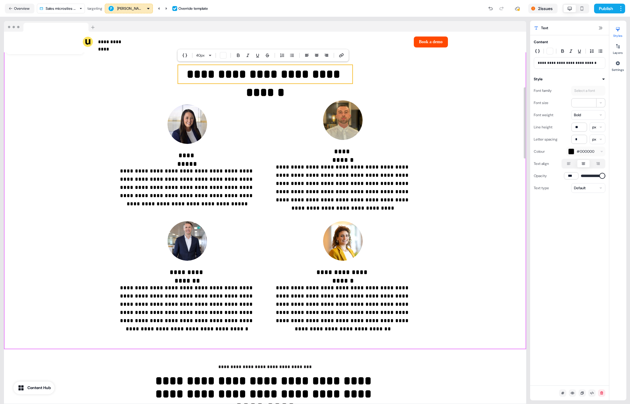
click at [40, 171] on div "**********" at bounding box center [265, 195] width 522 height 309
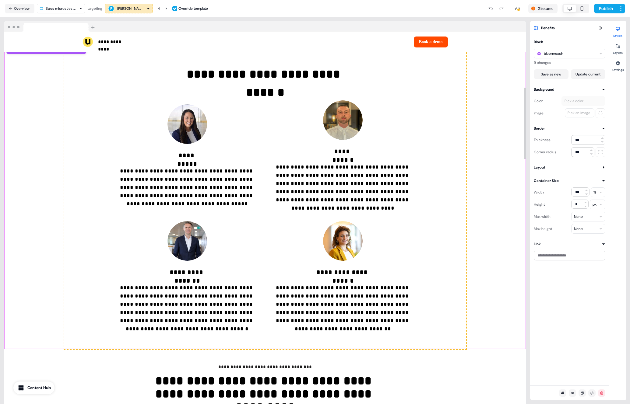
scroll to position [416, 0]
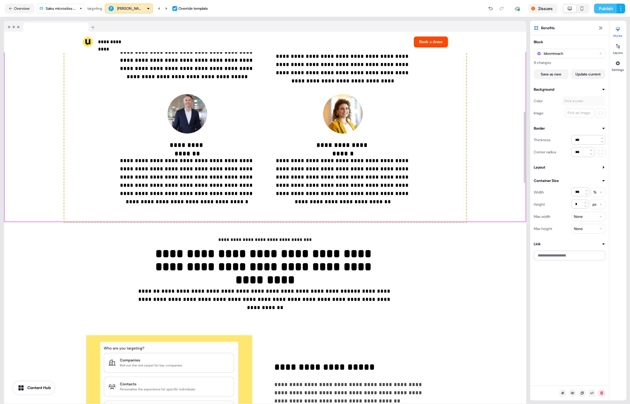
click at [611, 7] on button "Publish" at bounding box center [605, 9] width 23 height 10
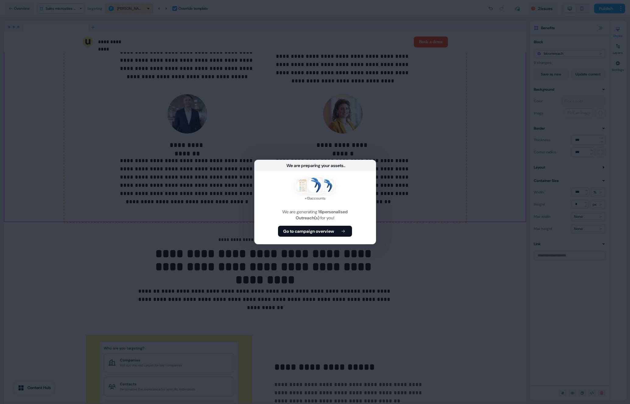
click at [329, 225] on div "+ 13 accounts We are generating 16 personalised Outreach(s) for you! Go to camp…" at bounding box center [314, 207] width 121 height 73
click at [332, 223] on div "+ 13 accounts We are generating 16 personalised Outreach(s) for you! Go to camp…" at bounding box center [314, 207] width 121 height 73
click at [332, 226] on button "Go to campaign overview" at bounding box center [315, 231] width 74 height 11
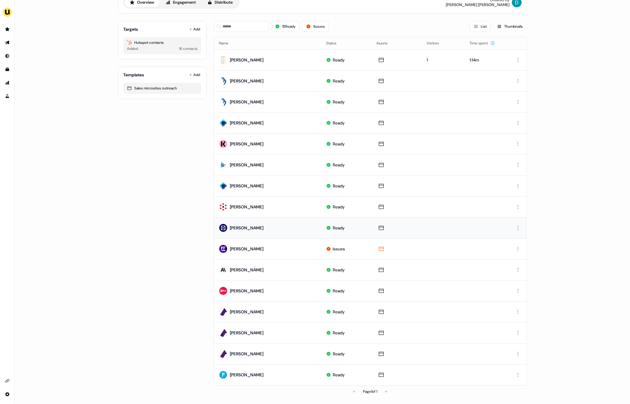
scroll to position [33, 0]
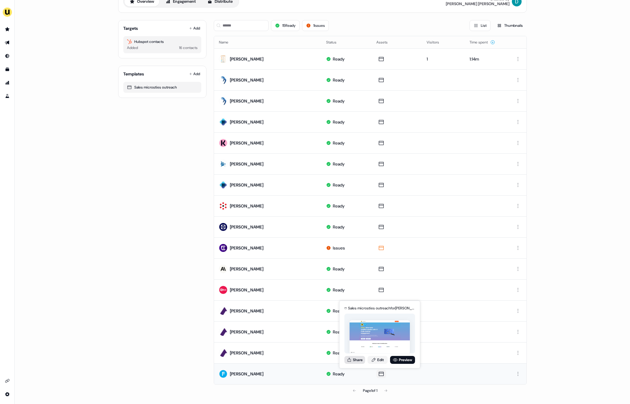
click at [359, 361] on button "Share" at bounding box center [354, 360] width 21 height 8
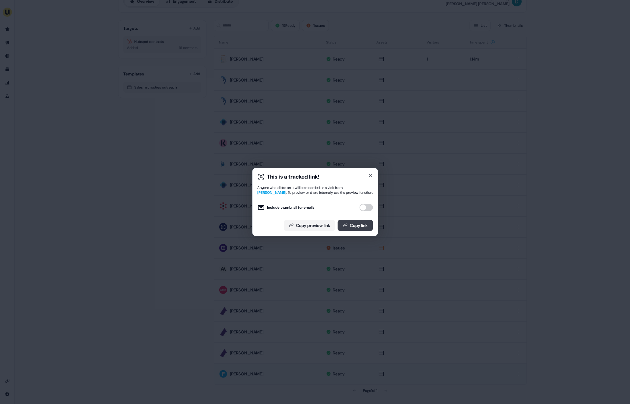
drag, startPoint x: 353, startPoint y: 229, endPoint x: 354, endPoint y: 223, distance: 6.1
click at [353, 229] on button "Copy link" at bounding box center [354, 225] width 35 height 11
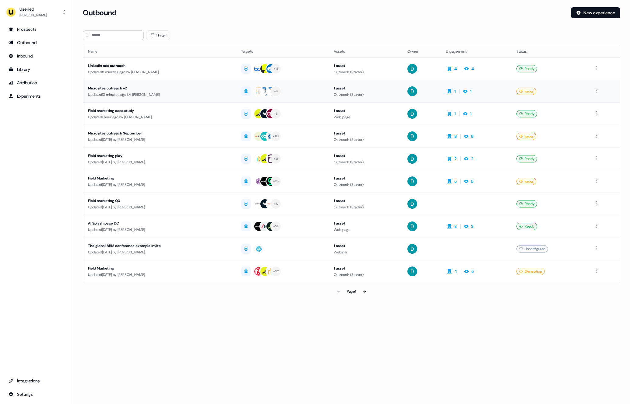
click at [193, 92] on div "Updated 13 minutes ago by [PERSON_NAME]" at bounding box center [159, 95] width 143 height 6
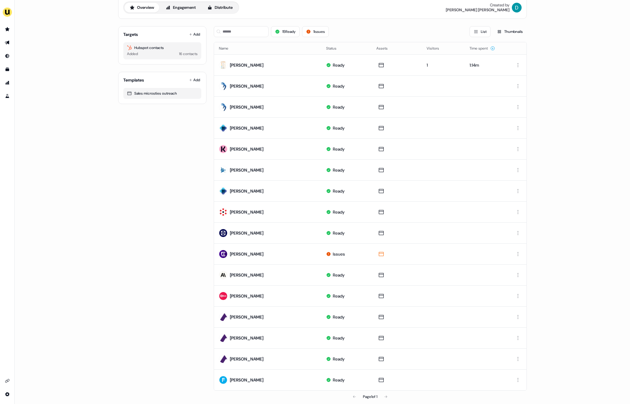
scroll to position [20, 0]
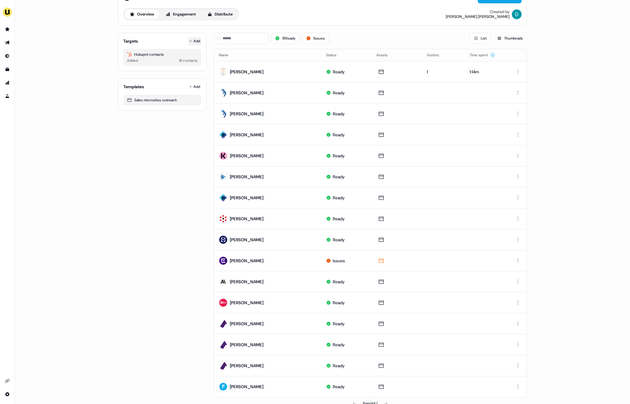
click at [191, 39] on button "Add" at bounding box center [194, 41] width 13 height 9
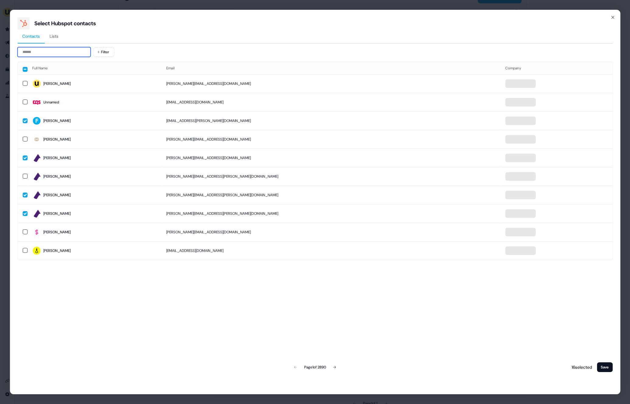
click at [72, 52] on input at bounding box center [53, 52] width 73 height 10
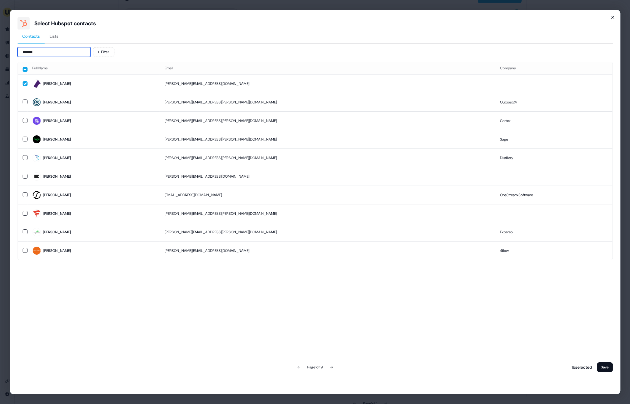
type input "*******"
click at [610, 16] on icon "button" at bounding box center [612, 17] width 5 height 5
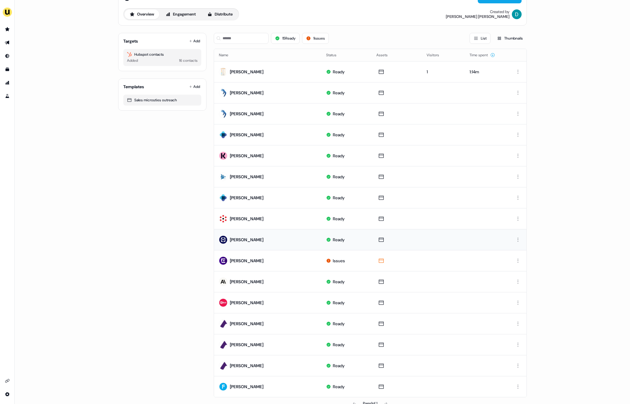
scroll to position [33, 0]
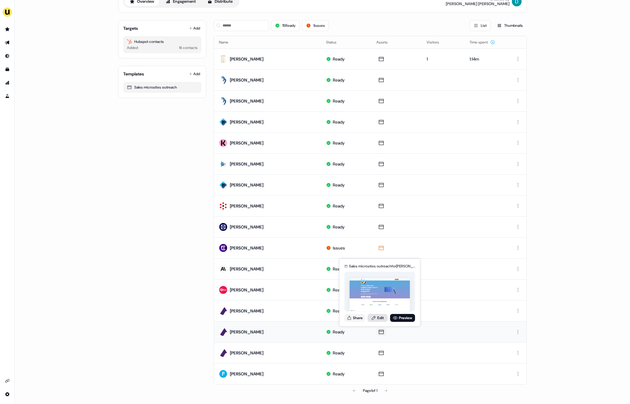
click at [376, 317] on link "Edit" at bounding box center [377, 318] width 20 height 8
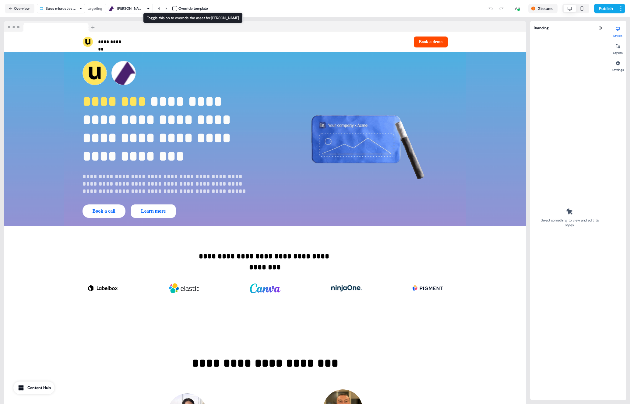
click at [176, 9] on button "button" at bounding box center [174, 8] width 5 height 5
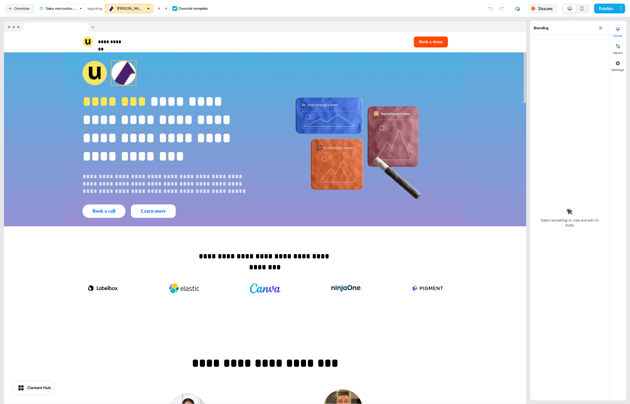
click at [129, 71] on img at bounding box center [123, 73] width 24 height 24
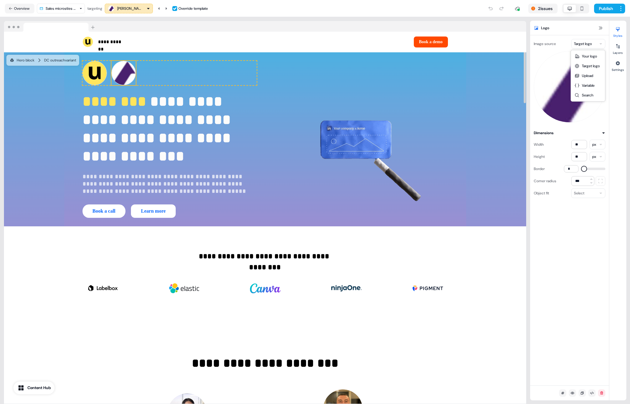
click at [584, 46] on html "**********" at bounding box center [315, 202] width 630 height 404
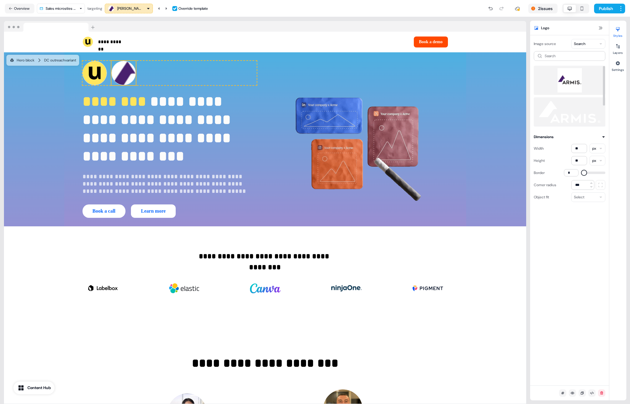
click at [567, 82] on img at bounding box center [569, 80] width 62 height 24
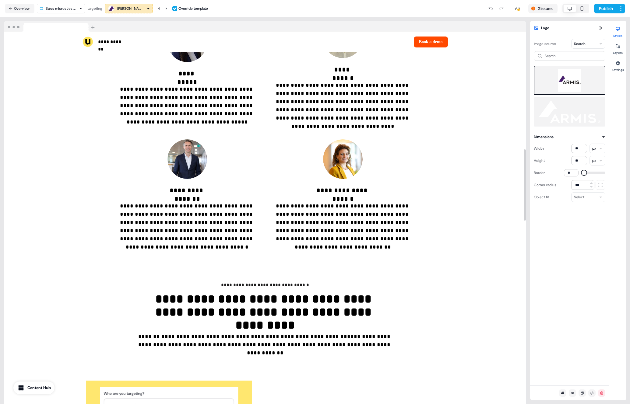
scroll to position [218, 0]
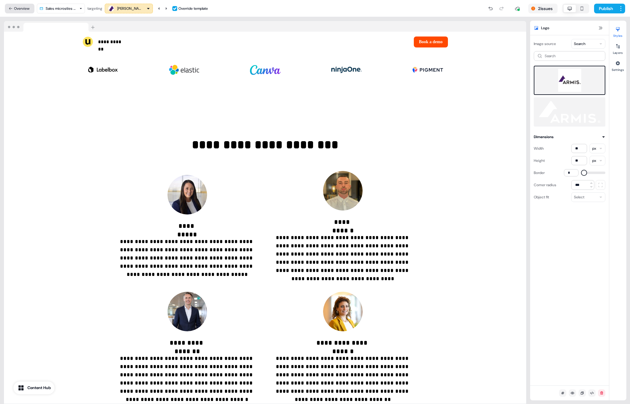
click at [29, 10] on button "Overview" at bounding box center [20, 9] width 30 height 10
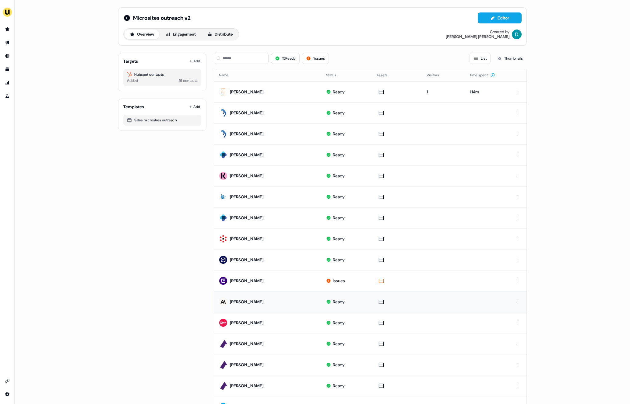
scroll to position [33, 0]
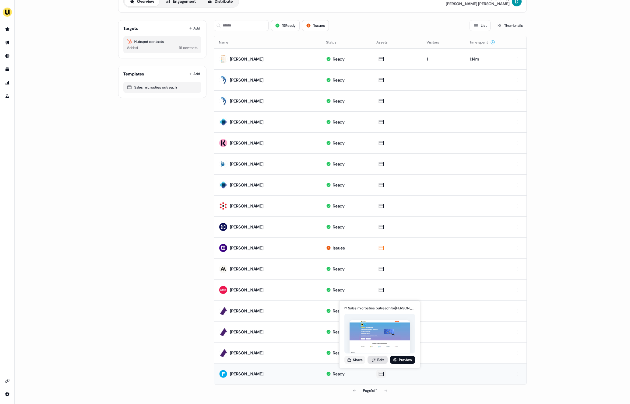
click at [375, 356] on link "Edit" at bounding box center [377, 360] width 20 height 8
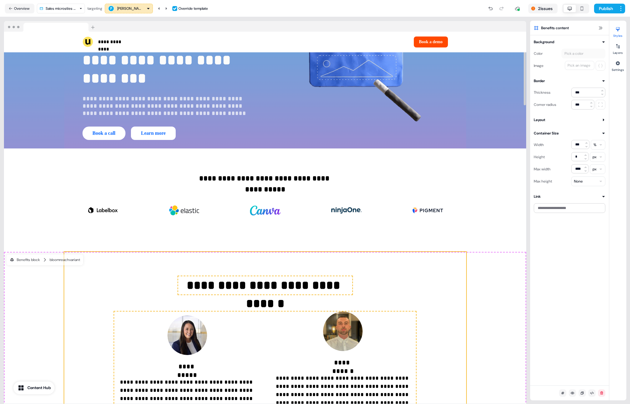
scroll to position [78, 0]
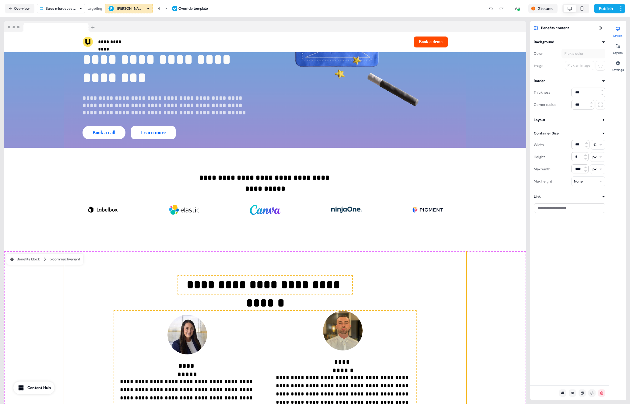
click at [35, 11] on div "Overview Sales microsties outreach targeting Aidan Leonard Override template" at bounding box center [106, 9] width 203 height 10
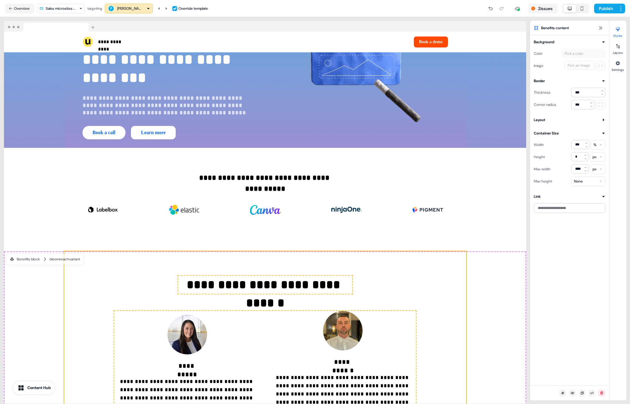
click at [35, 11] on div "Overview Sales microsties outreach targeting Aidan Leonard Override template" at bounding box center [106, 9] width 203 height 10
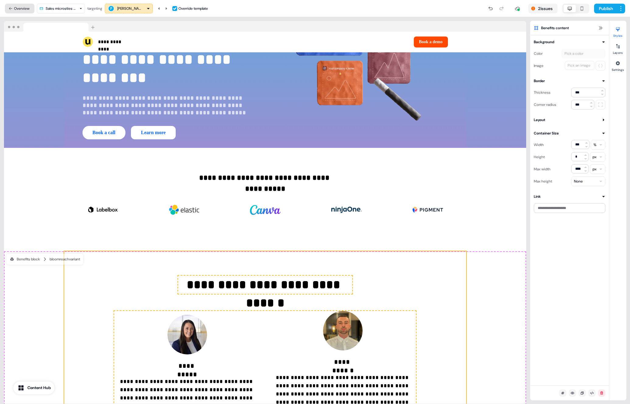
click at [27, 10] on button "Overview" at bounding box center [20, 9] width 30 height 10
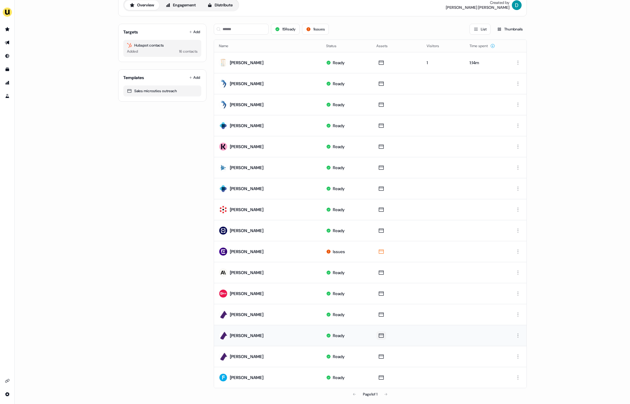
scroll to position [33, 0]
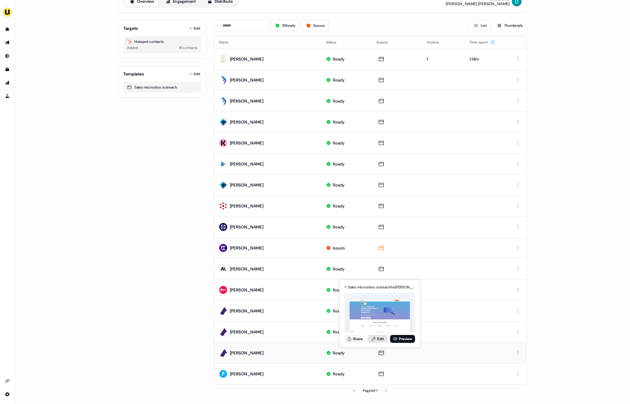
click at [377, 336] on link "Edit" at bounding box center [377, 339] width 20 height 8
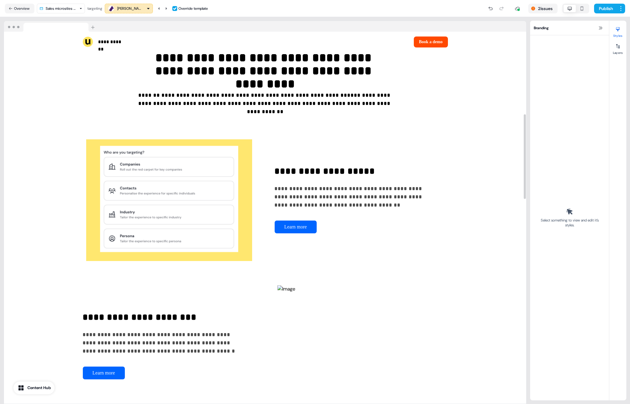
scroll to position [362, 0]
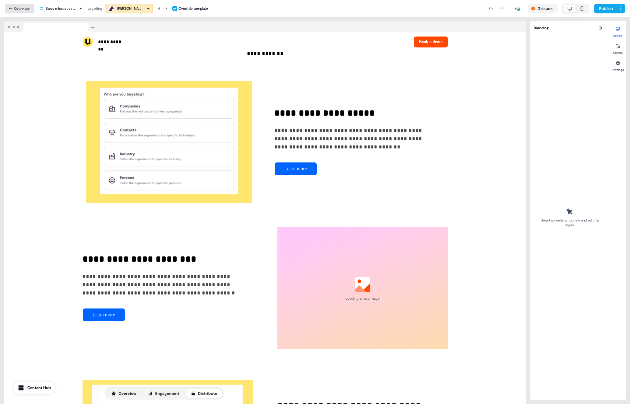
click at [23, 12] on button "Overview" at bounding box center [20, 9] width 30 height 10
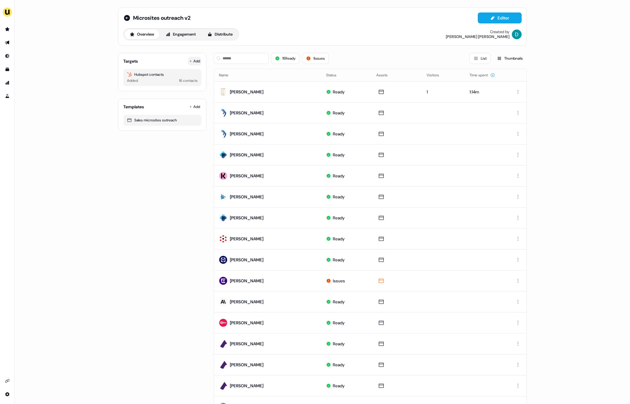
click at [194, 62] on button "Add" at bounding box center [194, 61] width 13 height 9
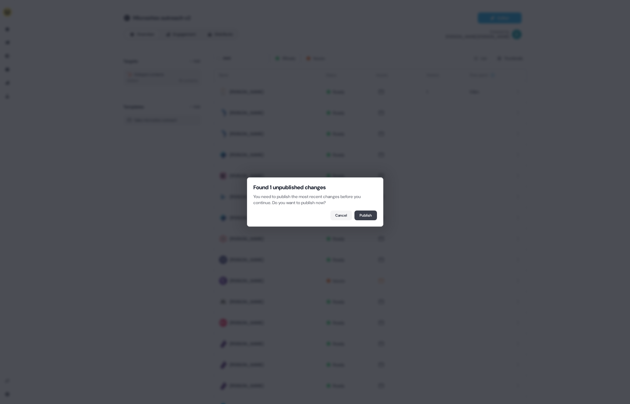
click at [357, 213] on button "Publish" at bounding box center [365, 216] width 23 height 10
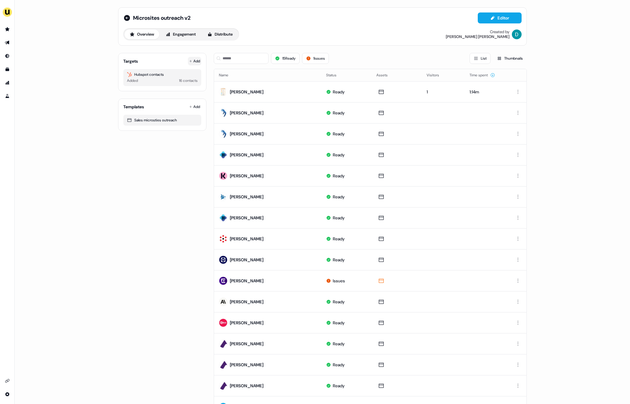
click at [198, 65] on button "Add" at bounding box center [194, 61] width 13 height 9
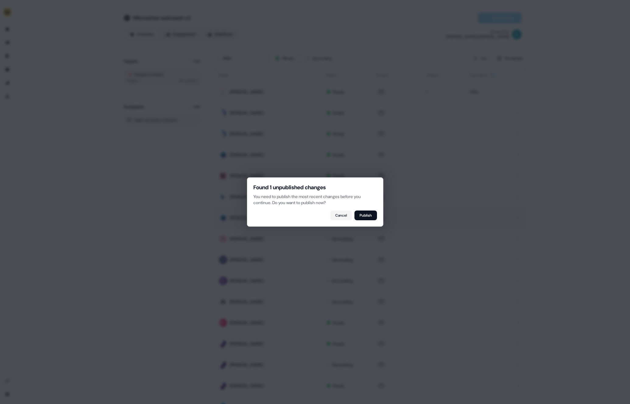
click at [368, 219] on button "Publish" at bounding box center [365, 216] width 23 height 10
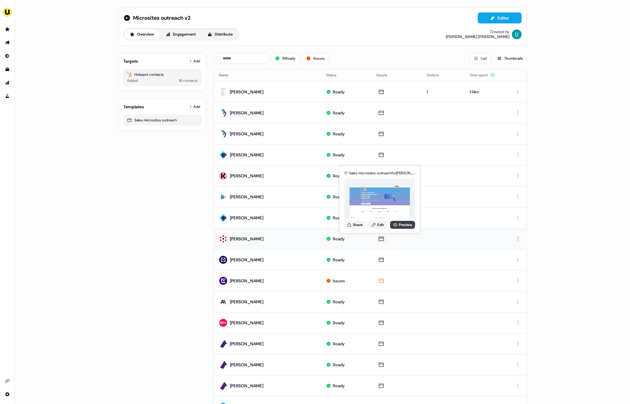
click at [394, 224] on icon at bounding box center [394, 224] width 5 height 5
click at [372, 224] on icon at bounding box center [373, 224] width 5 height 5
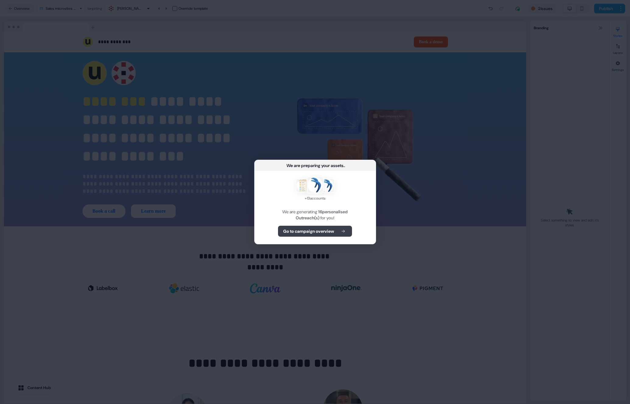
click at [321, 228] on b "Go to campaign overview" at bounding box center [308, 231] width 51 height 6
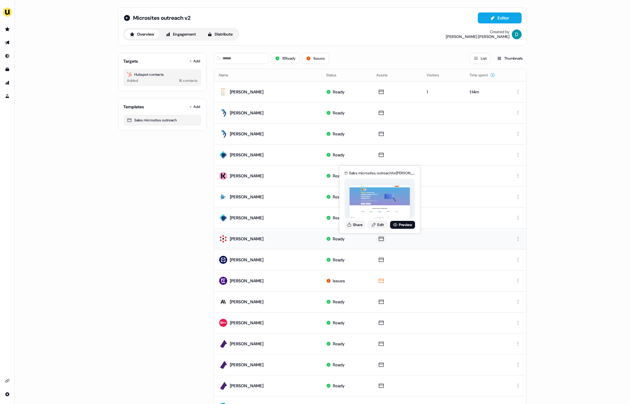
click at [379, 229] on div "Sales microsties outreach for Stefano Cruciani Share Edit Preview" at bounding box center [379, 200] width 73 height 64
click at [377, 227] on link "Edit" at bounding box center [377, 225] width 20 height 8
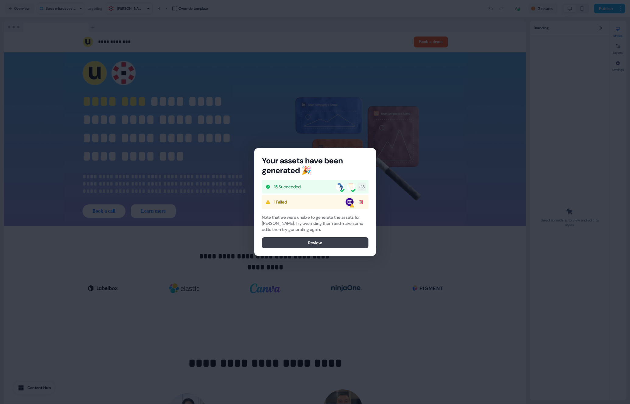
click at [325, 238] on button "Review" at bounding box center [315, 242] width 106 height 11
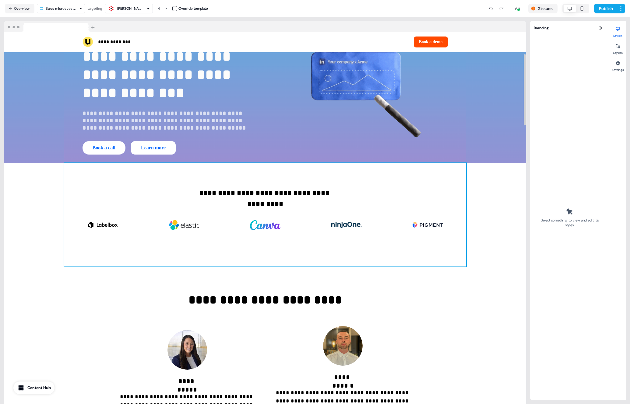
scroll to position [126, 0]
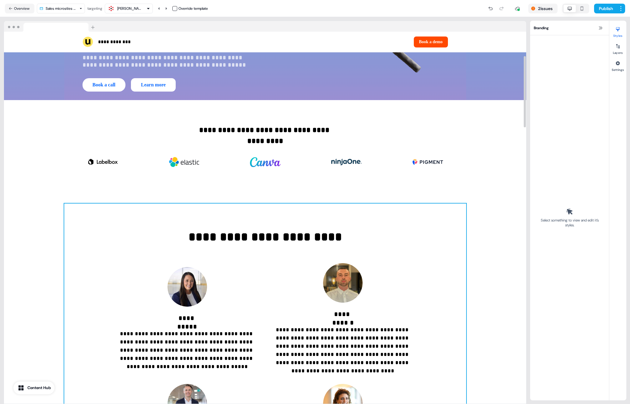
click at [401, 252] on div "**********" at bounding box center [265, 358] width 402 height 309
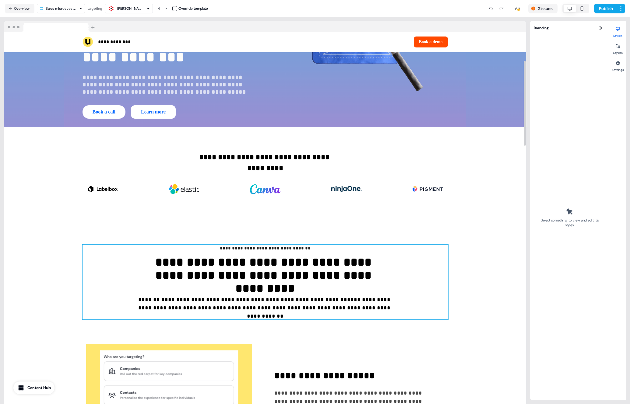
scroll to position [0, 0]
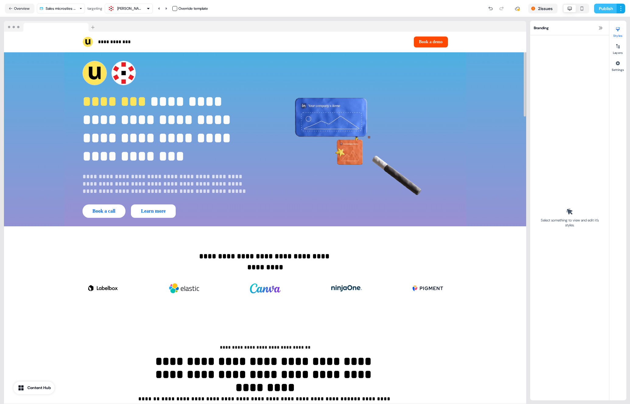
click at [600, 7] on button "Publish" at bounding box center [605, 9] width 23 height 10
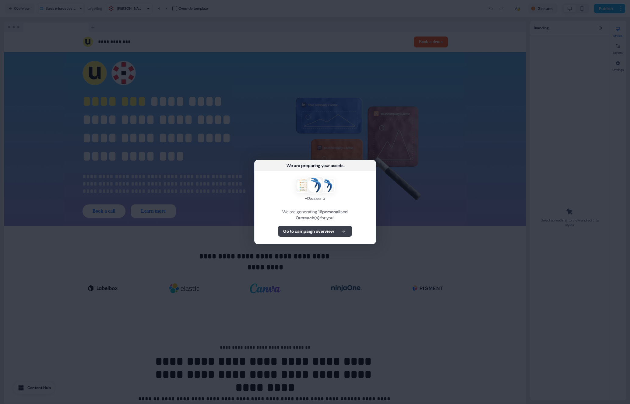
click at [319, 233] on b "Go to campaign overview" at bounding box center [308, 231] width 51 height 6
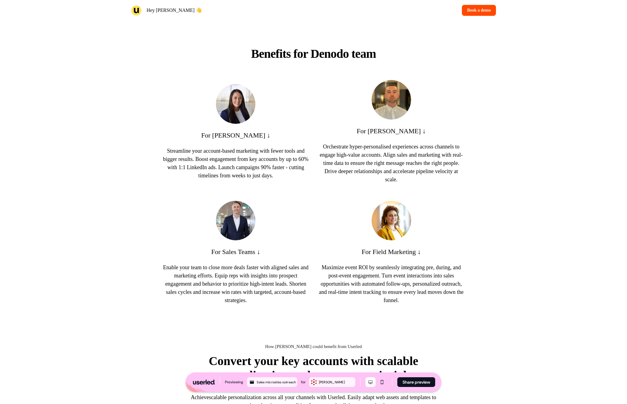
scroll to position [296, 0]
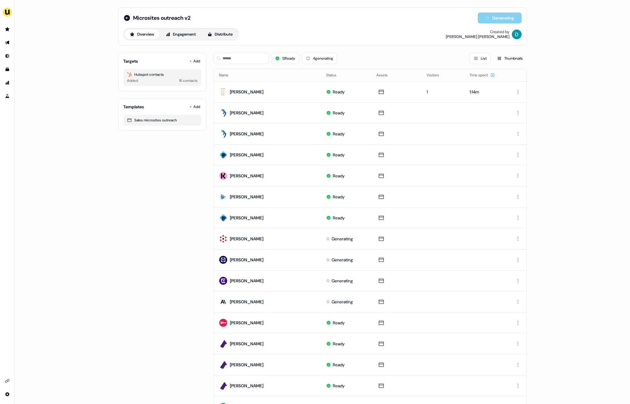
scroll to position [33, 0]
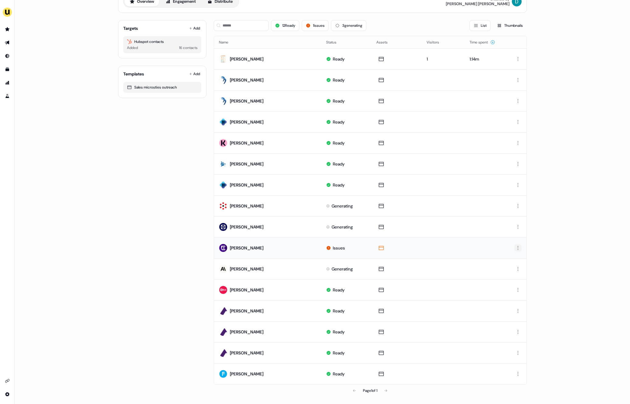
click at [516, 247] on html "For the best experience switch devices to a bigger screen. Go to [DOMAIN_NAME] …" at bounding box center [315, 202] width 630 height 404
click at [515, 266] on div "Delete" at bounding box center [516, 269] width 36 height 10
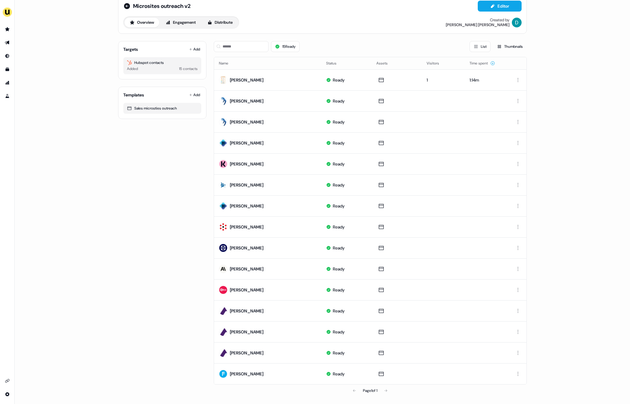
scroll to position [12, 0]
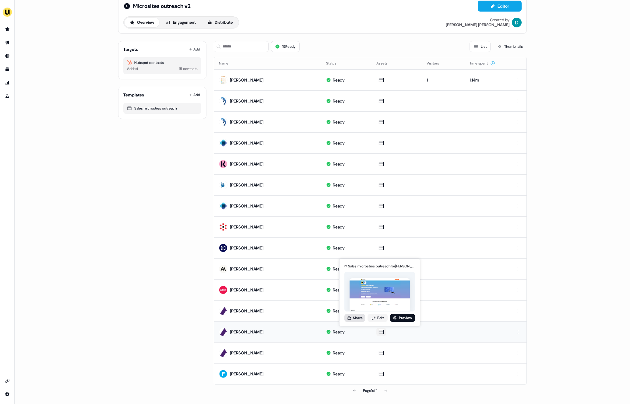
click at [346, 320] on button "Share" at bounding box center [354, 318] width 21 height 8
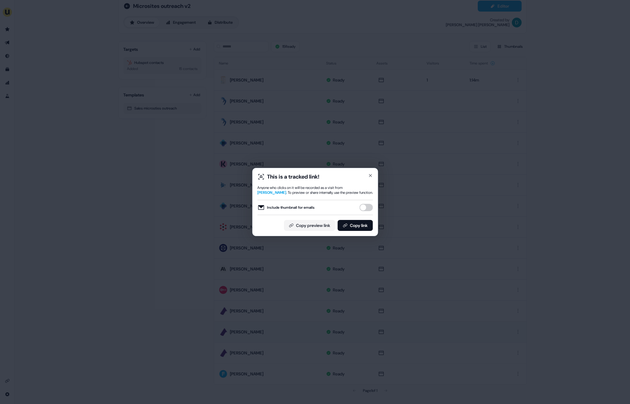
click at [368, 205] on button "Include thumbnail for emails" at bounding box center [365, 207] width 13 height 7
click at [361, 225] on button "Copy link" at bounding box center [354, 225] width 35 height 11
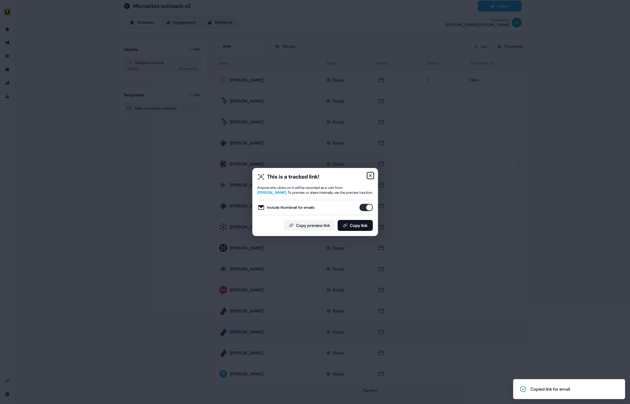
click at [370, 177] on icon "button" at bounding box center [370, 175] width 5 height 5
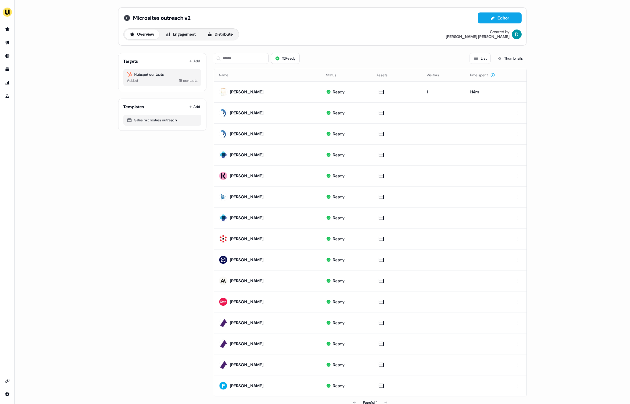
click at [127, 16] on icon at bounding box center [127, 18] width 6 height 6
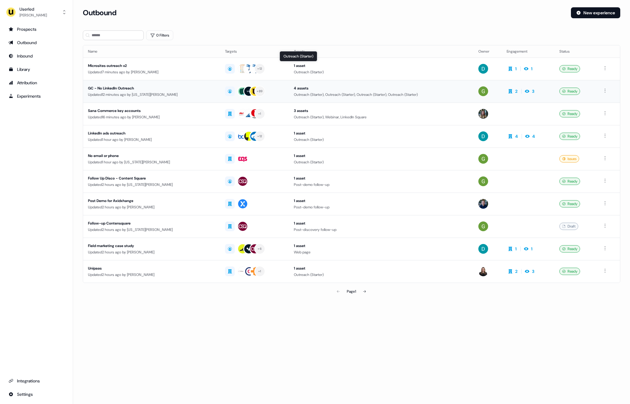
click at [359, 97] on td "4 assets Outreach (Starter), Outreach (Starter), Outreach (Starter), Outreach (…" at bounding box center [381, 91] width 184 height 23
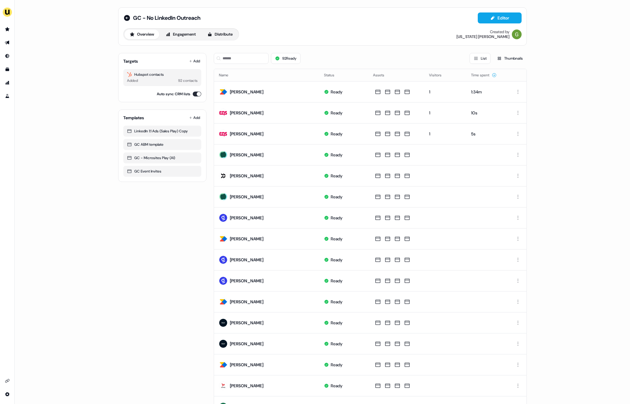
click at [129, 24] on div "GC - No LinkedIn Outreach Editor Overview Engagement Distribute Created by [US_…" at bounding box center [322, 26] width 398 height 28
click at [125, 19] on icon at bounding box center [127, 18] width 6 height 6
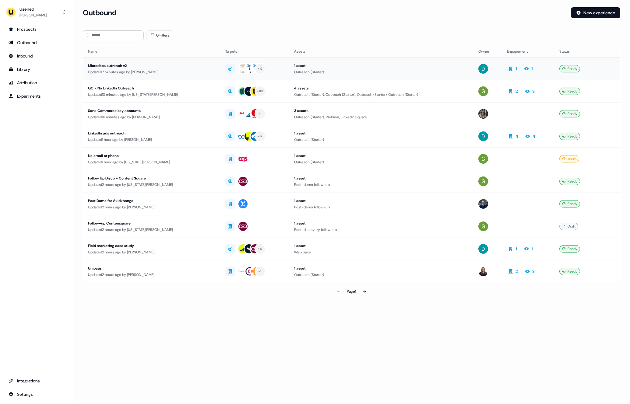
click at [175, 68] on div "Microsites outreach v2" at bounding box center [151, 66] width 127 height 6
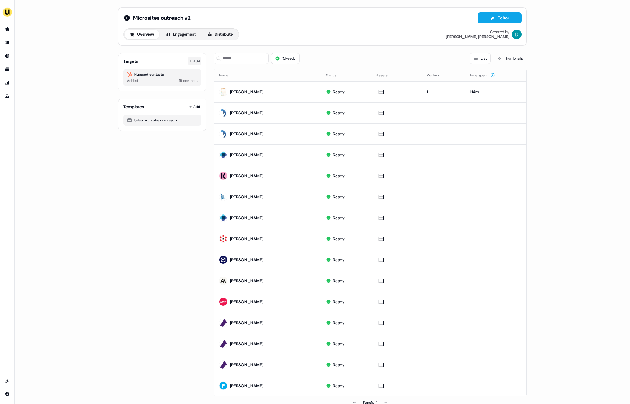
click at [195, 57] on button "Add" at bounding box center [194, 61] width 13 height 9
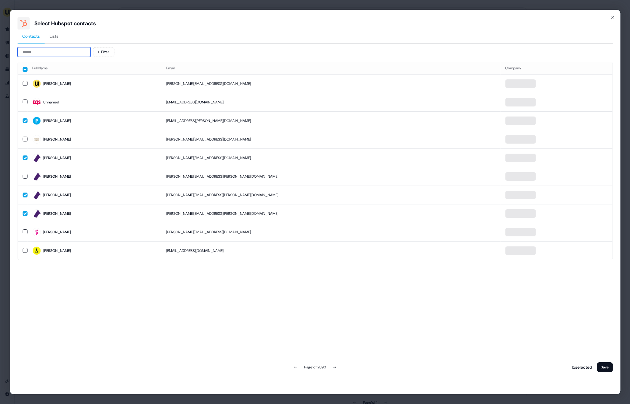
click at [51, 52] on input at bounding box center [53, 52] width 73 height 10
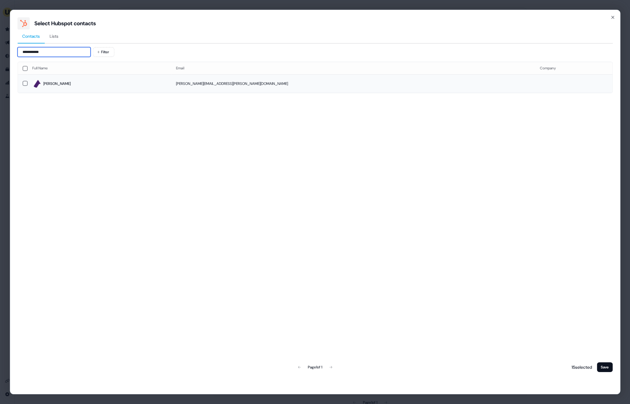
type input "**********"
click at [143, 78] on td "Sarah" at bounding box center [99, 83] width 144 height 19
click at [602, 365] on button "Save" at bounding box center [604, 367] width 16 height 10
click at [603, 369] on button "Save" at bounding box center [604, 367] width 16 height 10
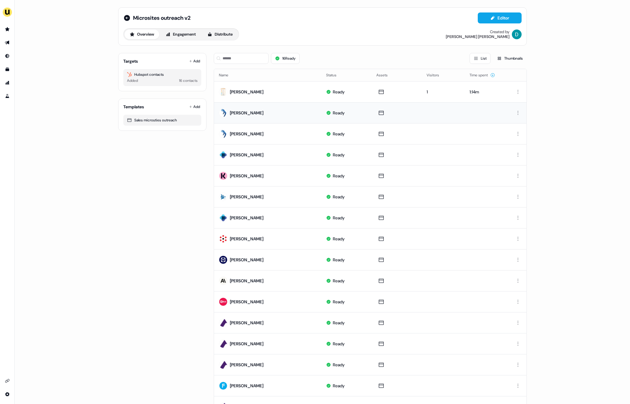
scroll to position [33, 0]
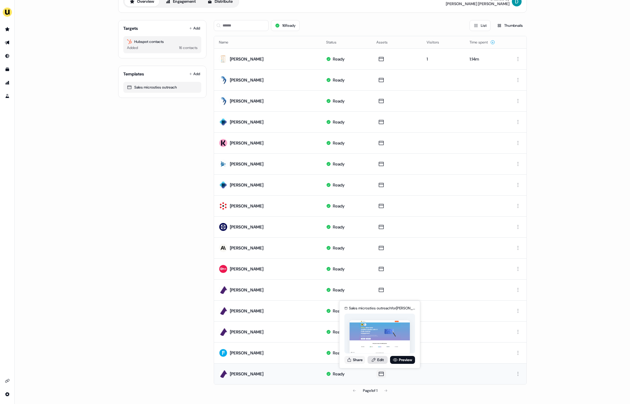
click at [379, 359] on link "Edit" at bounding box center [377, 360] width 20 height 8
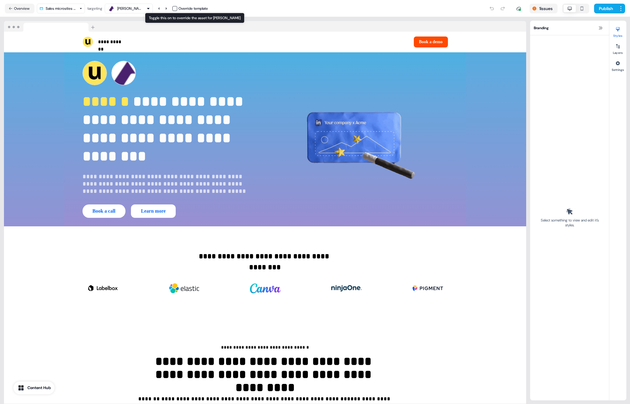
click at [179, 8] on div "Override template" at bounding box center [190, 8] width 36 height 6
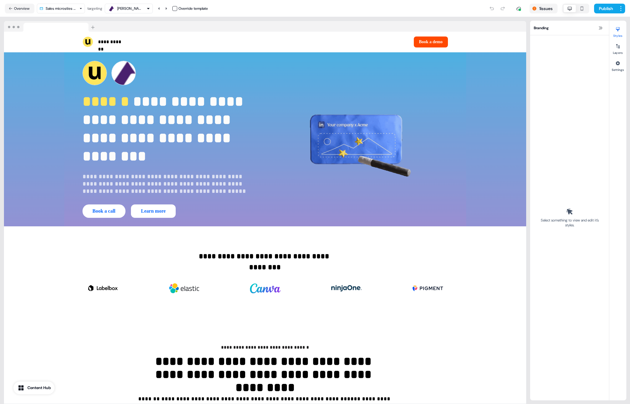
click at [175, 8] on button "button" at bounding box center [174, 8] width 5 height 5
click at [123, 72] on img at bounding box center [123, 73] width 24 height 24
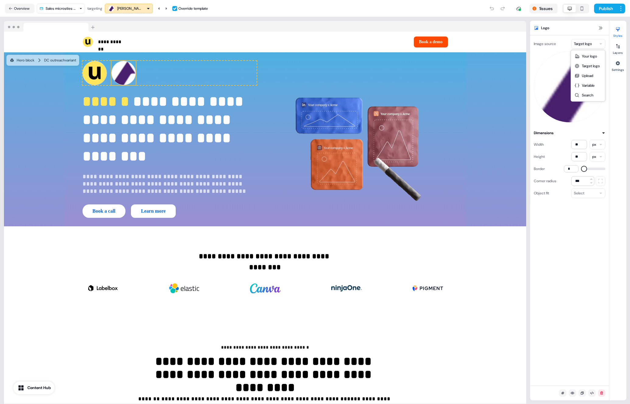
click at [588, 44] on html "**********" at bounding box center [315, 202] width 630 height 404
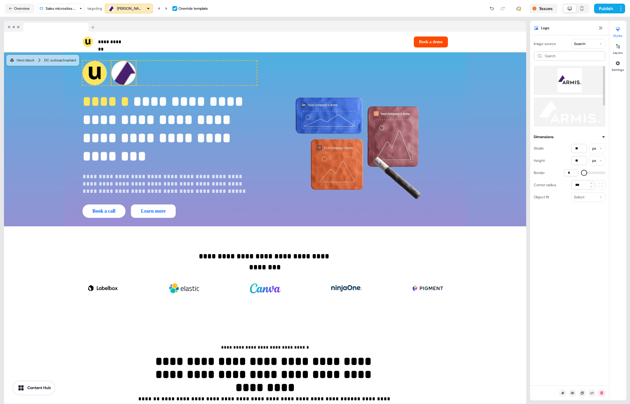
click at [572, 73] on img at bounding box center [569, 80] width 62 height 24
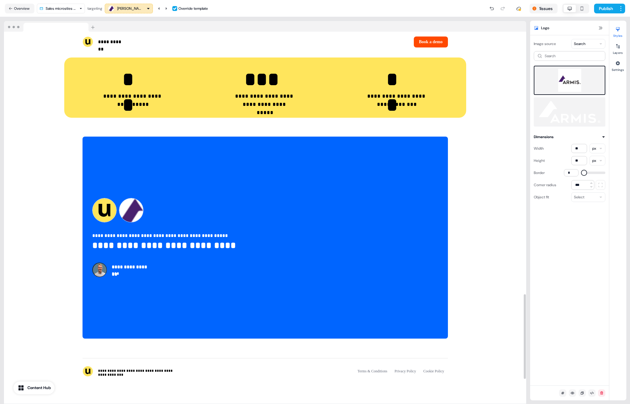
scroll to position [1261, 0]
click at [139, 209] on img at bounding box center [131, 210] width 24 height 24
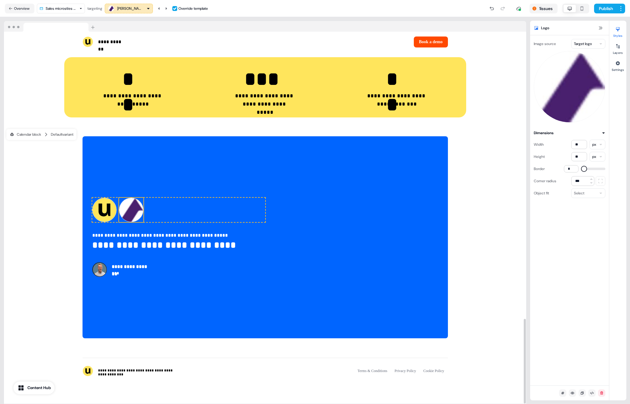
click at [584, 48] on html "**********" at bounding box center [315, 202] width 630 height 404
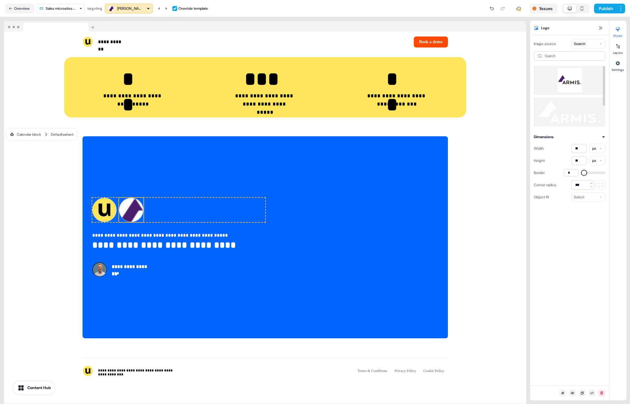
click at [572, 90] on img at bounding box center [569, 80] width 62 height 24
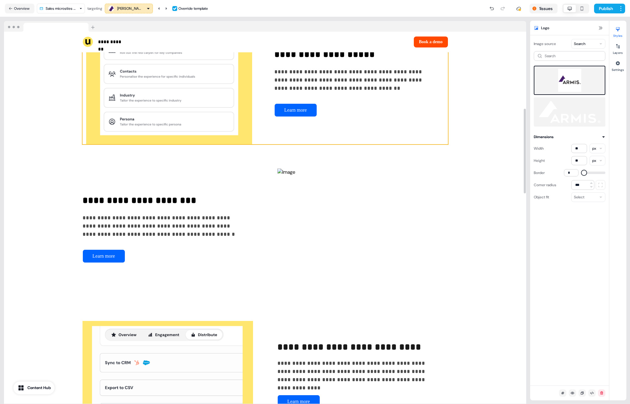
scroll to position [0, 0]
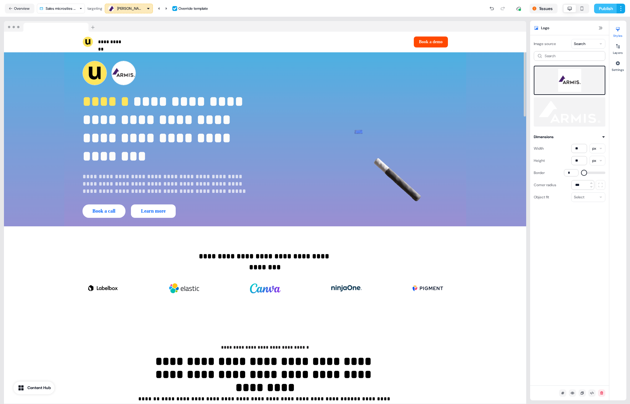
click at [608, 13] on button "Publish" at bounding box center [605, 9] width 23 height 10
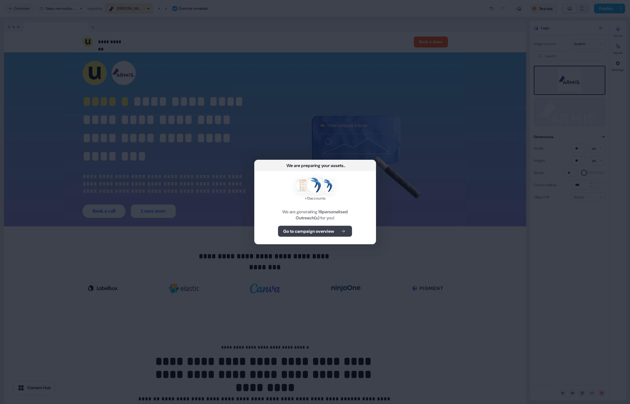
click at [348, 226] on button "Go to campaign overview" at bounding box center [315, 231] width 74 height 11
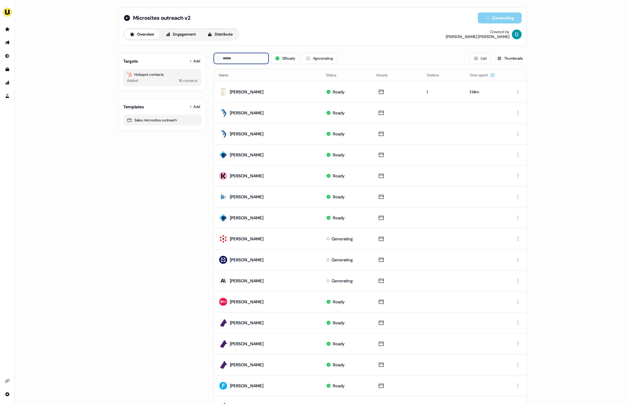
click at [249, 62] on input at bounding box center [241, 58] width 55 height 11
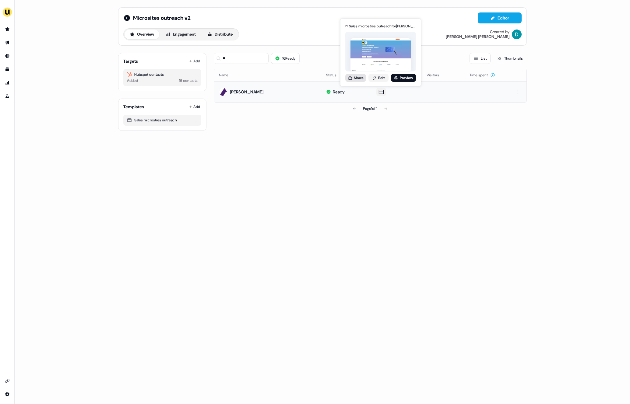
click at [361, 79] on button "Share" at bounding box center [355, 78] width 21 height 8
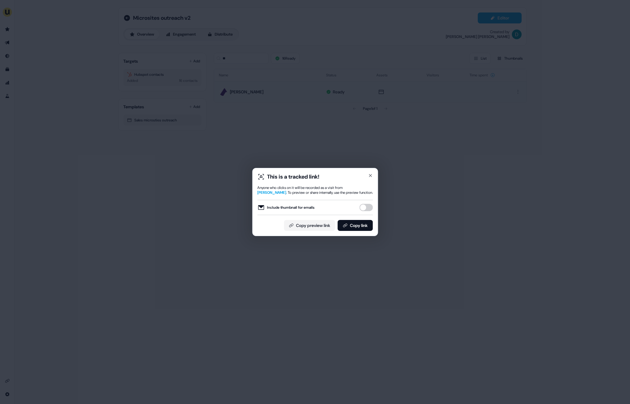
click at [365, 205] on button "Include thumbnail for emails" at bounding box center [365, 207] width 13 height 7
click at [357, 230] on button "Copy link" at bounding box center [354, 225] width 35 height 11
click at [372, 175] on div "This is a tracked link! Anyone who clicks on it will be recorded as a visit fro…" at bounding box center [315, 202] width 126 height 68
click at [371, 176] on icon "button" at bounding box center [370, 175] width 5 height 5
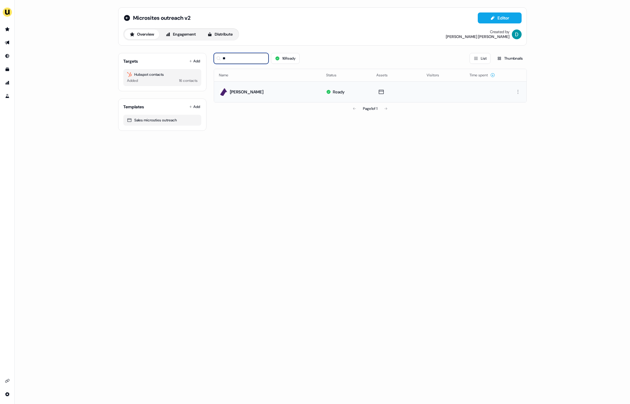
click at [253, 60] on input "**" at bounding box center [241, 58] width 55 height 11
type input "*"
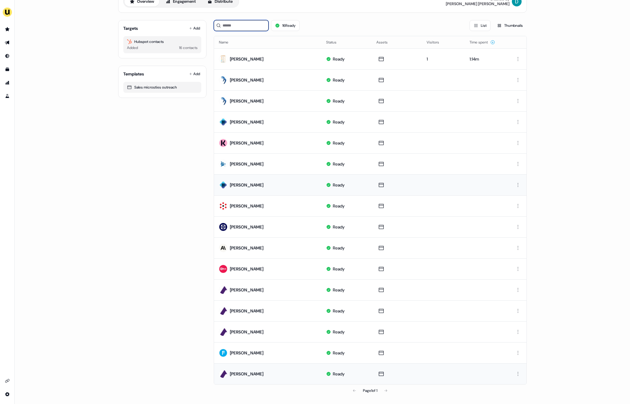
scroll to position [32, 0]
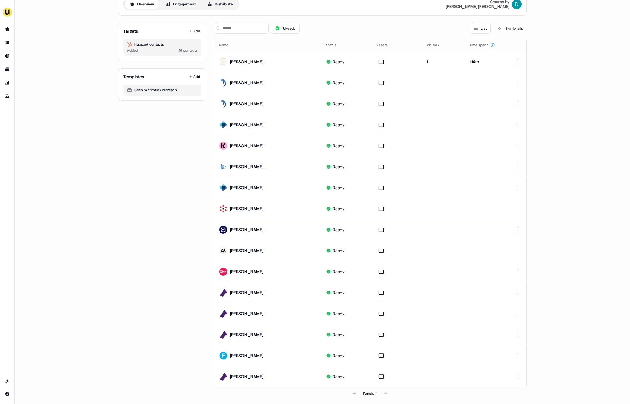
scroll to position [30, 0]
